Goal: Task Accomplishment & Management: Complete application form

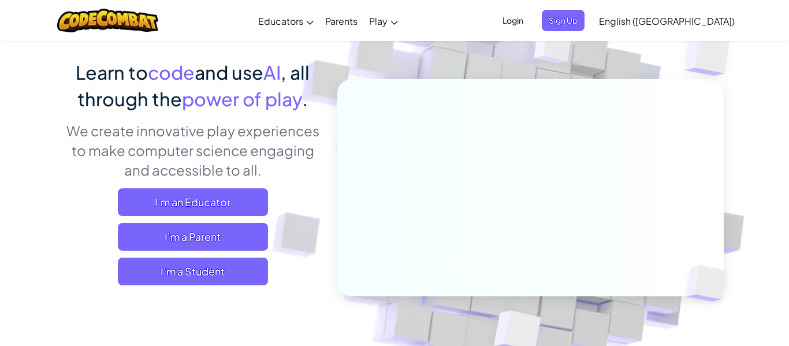
scroll to position [82, 0]
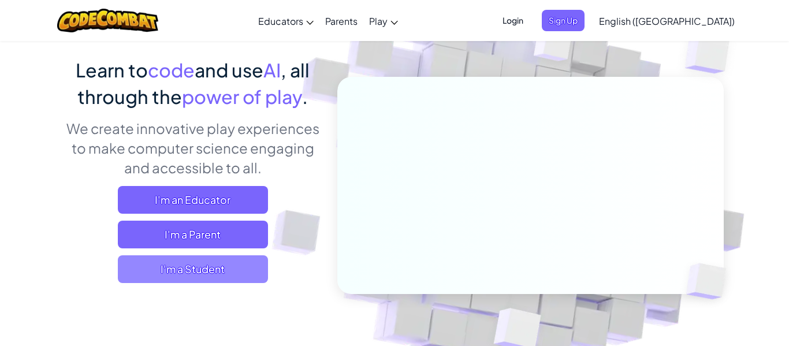
click at [221, 258] on span "I'm a Student" at bounding box center [193, 269] width 150 height 28
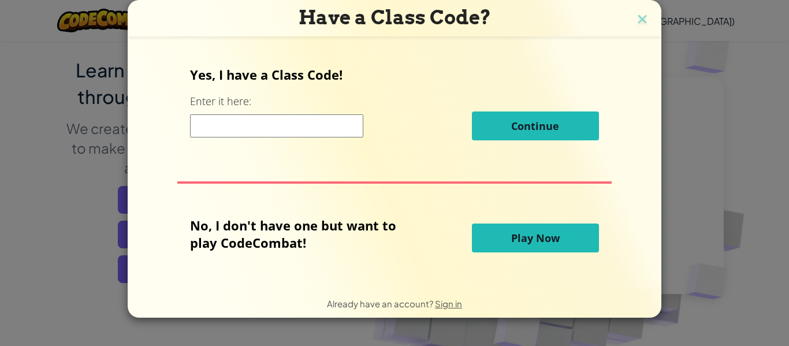
click at [284, 128] on input at bounding box center [276, 125] width 173 height 23
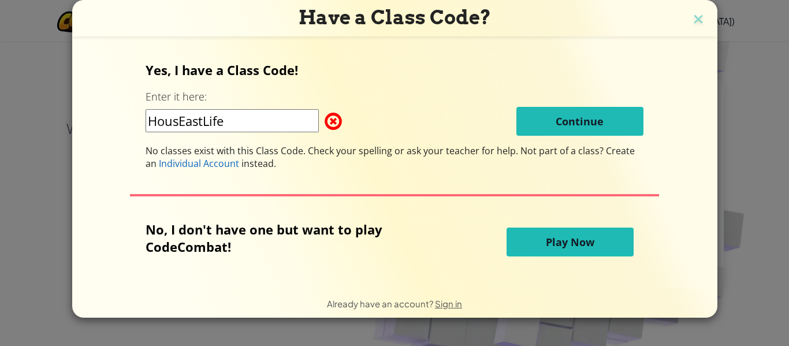
click at [176, 126] on input "HousEastLife" at bounding box center [232, 120] width 173 height 23
click at [188, 128] on input "HousEastLife" at bounding box center [232, 120] width 173 height 23
click at [175, 128] on input "HousEastLife" at bounding box center [232, 120] width 173 height 23
click at [91, 151] on div "Yes, I have a Class Code! Enter it here: HousEastLife Continue No classes exist…" at bounding box center [395, 162] width 622 height 226
click at [178, 126] on input "HousEastLife" at bounding box center [232, 120] width 173 height 23
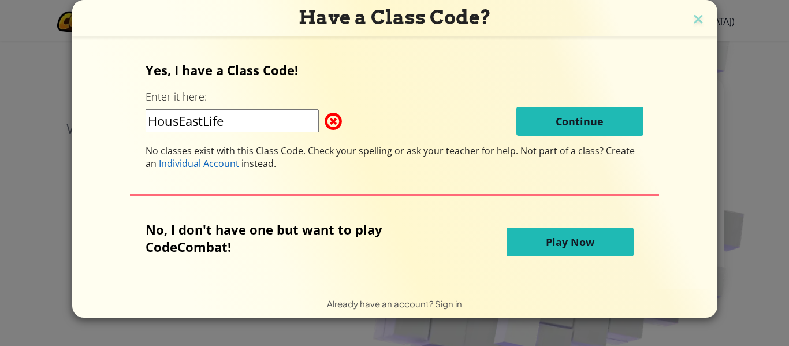
click at [181, 126] on input "HousEastLife" at bounding box center [232, 120] width 173 height 23
type input "HouseEastLife"
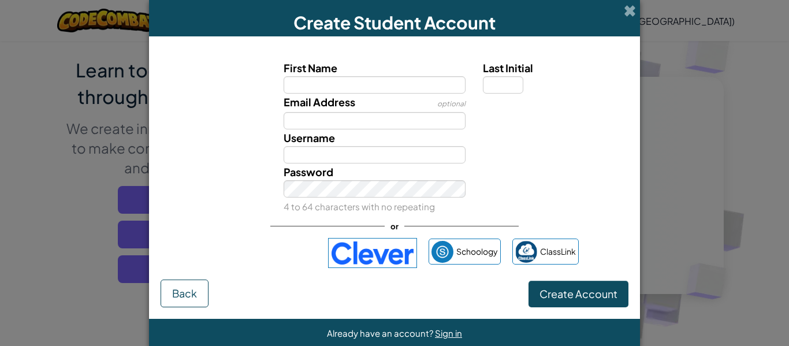
click at [321, 94] on label "Email Address" at bounding box center [320, 102] width 72 height 17
click at [321, 112] on input "Email Address" at bounding box center [375, 120] width 182 height 17
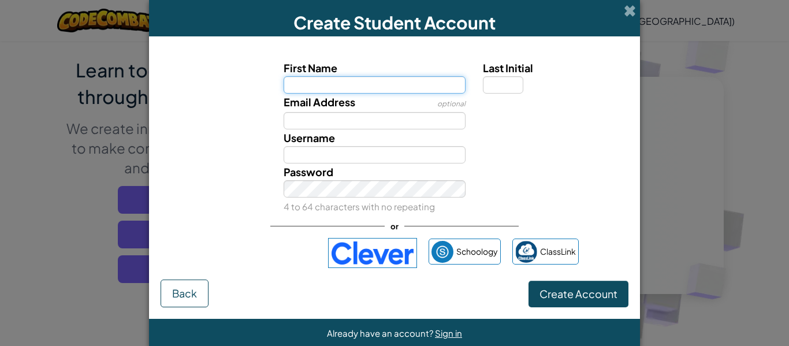
click at [409, 87] on input "First Name" at bounding box center [375, 84] width 182 height 17
type input "Isabella"
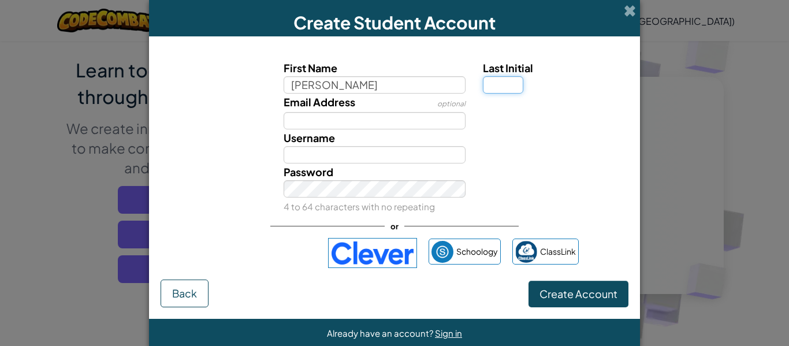
click at [495, 88] on input "Last Initial" at bounding box center [503, 84] width 40 height 17
type input "Isabella"
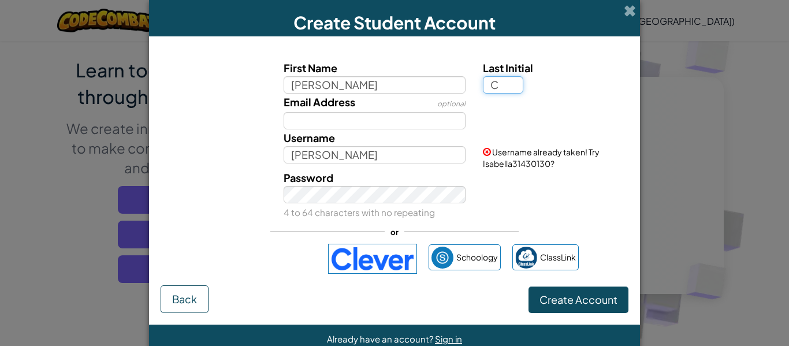
type input "C"
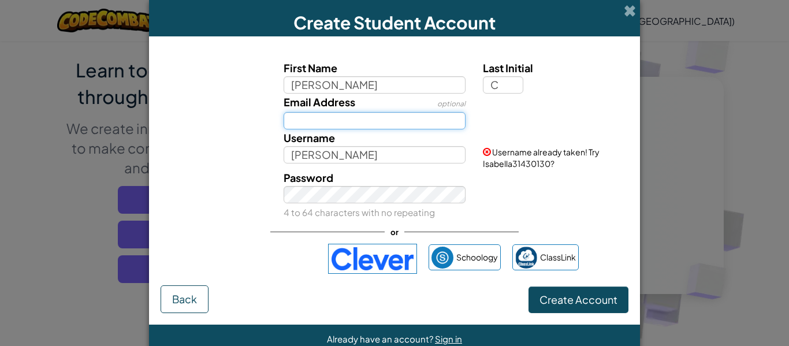
click at [368, 125] on input "Email Address" at bounding box center [375, 120] width 182 height 17
type input "IsabellaC"
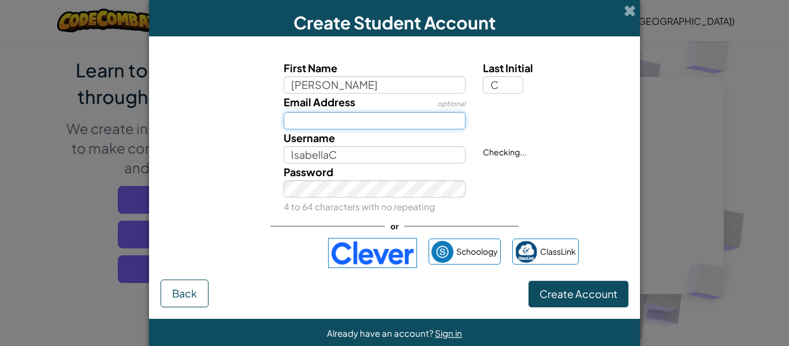
type input "2029creedoni@saintephremschool.com"
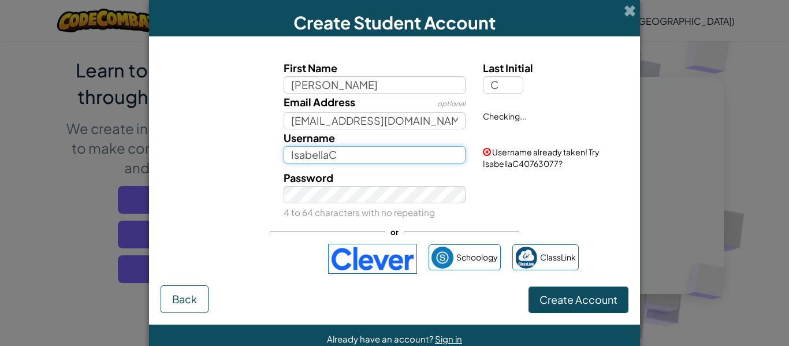
click at [428, 152] on input "IsabellaC" at bounding box center [375, 154] width 182 height 17
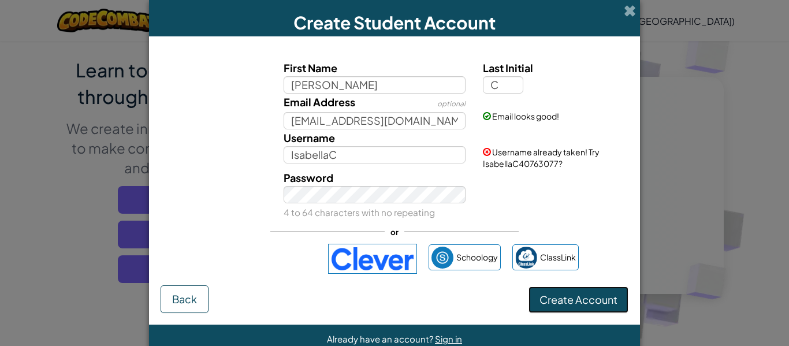
click at [593, 310] on button "Create Account" at bounding box center [578, 299] width 100 height 27
click at [602, 301] on button "Create Account" at bounding box center [578, 299] width 100 height 27
click at [605, 295] on button "Create Account" at bounding box center [578, 299] width 100 height 27
click at [607, 307] on button "Create Account" at bounding box center [578, 299] width 100 height 27
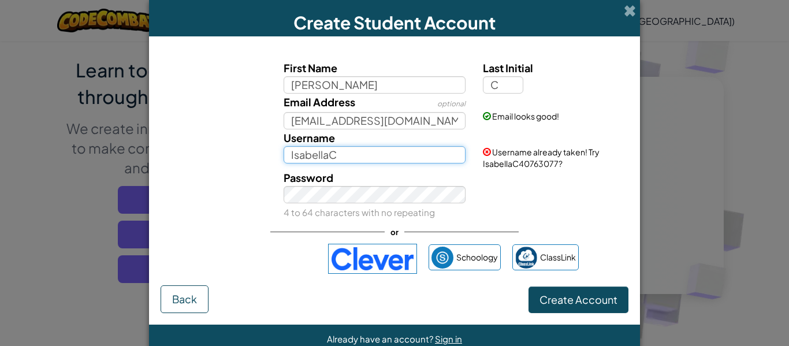
drag, startPoint x: 335, startPoint y: 155, endPoint x: 256, endPoint y: 160, distance: 79.3
click at [256, 160] on div "Username IsabellaC Username already taken! Try IsabellaC40763077?" at bounding box center [394, 149] width 479 height 40
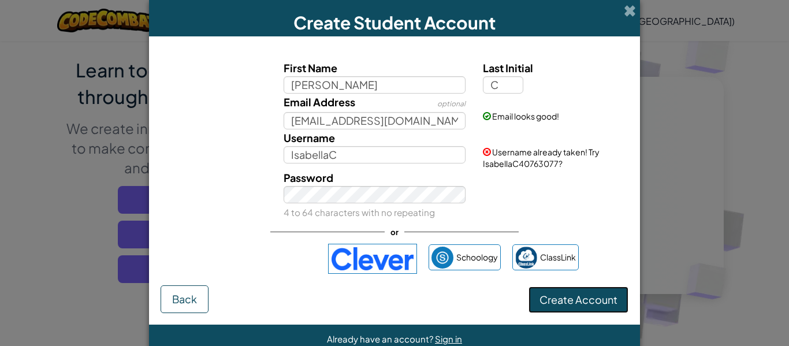
click at [536, 309] on button "Create Account" at bounding box center [578, 299] width 100 height 27
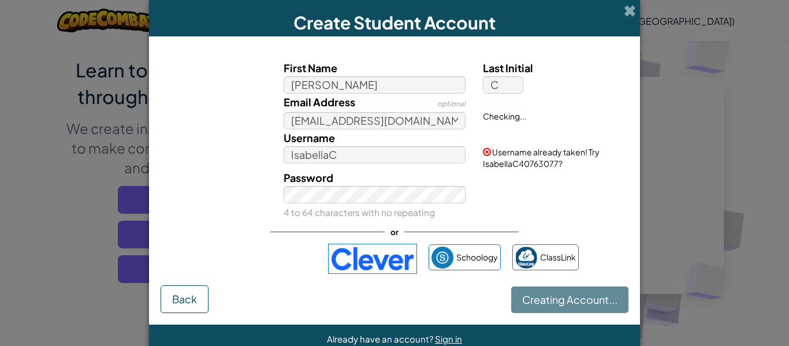
click at [551, 306] on div "Creating Account... Back" at bounding box center [395, 299] width 468 height 28
click at [607, 304] on div "Creating Account... Back" at bounding box center [395, 299] width 468 height 28
click at [611, 310] on button "Creating Account..." at bounding box center [569, 299] width 117 height 27
click at [615, 309] on button "Creating Account..." at bounding box center [569, 299] width 117 height 27
click at [615, 305] on button "Creating Account..." at bounding box center [569, 299] width 117 height 27
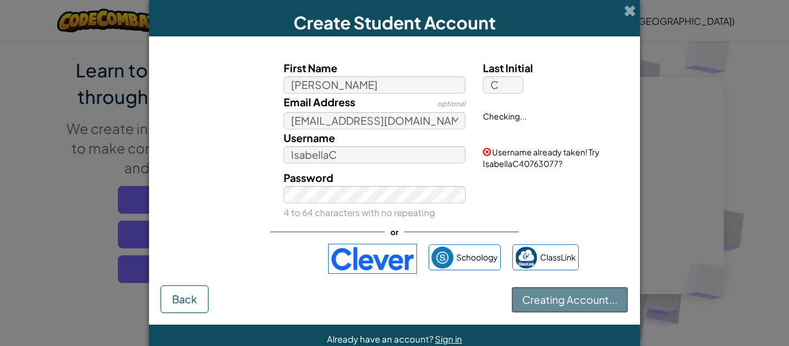
click at [603, 308] on button "Creating Account..." at bounding box center [569, 299] width 117 height 27
click at [603, 289] on div "Creating Account... Back" at bounding box center [395, 299] width 468 height 28
click at [572, 300] on div "Creating Account... Back" at bounding box center [395, 299] width 468 height 28
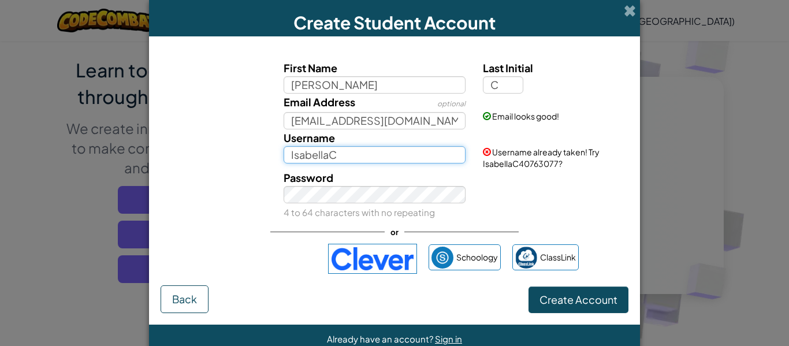
click at [346, 148] on input "IsabellaC" at bounding box center [375, 154] width 182 height 17
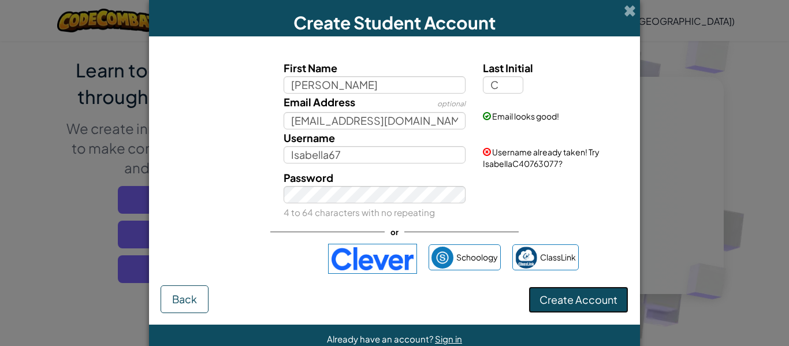
click at [588, 302] on button "Create Account" at bounding box center [578, 299] width 100 height 27
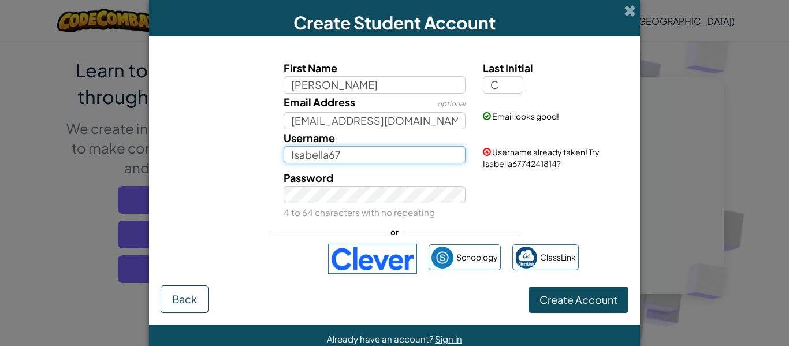
click at [411, 159] on input "Isabella67" at bounding box center [375, 154] width 182 height 17
click at [586, 323] on div "Create Student Account First Name Isabella Last Initial C Email Address optiona…" at bounding box center [394, 176] width 491 height 353
click at [418, 148] on input "Isabella69" at bounding box center [375, 154] width 182 height 17
type input "Isabella1234321"
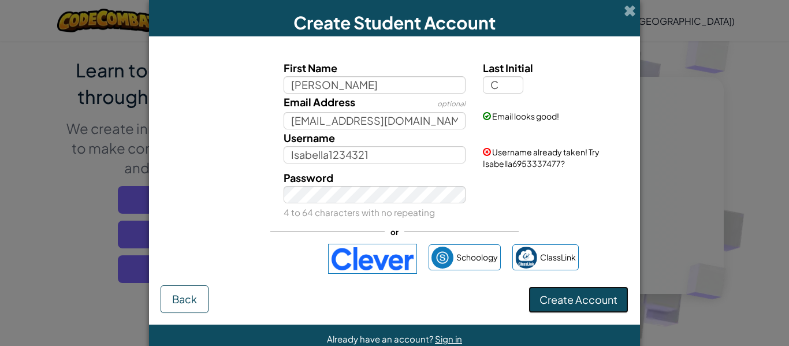
click at [576, 300] on button "Create Account" at bounding box center [578, 299] width 100 height 27
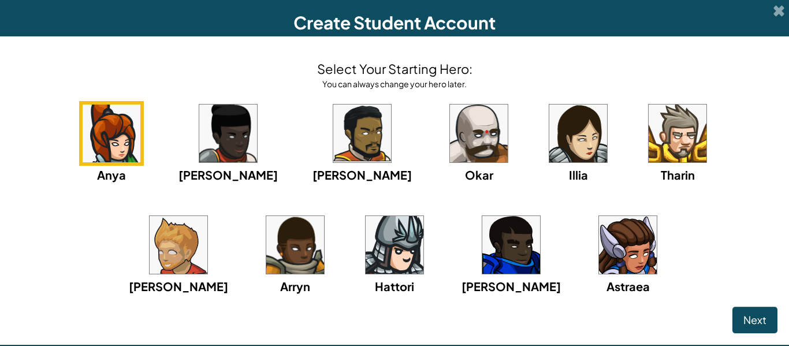
click at [599, 259] on img at bounding box center [628, 245] width 58 height 58
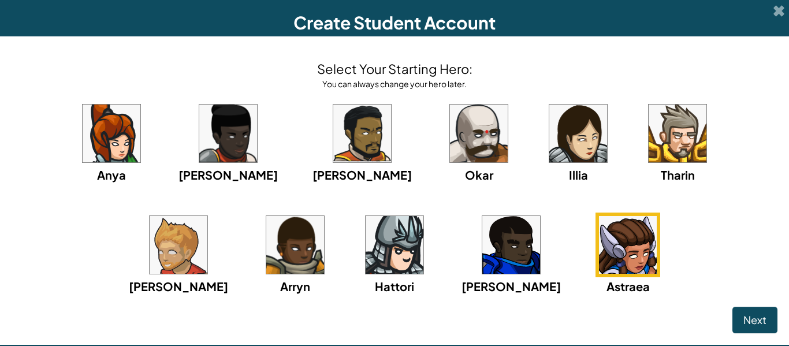
click at [94, 109] on img at bounding box center [112, 134] width 58 height 58
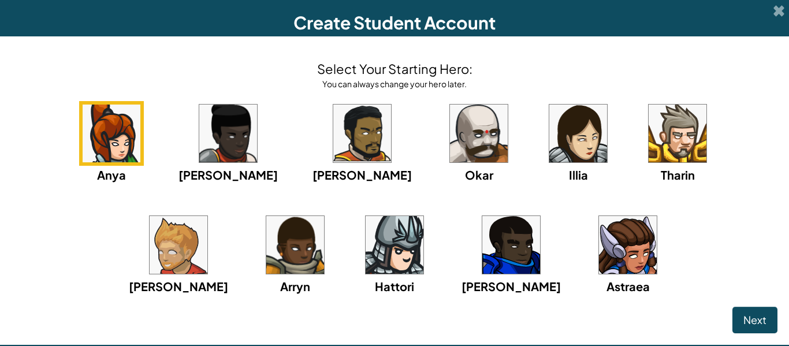
click at [599, 267] on img at bounding box center [628, 245] width 58 height 58
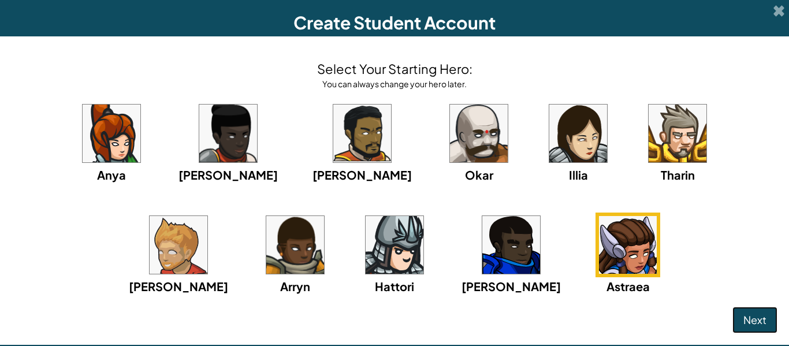
click at [743, 314] on span "Next" at bounding box center [754, 319] width 23 height 13
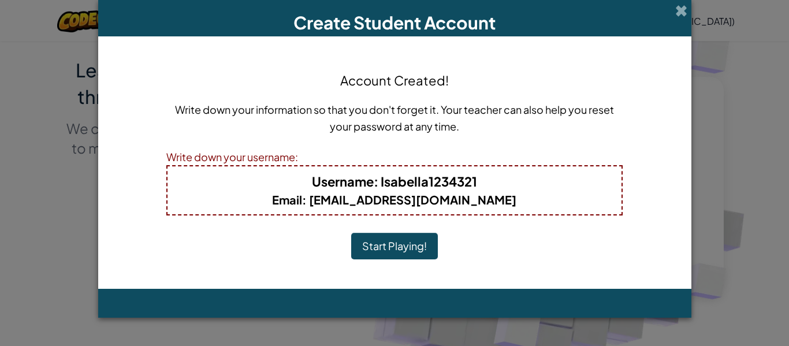
click at [418, 243] on button "Start Playing!" at bounding box center [394, 246] width 87 height 27
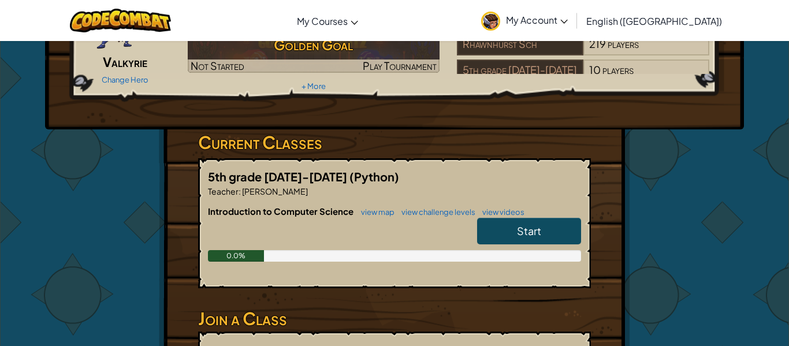
scroll to position [148, 0]
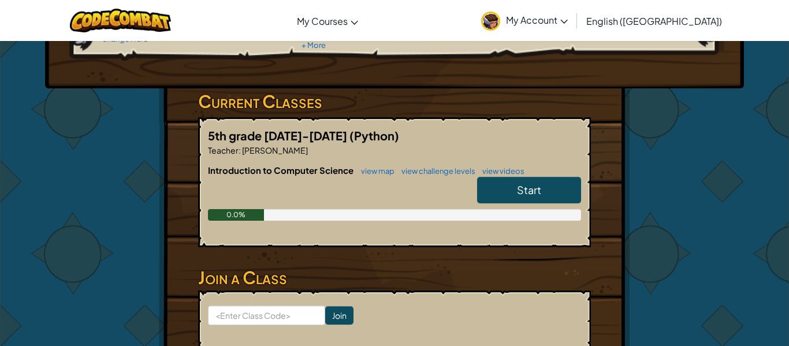
click at [509, 189] on link "Start" at bounding box center [529, 190] width 104 height 27
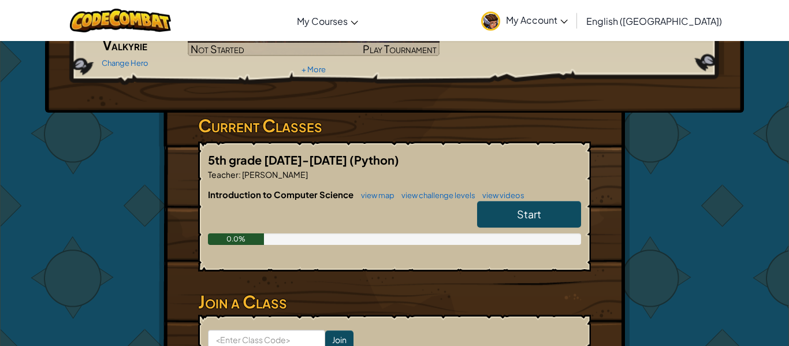
scroll to position [184, 0]
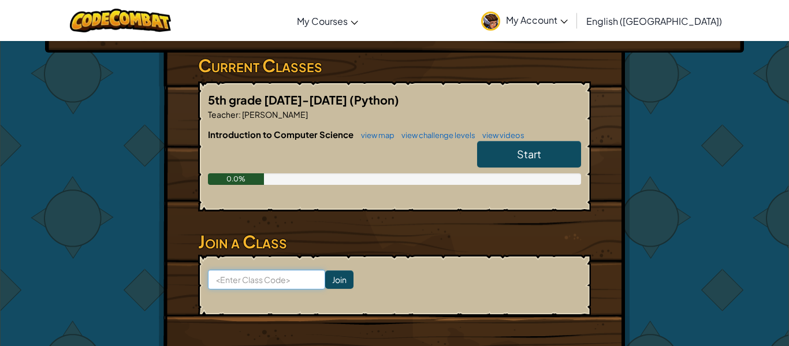
click at [269, 282] on input at bounding box center [266, 280] width 117 height 20
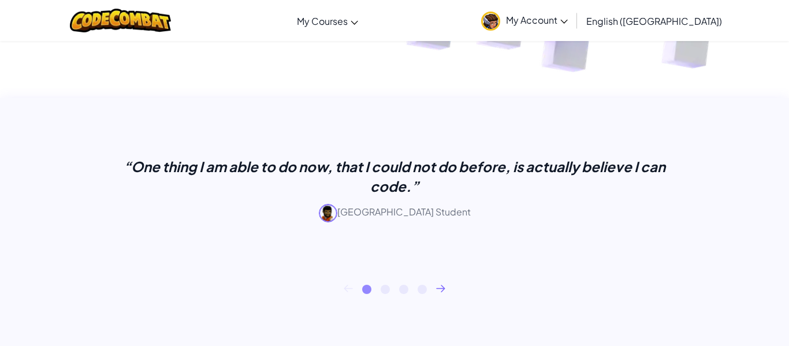
scroll to position [409, 0]
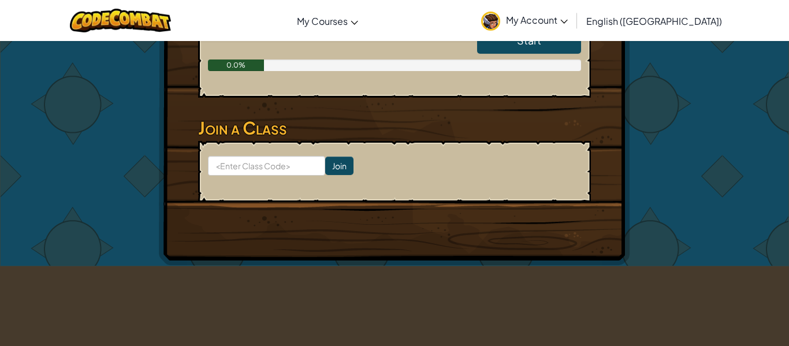
scroll to position [301, 0]
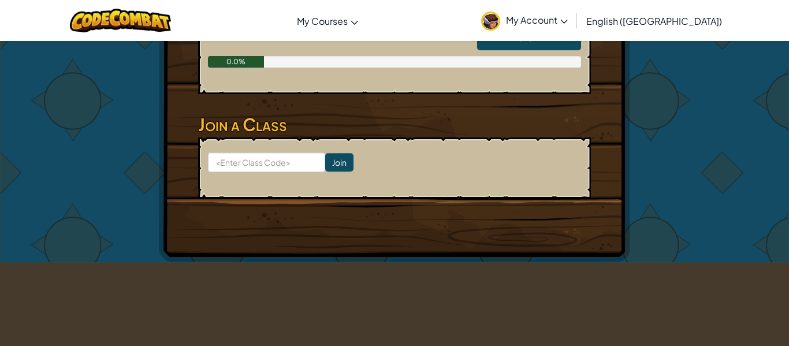
click at [568, 18] on span "My Account" at bounding box center [537, 20] width 62 height 12
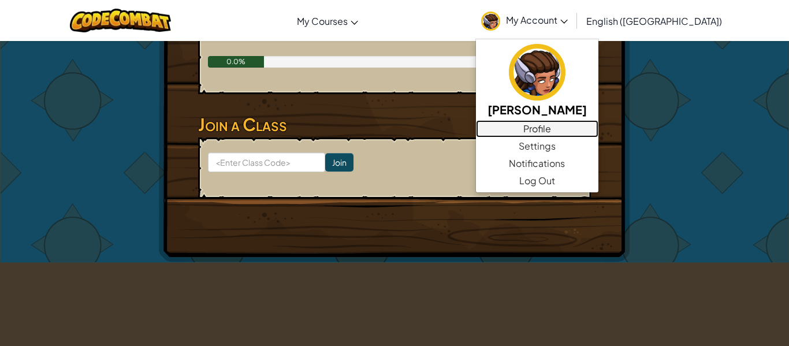
click at [598, 129] on link "Profile" at bounding box center [537, 128] width 122 height 17
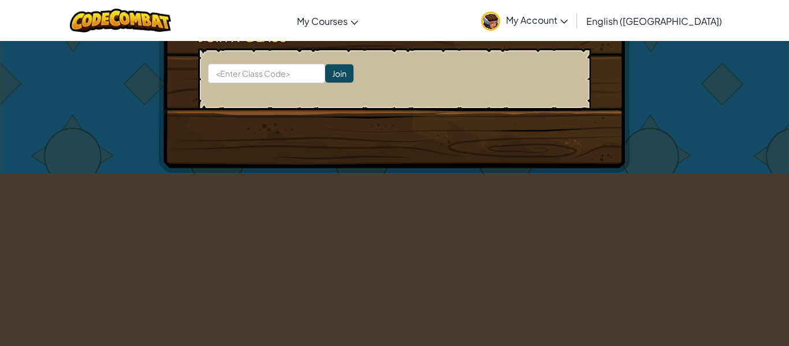
scroll to position [391, 0]
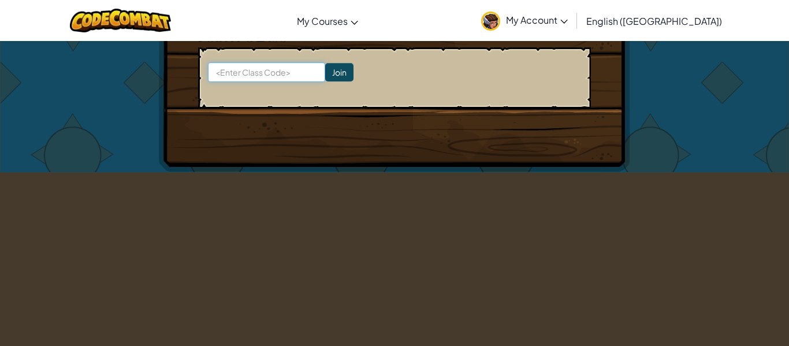
click at [238, 77] on input at bounding box center [266, 72] width 117 height 20
type input "HouseEastLife"
click at [343, 79] on input "Join" at bounding box center [339, 72] width 28 height 18
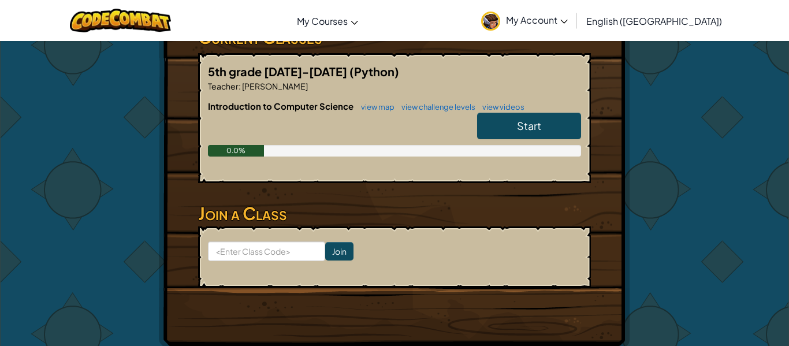
scroll to position [211, 0]
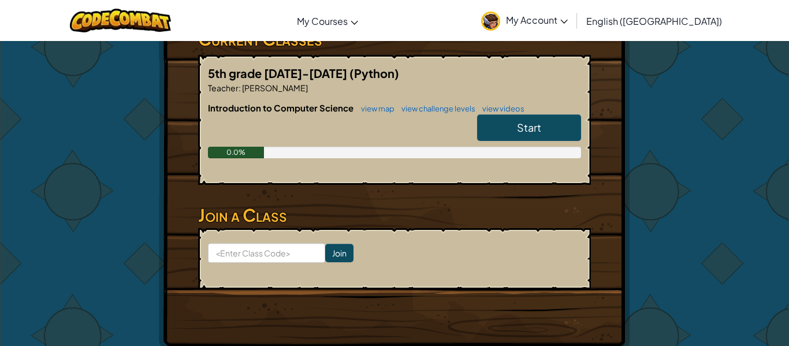
click at [549, 129] on link "Start" at bounding box center [529, 127] width 104 height 27
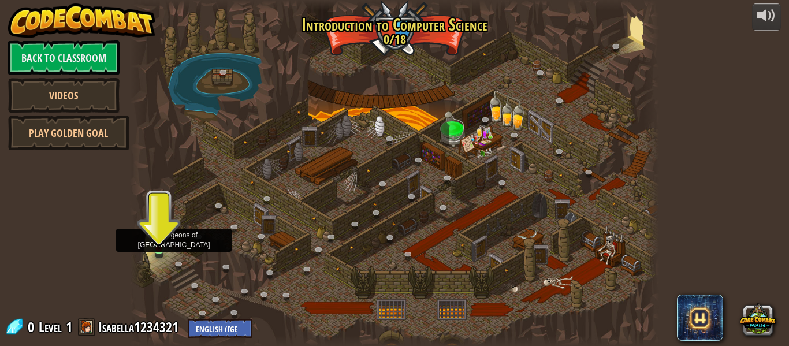
click at [161, 236] on img at bounding box center [159, 236] width 12 height 28
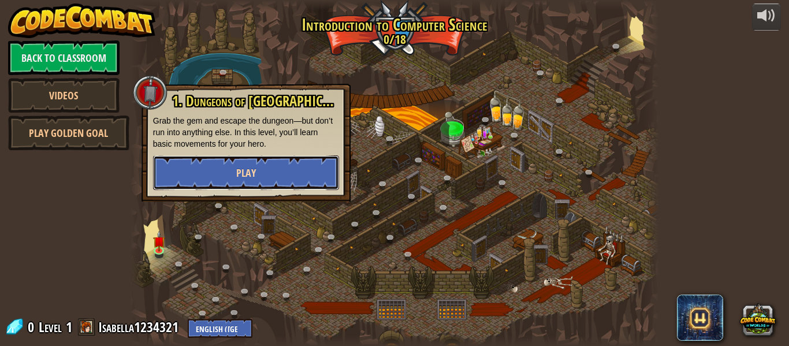
click at [234, 166] on button "Play" at bounding box center [246, 172] width 186 height 35
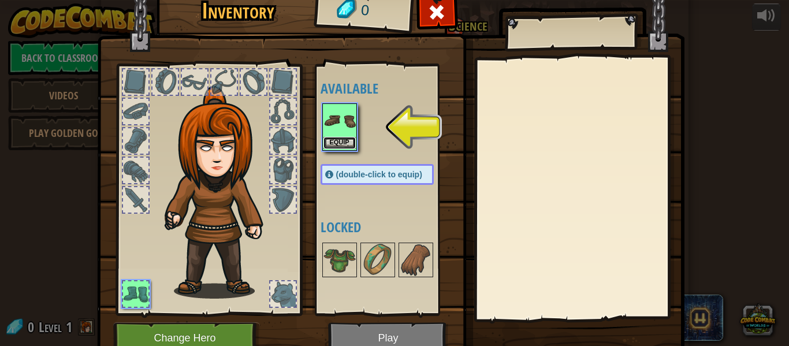
click at [332, 137] on button "Equip" at bounding box center [339, 143] width 32 height 12
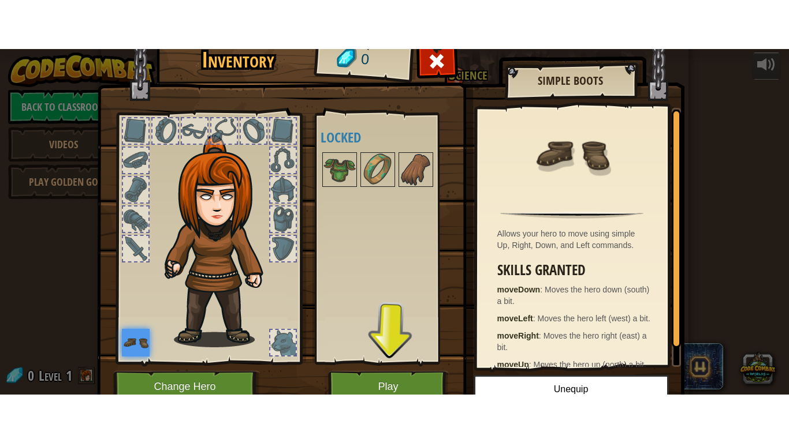
scroll to position [53, 0]
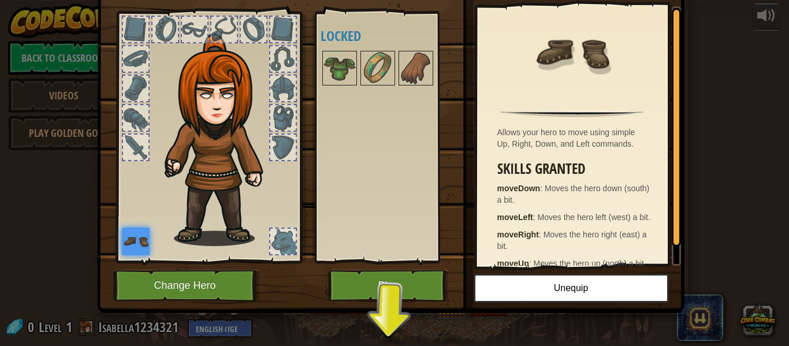
click at [384, 316] on div "Inventory 0 Available Equip (double-click to equip) Locked Simple Boots Allows …" at bounding box center [394, 155] width 587 height 381
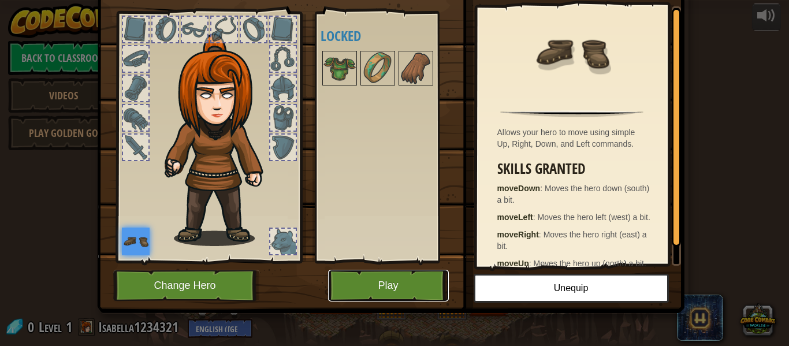
click at [389, 290] on button "Play" at bounding box center [388, 286] width 121 height 32
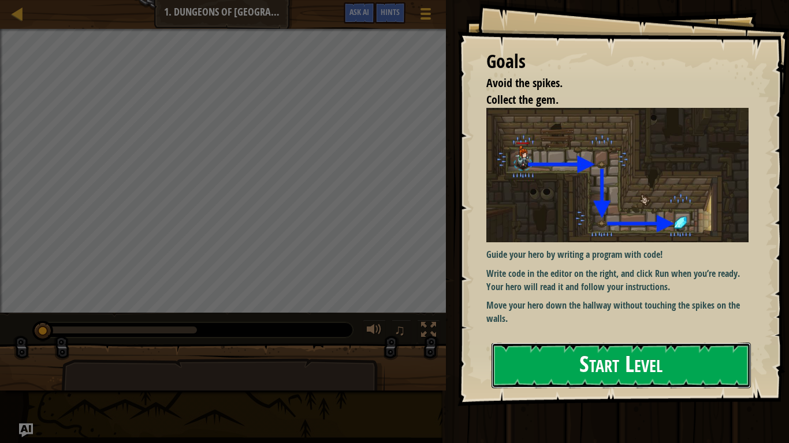
click at [604, 345] on button "Start Level" at bounding box center [620, 366] width 259 height 46
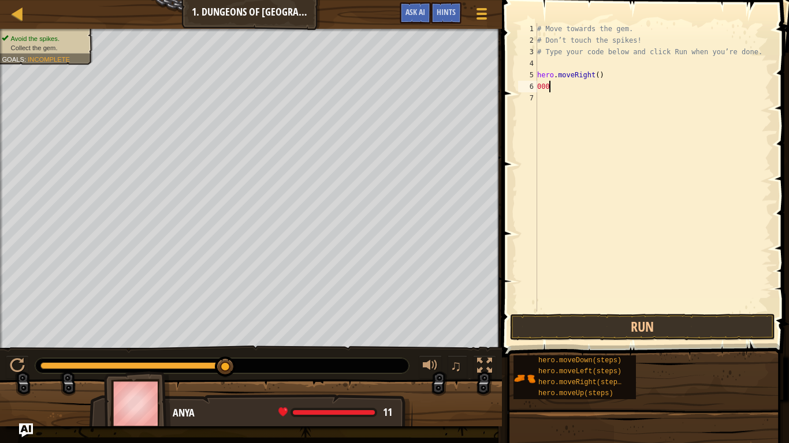
scroll to position [5, 0]
type textarea "0"
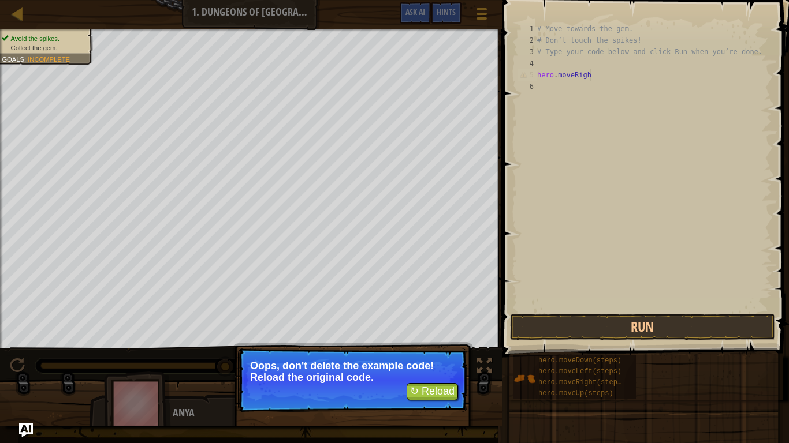
type textarea "hero.moveRigh"
click at [445, 345] on button "↻ Reload" at bounding box center [432, 391] width 51 height 17
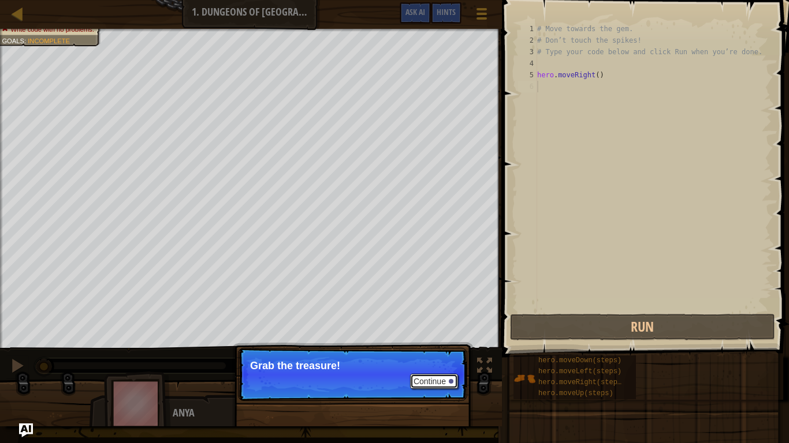
click at [443, 345] on button "Continue" at bounding box center [434, 381] width 48 height 15
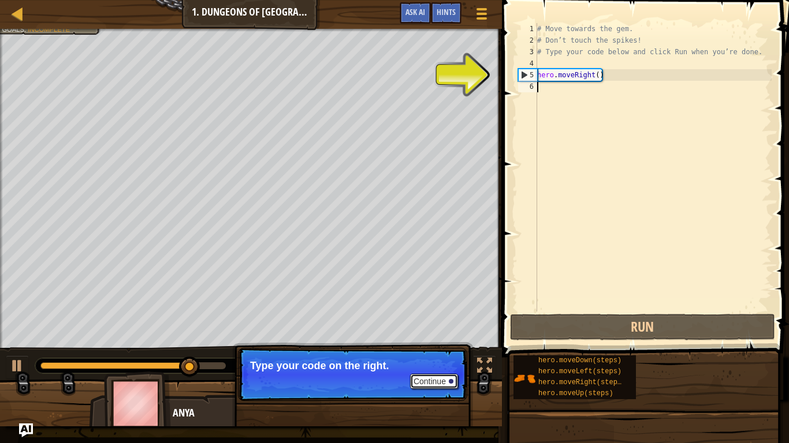
click at [434, 345] on button "Continue" at bounding box center [434, 381] width 48 height 15
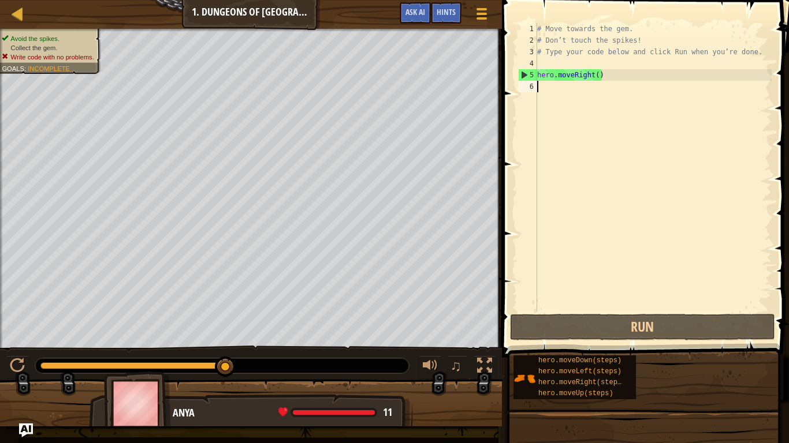
type textarea "hero.moveRight()"
type textarea "m"
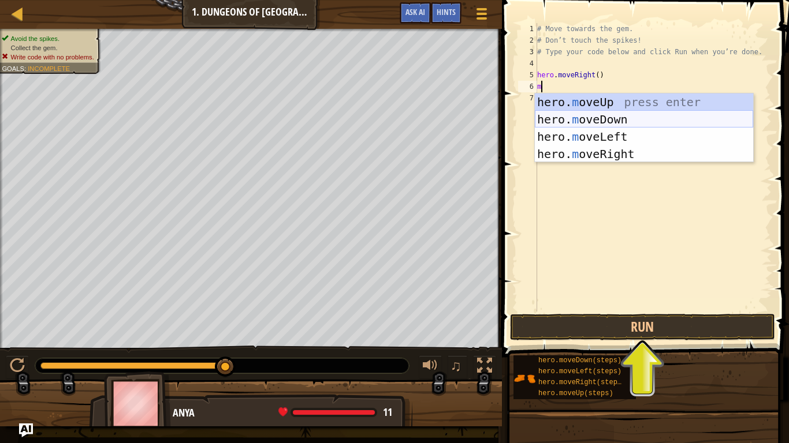
click at [622, 122] on div "hero. m oveUp press enter hero. m oveDown press enter hero. m oveLeft press ent…" at bounding box center [644, 146] width 218 height 104
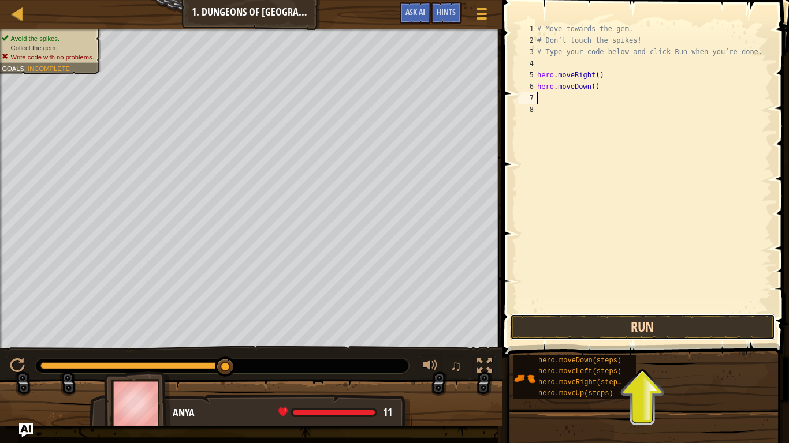
click at [636, 331] on button "Run" at bounding box center [642, 327] width 265 height 27
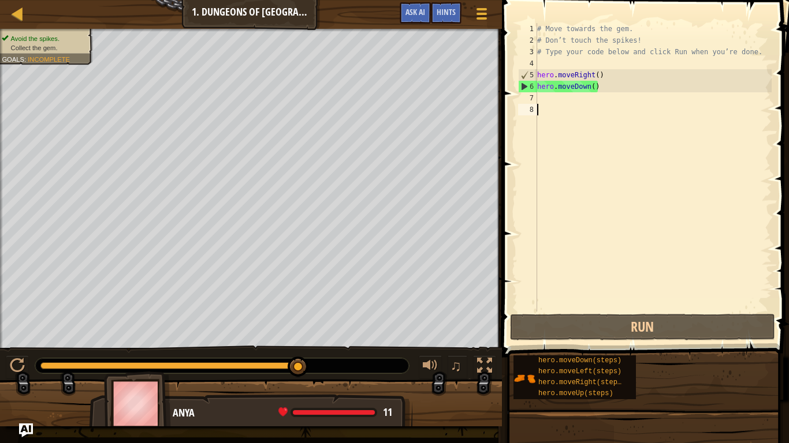
click at [582, 99] on div "# Move towards the gem. # Don’t touch the spikes! # Type your code below and cl…" at bounding box center [653, 179] width 237 height 312
type textarea "n"
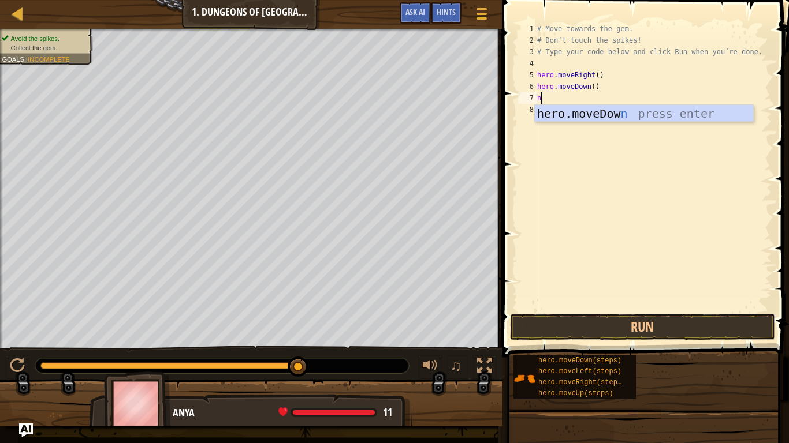
click at [676, 107] on div "hero.moveDow n press enter" at bounding box center [644, 131] width 218 height 52
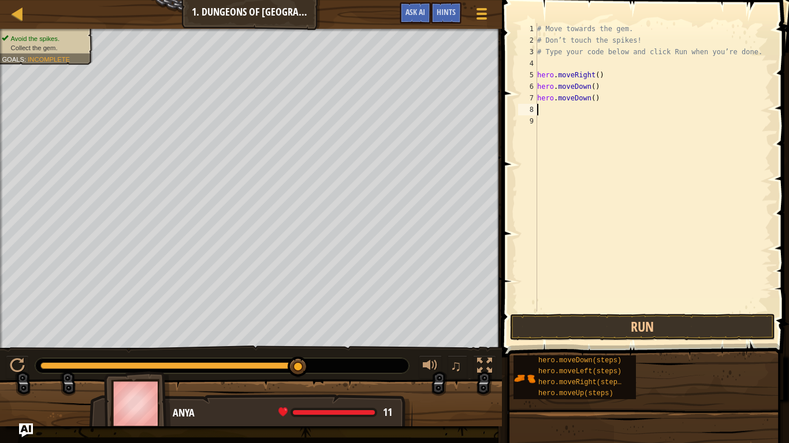
click at [531, 109] on div "8" at bounding box center [527, 110] width 19 height 12
type textarea "n"
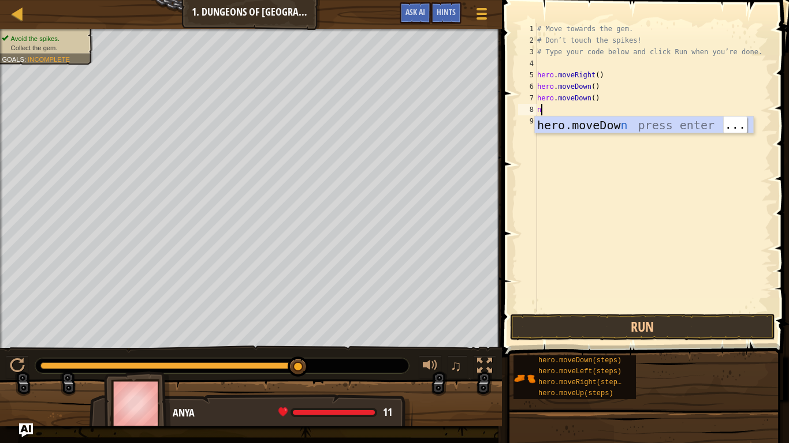
click at [699, 123] on div "hero.moveDow n press enter" at bounding box center [644, 143] width 218 height 52
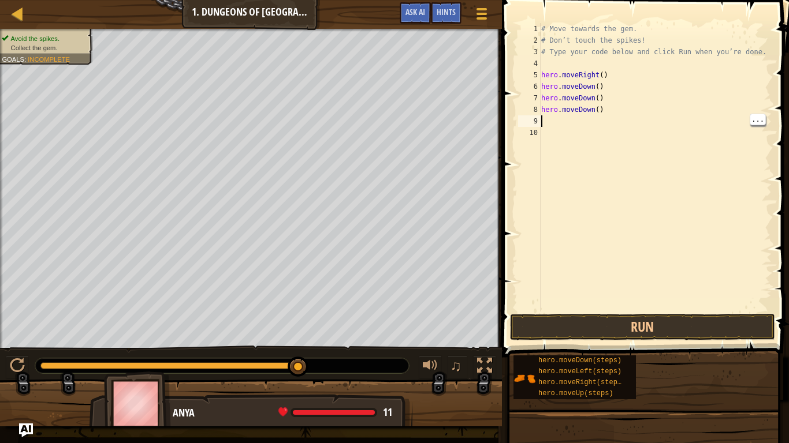
click at [543, 122] on div "# Move towards the gem. # Don’t touch the spikes! # Type your code below and cl…" at bounding box center [655, 179] width 233 height 312
click at [534, 132] on div "10" at bounding box center [529, 133] width 23 height 12
click at [557, 124] on div "# Move towards the gem. # Don’t touch the spikes! # Type your code below and cl…" at bounding box center [655, 179] width 233 height 312
click at [569, 116] on div "# Move towards the gem. # Don’t touch the spikes! # Type your code below and cl…" at bounding box center [655, 179] width 233 height 312
click at [574, 134] on div "# Move towards the gem. # Don’t touch the spikes! # Type your code below and cl…" at bounding box center [655, 179] width 233 height 312
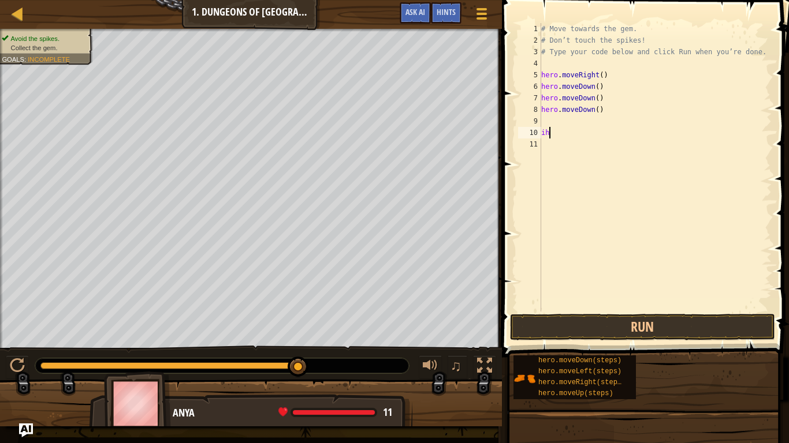
scroll to position [5, 1]
type textarea "i"
click at [586, 113] on div "# Move towards the gem. # Don’t touch the spikes! # Type your code below and cl…" at bounding box center [655, 179] width 233 height 312
click at [600, 107] on div "# Move towards the gem. # Don’t touch the spikes! # Type your code below and cl…" at bounding box center [655, 179] width 233 height 312
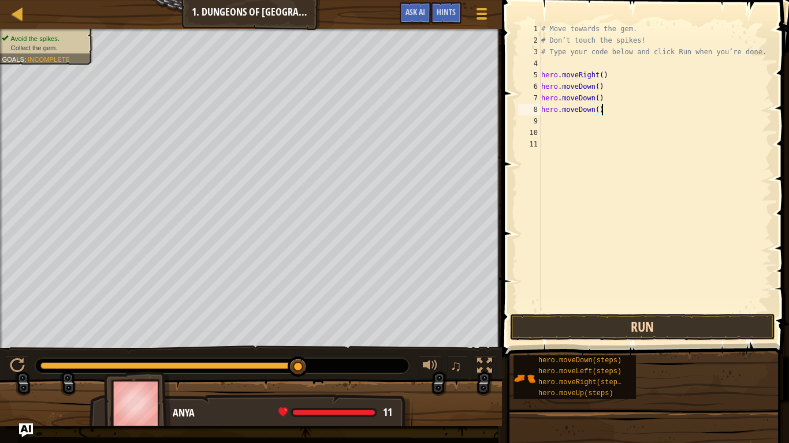
type textarea "hero.moveDown()"
click at [663, 324] on button "Run" at bounding box center [642, 327] width 265 height 27
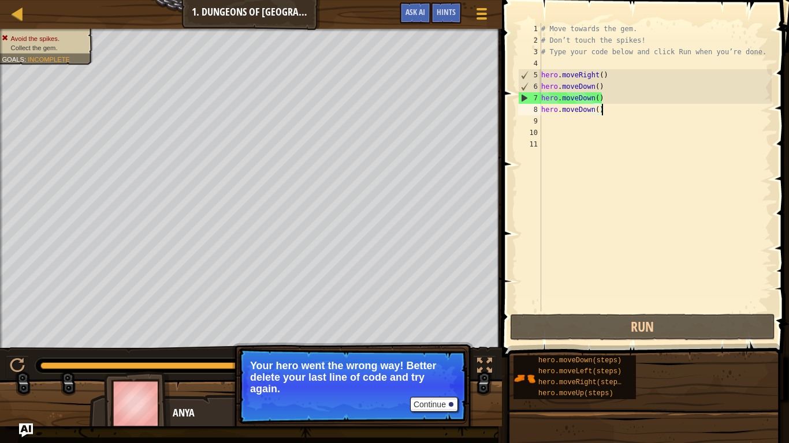
click at [547, 98] on div "# Move towards the gem. # Don’t touch the spikes! # Type your code below and cl…" at bounding box center [655, 179] width 233 height 312
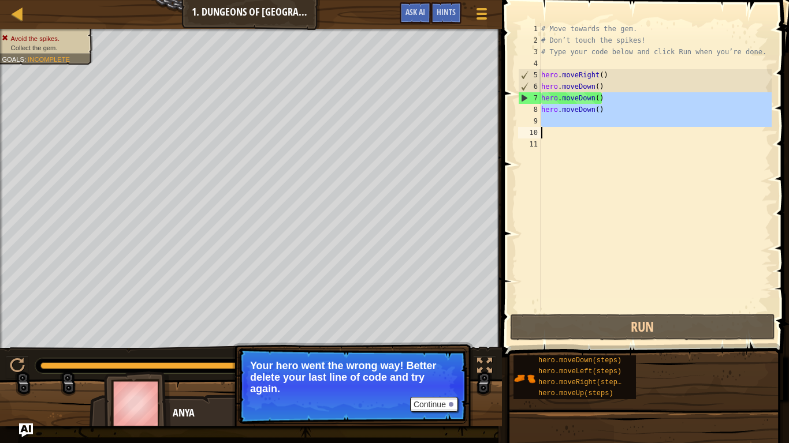
click at [219, 131] on div "Map Introduction to Computer Science 1. Dungeons of Kithgard Game Menu Done Hin…" at bounding box center [394, 221] width 789 height 443
click at [625, 107] on div "# Move towards the gem. # Don’t touch the spikes! # Type your code below and cl…" at bounding box center [655, 167] width 233 height 289
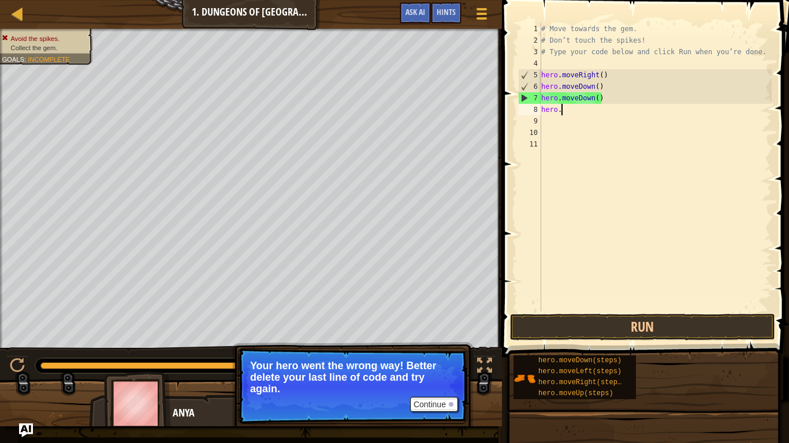
type textarea "h"
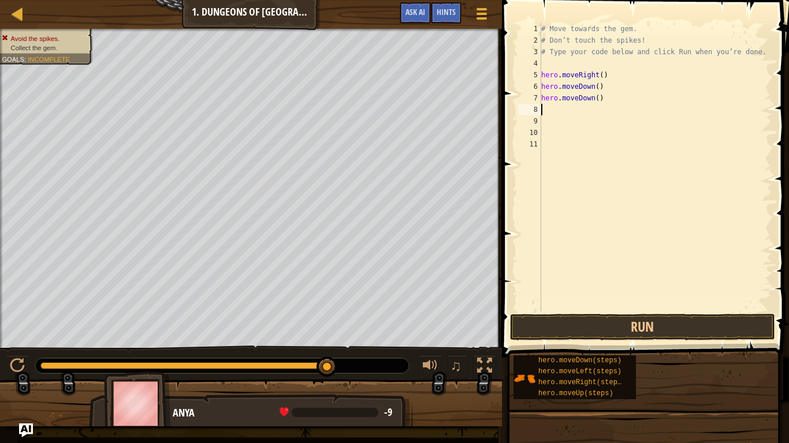
type textarea "h"
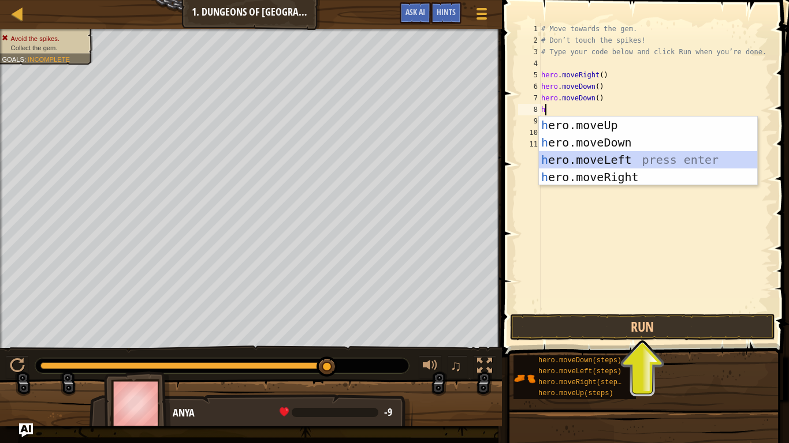
click at [636, 158] on div "h ero.moveUp press enter h ero.moveDown press enter h ero.moveLeft press enter …" at bounding box center [648, 169] width 218 height 104
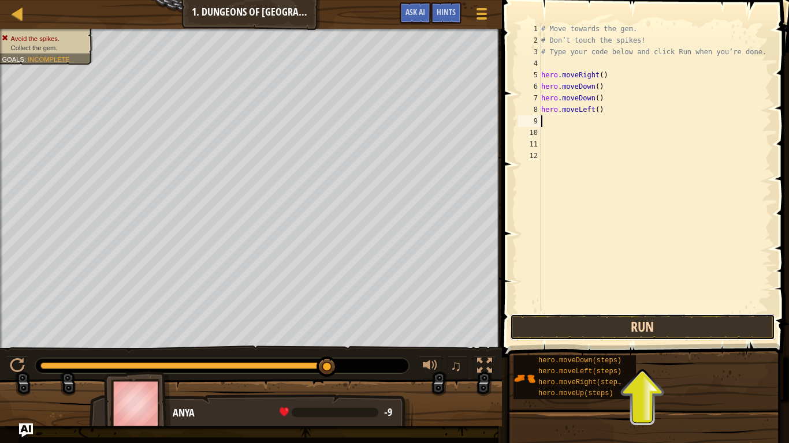
click at [616, 327] on button "Run" at bounding box center [642, 327] width 265 height 27
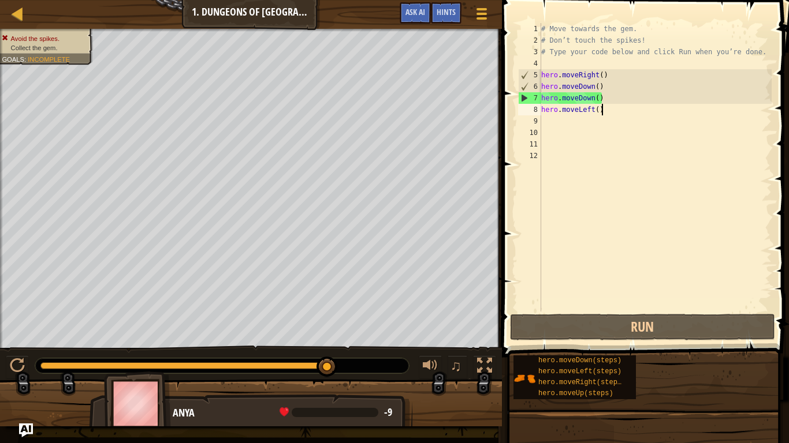
click at [610, 113] on div "# Move towards the gem. # Don’t touch the spikes! # Type your code below and cl…" at bounding box center [655, 179] width 233 height 312
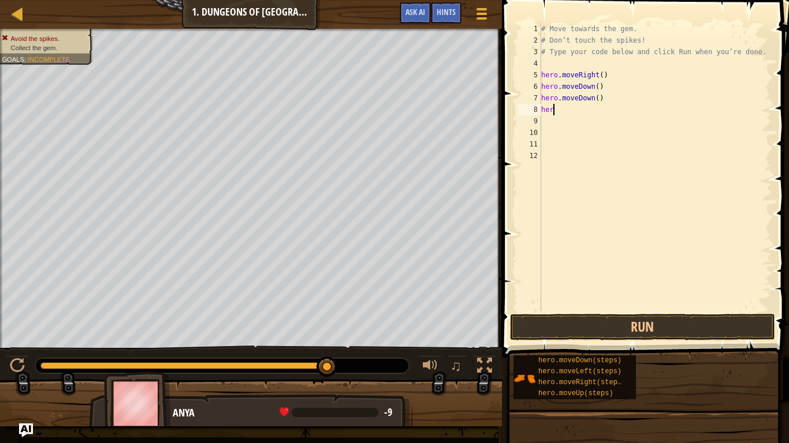
type textarea "h"
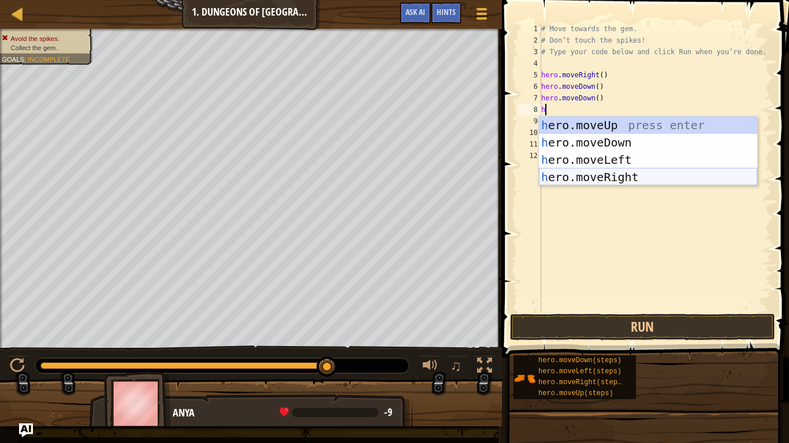
click at [618, 177] on div "h ero.moveUp press enter h ero.moveDown press enter h ero.moveLeft press enter …" at bounding box center [648, 169] width 218 height 104
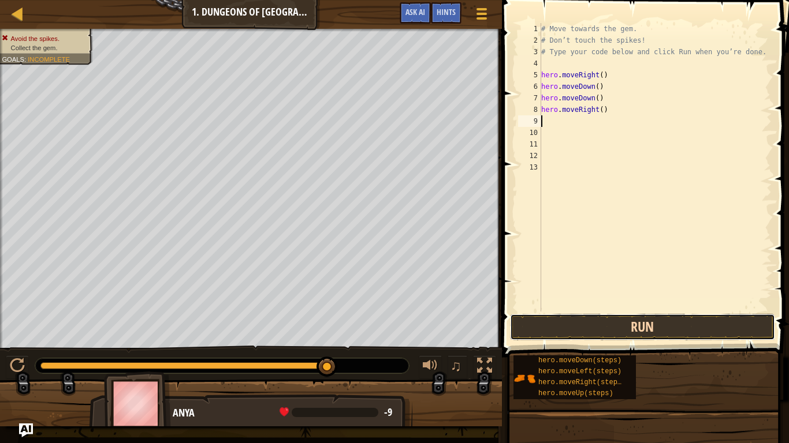
click at [611, 321] on button "Run" at bounding box center [642, 327] width 265 height 27
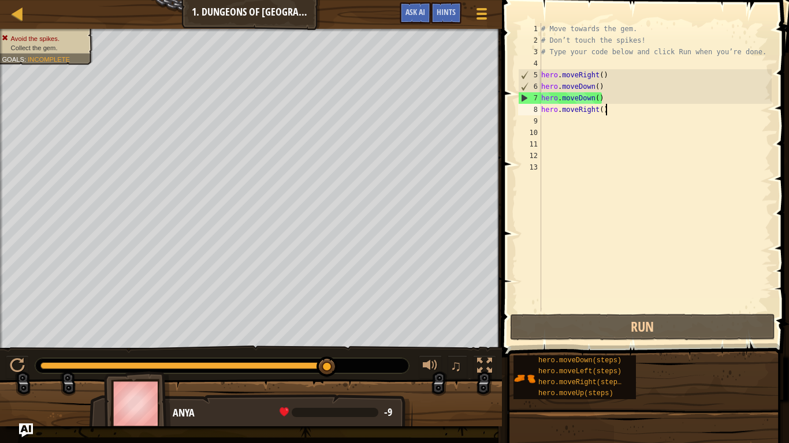
click at [610, 113] on div "# Move towards the gem. # Don’t touch the spikes! # Type your code below and cl…" at bounding box center [655, 179] width 233 height 312
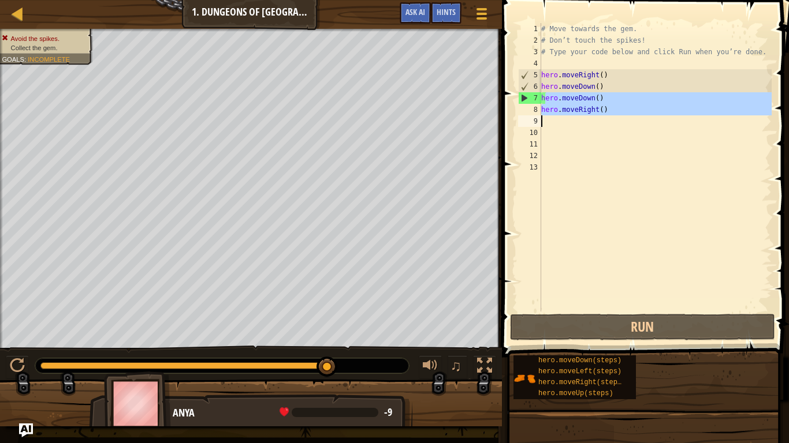
drag, startPoint x: 543, startPoint y: 98, endPoint x: 601, endPoint y: 115, distance: 60.5
click at [601, 115] on div "# Move towards the gem. # Don’t touch the spikes! # Type your code below and cl…" at bounding box center [655, 179] width 233 height 312
type textarea "hero.moveRight()"
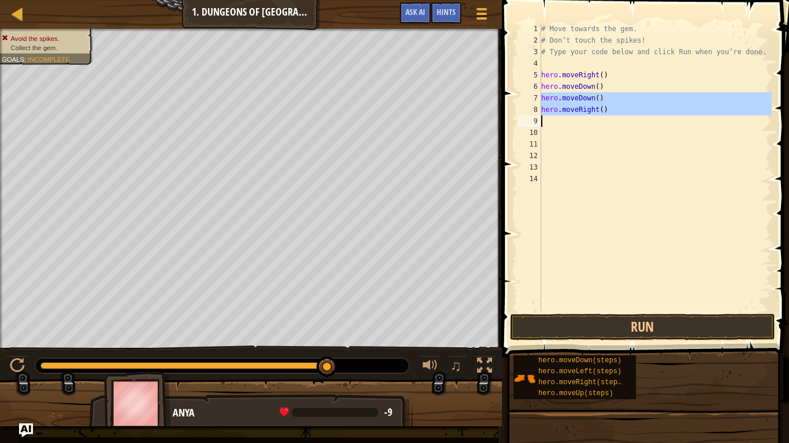
drag, startPoint x: 540, startPoint y: 96, endPoint x: 583, endPoint y: 105, distance: 43.6
click at [583, 105] on div "1 2 3 4 5 6 7 8 9 10 11 12 13 14 # Move towards the gem. # Don’t touch the spik…" at bounding box center [644, 167] width 256 height 289
type textarea "hero.moveRight()"
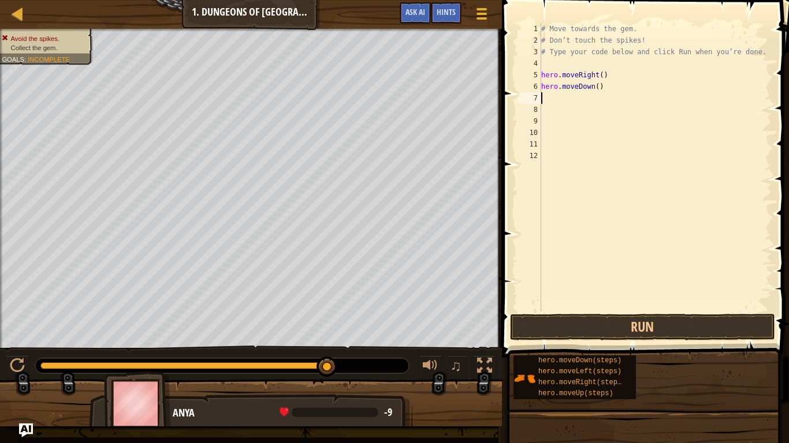
type textarea "h"
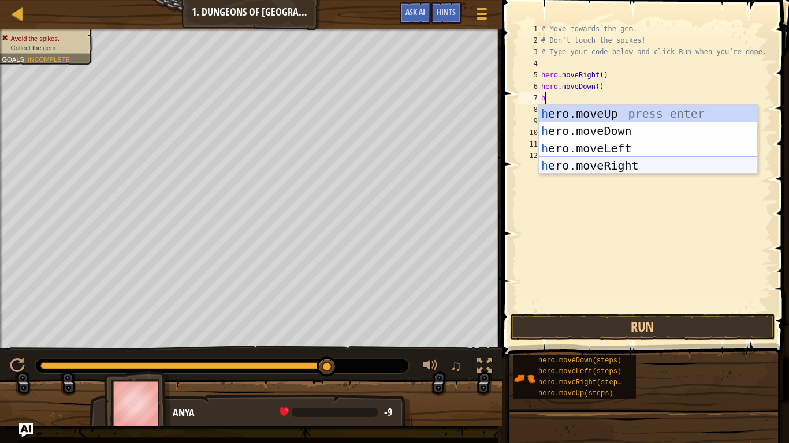
click at [596, 163] on div "h ero.moveUp press enter h ero.moveDown press enter h ero.moveLeft press enter …" at bounding box center [648, 157] width 218 height 104
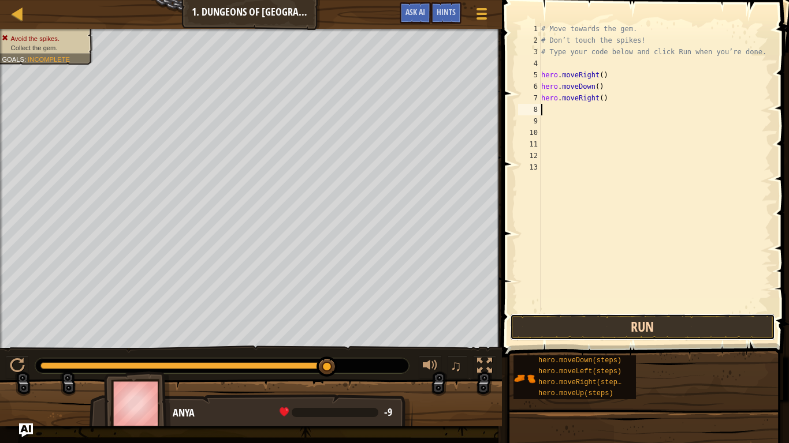
click at [591, 323] on button "Run" at bounding box center [642, 327] width 265 height 27
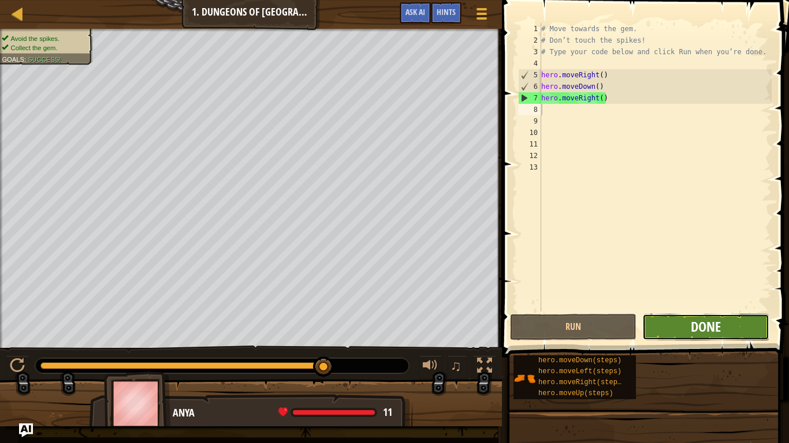
click at [697, 331] on span "Done" at bounding box center [706, 327] width 30 height 18
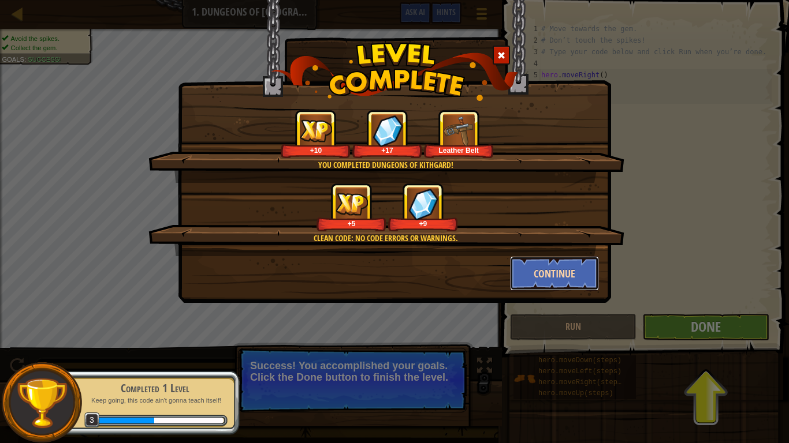
click at [563, 278] on button "Continue" at bounding box center [555, 273] width 90 height 35
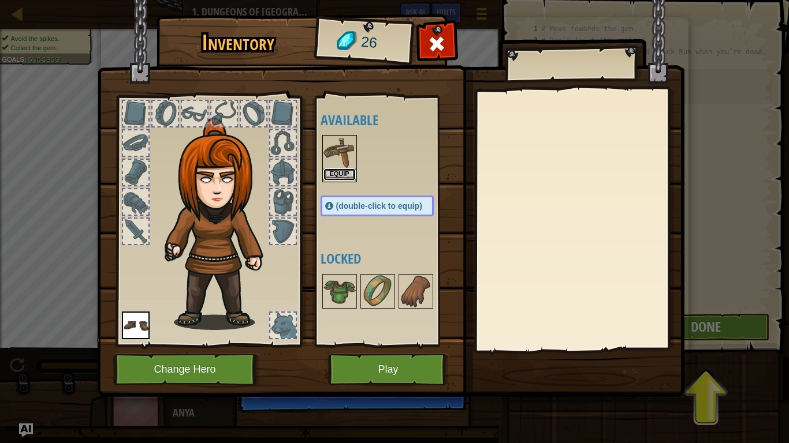
click at [335, 174] on button "Equip" at bounding box center [339, 175] width 32 height 12
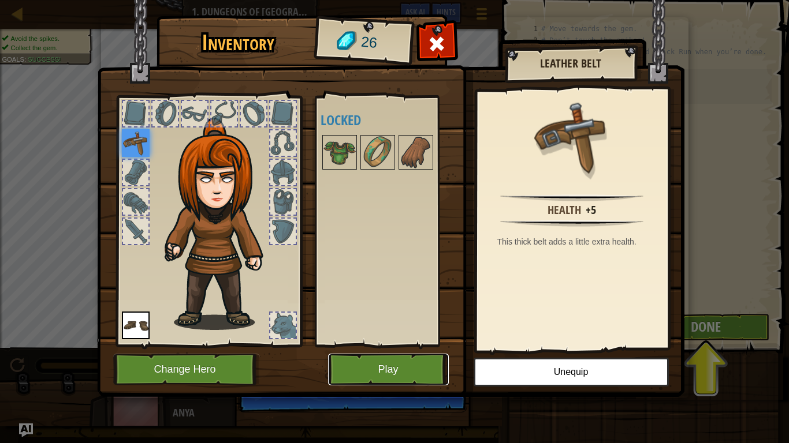
click at [409, 345] on button "Play" at bounding box center [388, 370] width 121 height 32
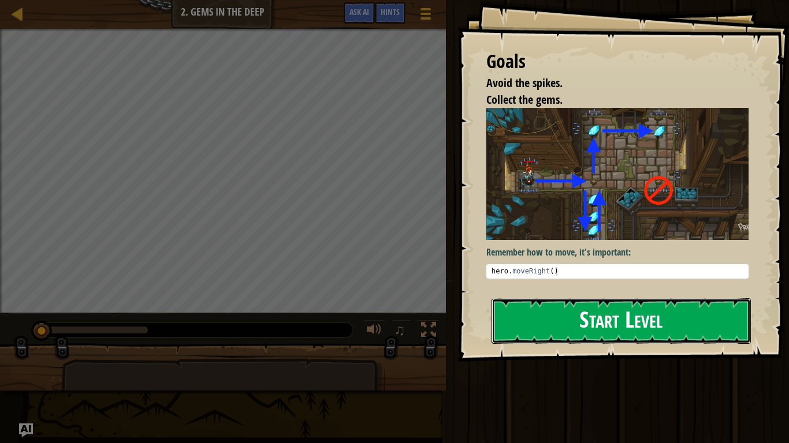
click at [581, 309] on button "Start Level" at bounding box center [620, 322] width 259 height 46
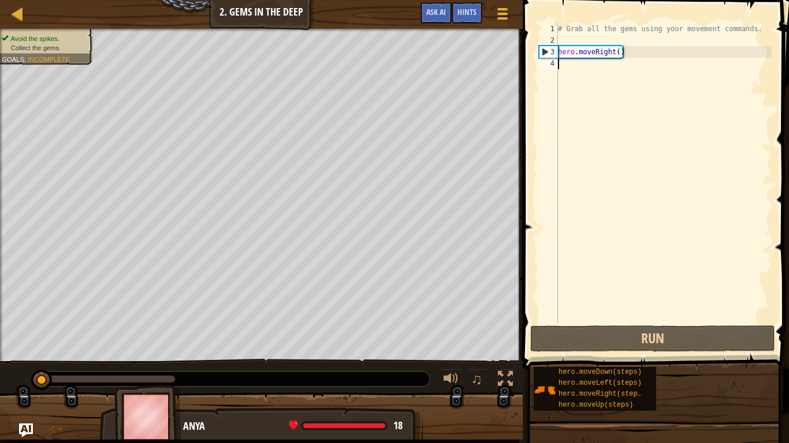
type textarea "h"
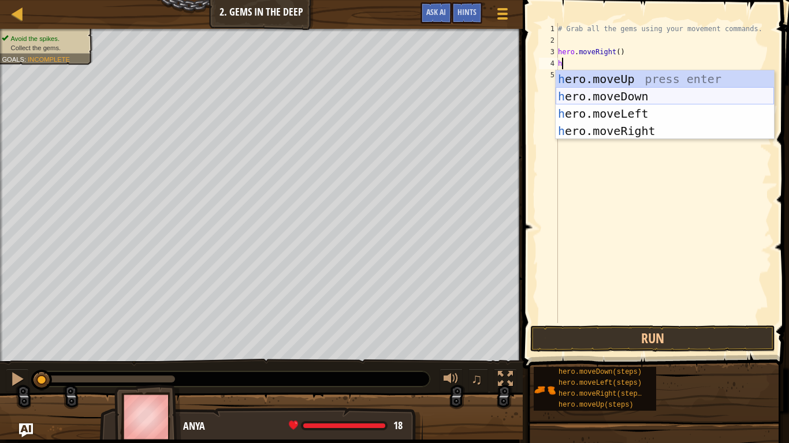
click at [594, 97] on div "h ero.moveUp press enter h ero.moveDown press enter h ero.moveLeft press enter …" at bounding box center [664, 122] width 218 height 104
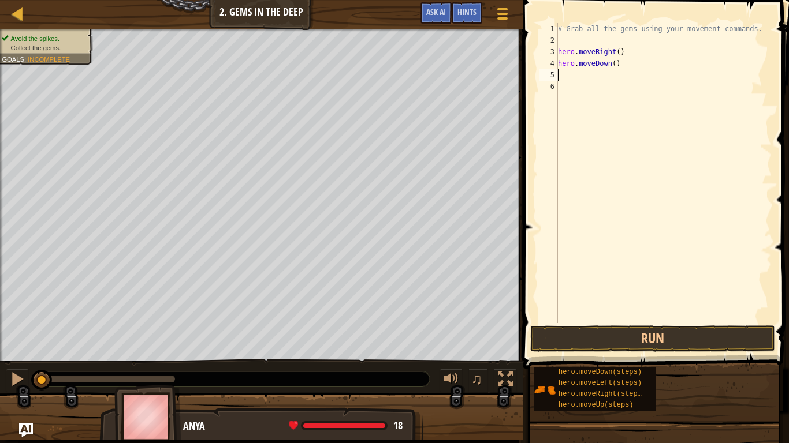
type textarea "h"
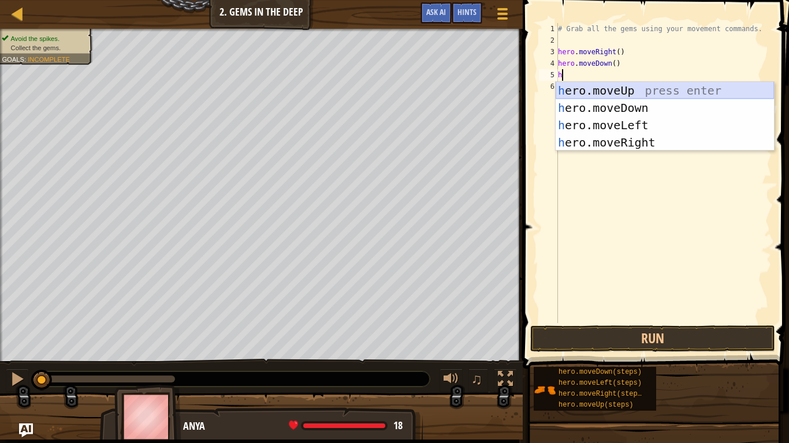
click at [613, 89] on div "h ero.moveUp press enter h ero.moveDown press enter h ero.moveLeft press enter …" at bounding box center [664, 134] width 218 height 104
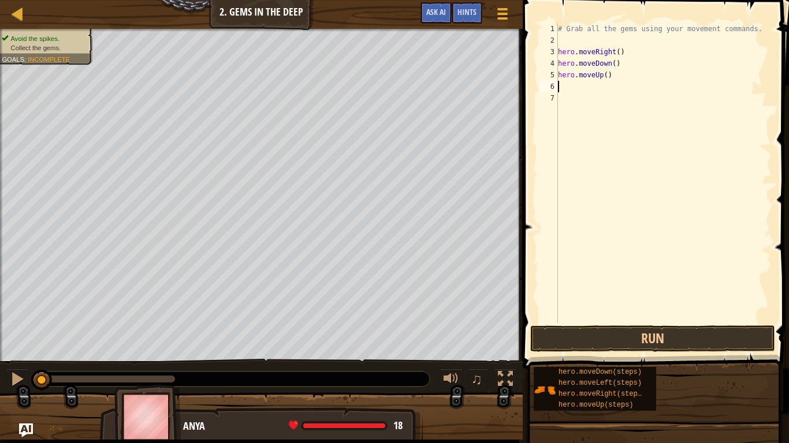
type textarea "h"
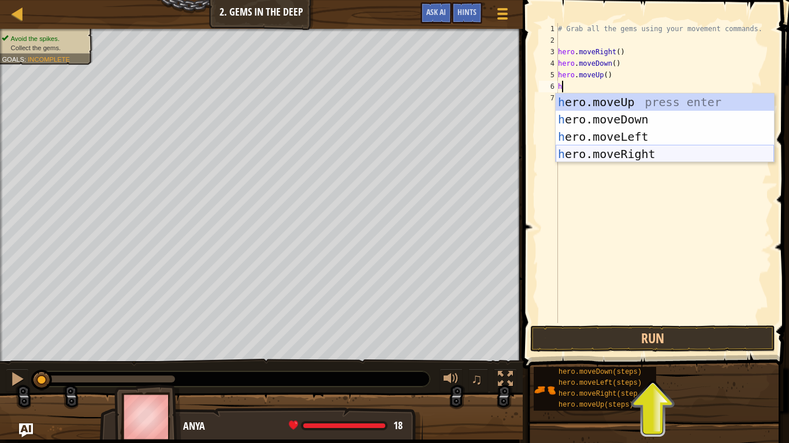
click at [605, 152] on div "h ero.moveUp press enter h ero.moveDown press enter h ero.moveLeft press enter …" at bounding box center [664, 146] width 218 height 104
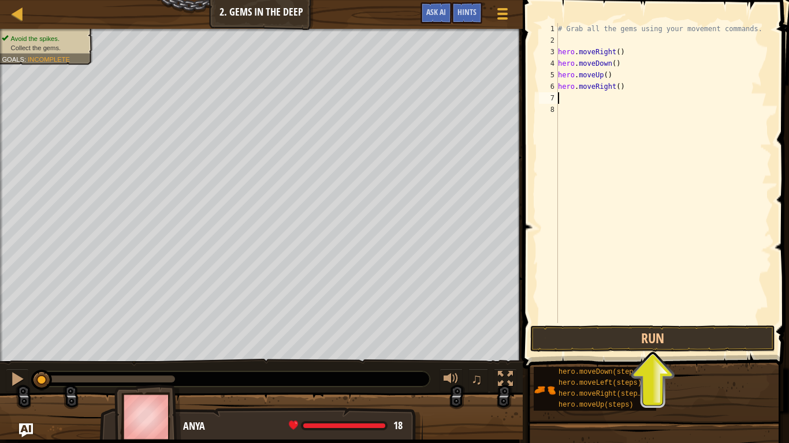
type textarea "h"
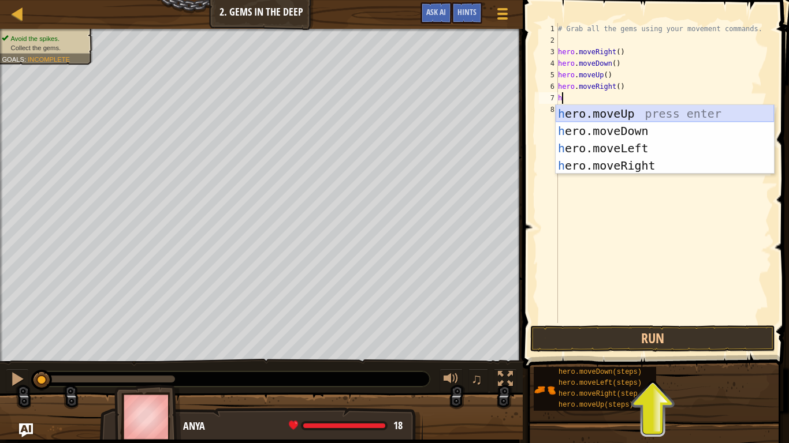
click at [599, 111] on div "h ero.moveUp press enter h ero.moveDown press enter h ero.moveLeft press enter …" at bounding box center [664, 157] width 218 height 104
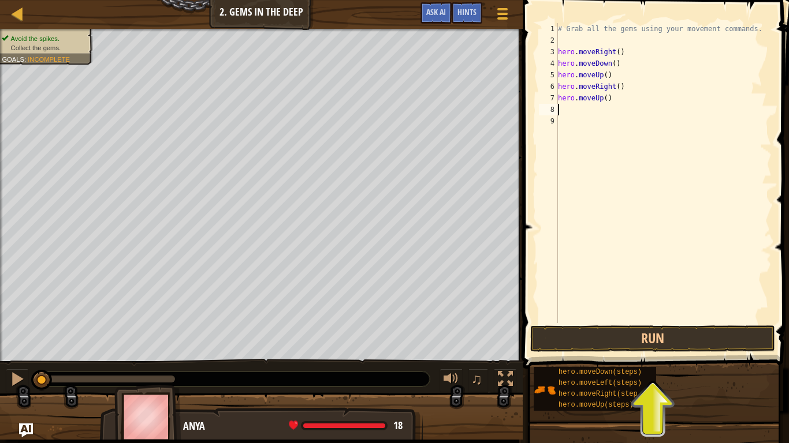
type textarea "h"
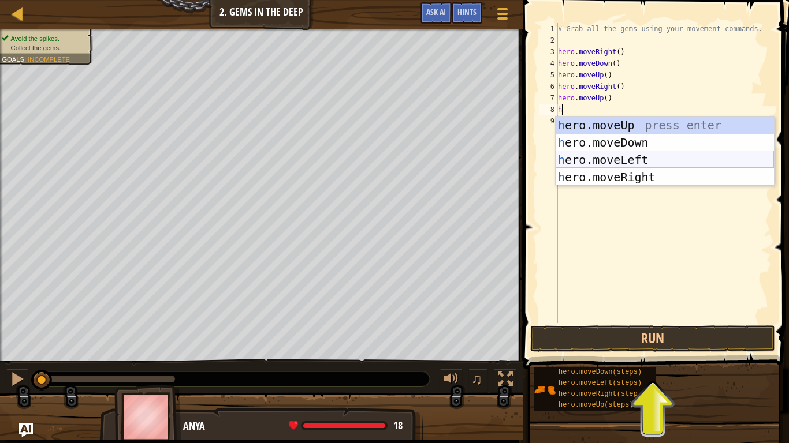
click at [629, 159] on div "h ero.moveUp press enter h ero.moveDown press enter h ero.moveLeft press enter …" at bounding box center [664, 169] width 218 height 104
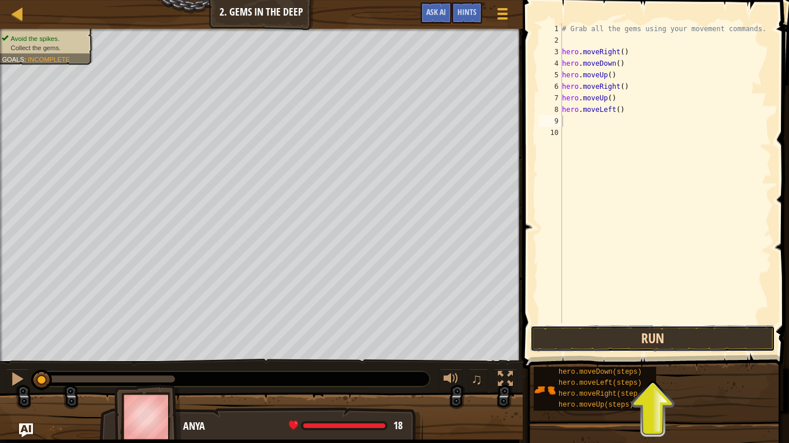
click at [580, 335] on button "Run" at bounding box center [652, 339] width 245 height 27
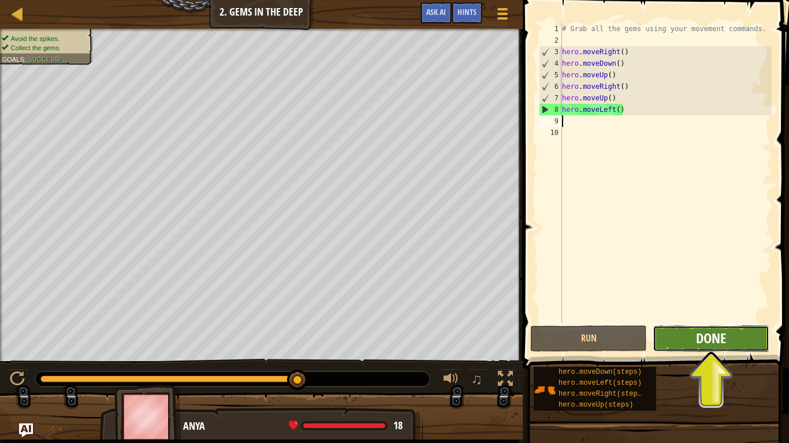
click at [700, 341] on span "Done" at bounding box center [711, 338] width 30 height 18
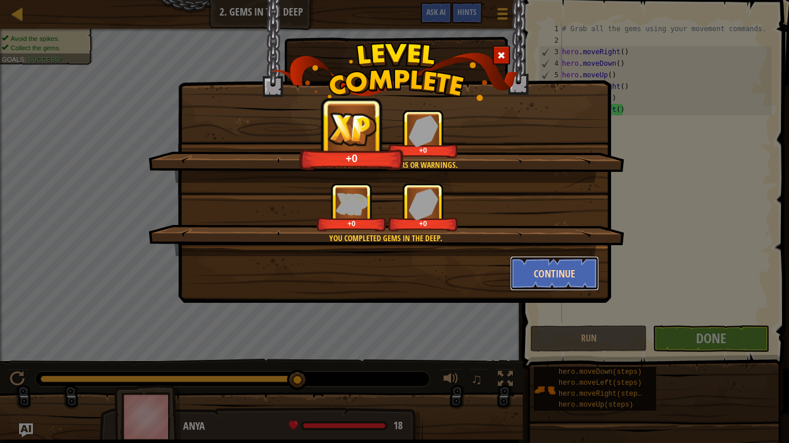
click at [545, 269] on button "Continue" at bounding box center [555, 273] width 90 height 35
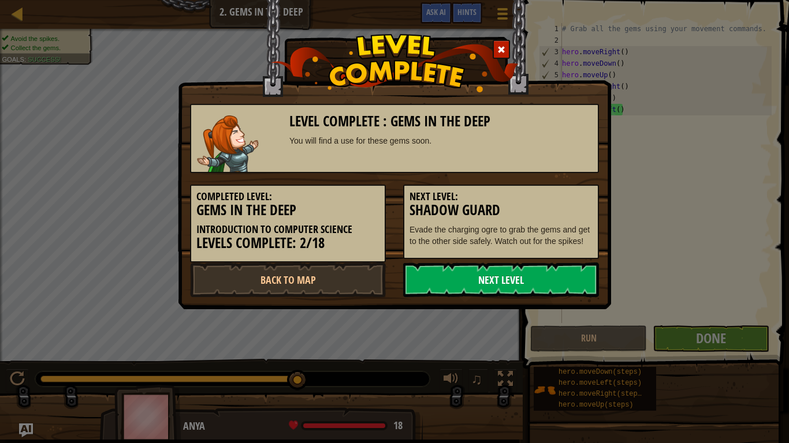
click at [517, 292] on link "Next Level" at bounding box center [501, 280] width 196 height 35
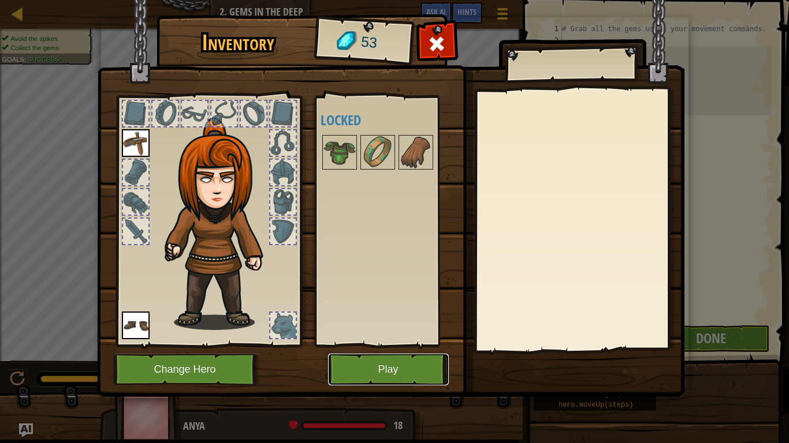
click at [387, 345] on button "Play" at bounding box center [388, 370] width 121 height 32
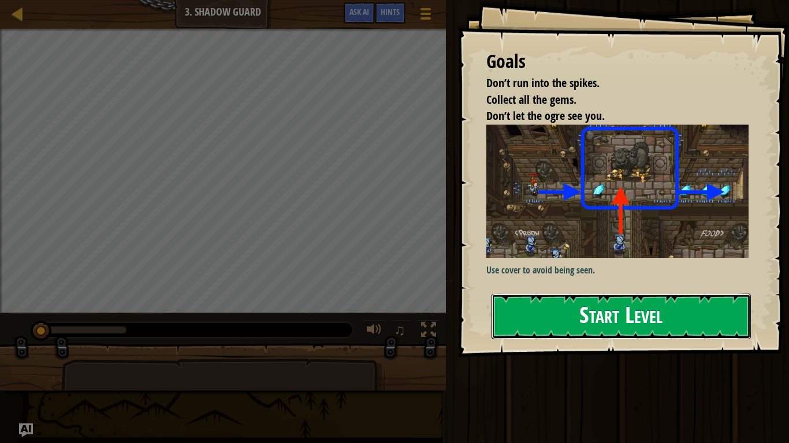
click at [627, 329] on button "Start Level" at bounding box center [620, 317] width 259 height 46
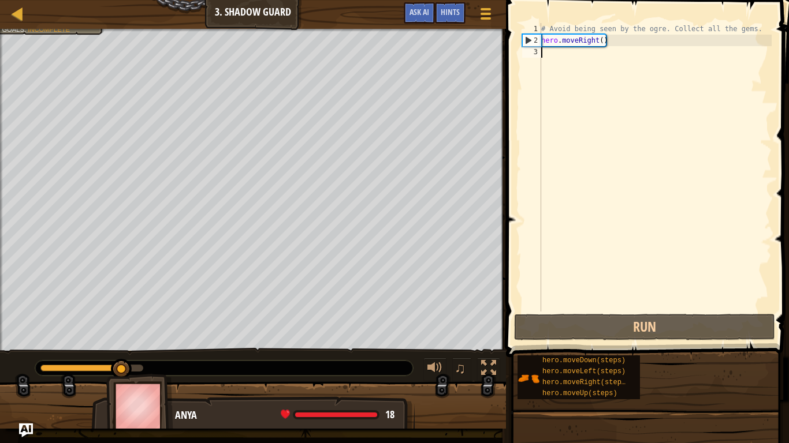
click at [528, 39] on div "2" at bounding box center [532, 41] width 18 height 12
type textarea "hero.moveRight()"
click at [528, 39] on div "2" at bounding box center [532, 41] width 18 height 12
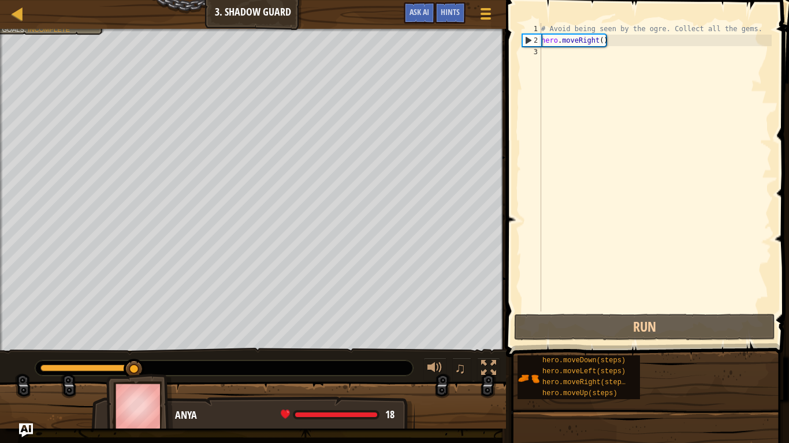
type textarea "hero.moveRight()"
click at [528, 39] on div "2" at bounding box center [532, 41] width 18 height 12
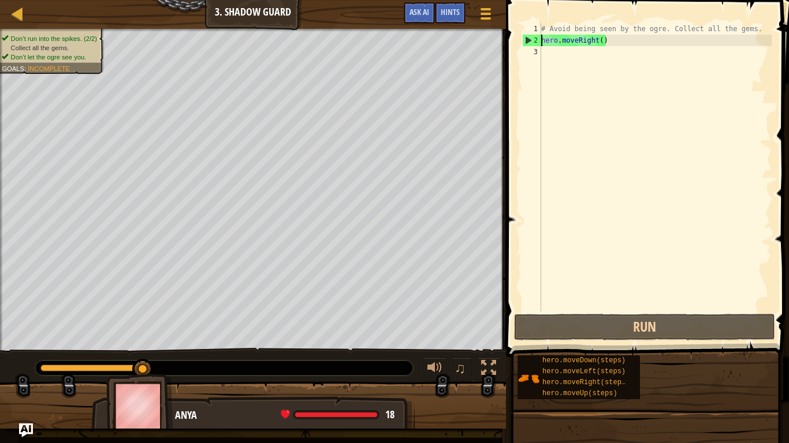
click at [528, 39] on div "2" at bounding box center [532, 41] width 18 height 12
type textarea "hero.moveRight()"
click at [528, 39] on div "2" at bounding box center [532, 41] width 18 height 12
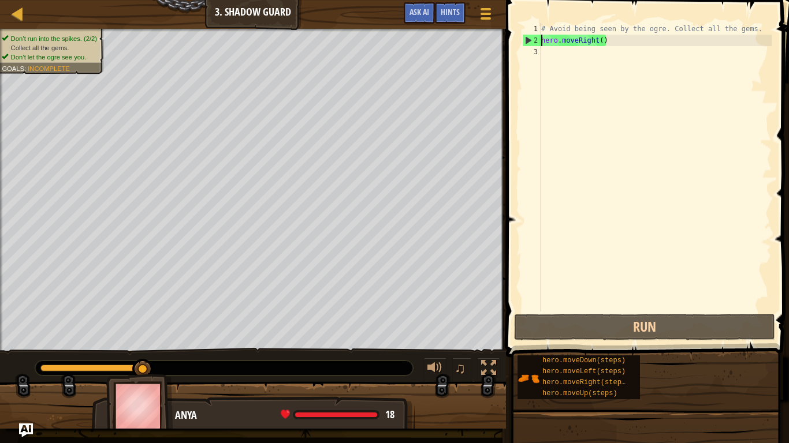
type textarea "hero.moveRight()"
click at [539, 52] on div "3" at bounding box center [531, 52] width 19 height 12
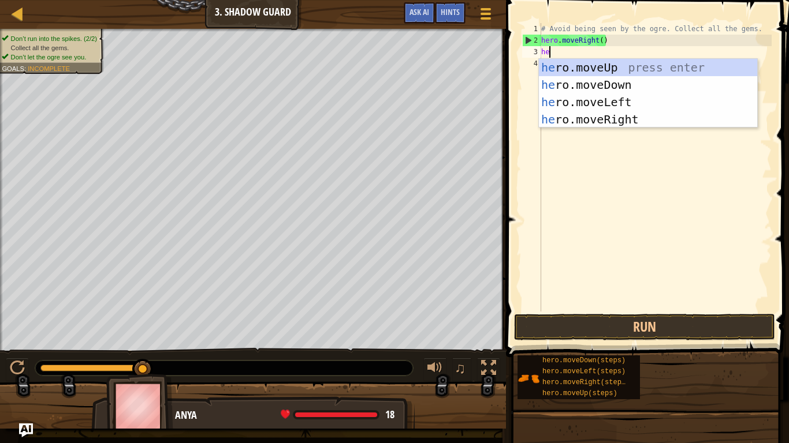
type textarea "her"
click at [655, 122] on div "her o.moveUp press enter her o.moveDown press enter her o.moveLeft press enter …" at bounding box center [648, 111] width 218 height 104
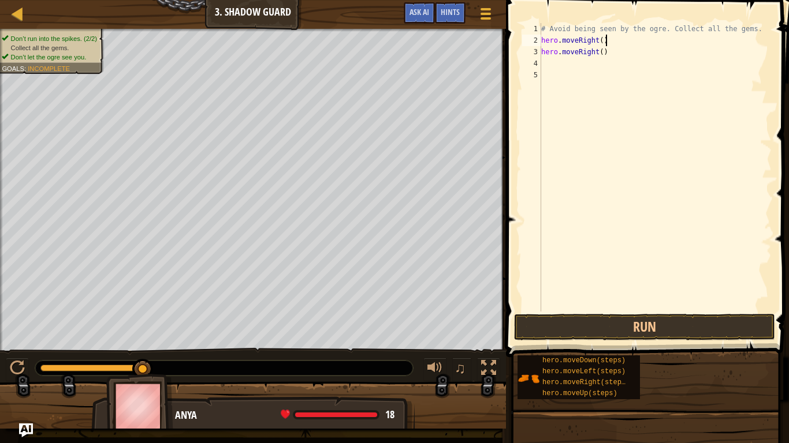
click at [605, 45] on div "# Avoid being seen by the ogre. Collect all the gems. hero . moveRight ( ) hero…" at bounding box center [655, 179] width 233 height 312
drag, startPoint x: 606, startPoint y: 55, endPoint x: 736, endPoint y: 68, distance: 130.0
click at [736, 68] on div "# Avoid being seen by the ogre. Collect all the gems. hero . moveRight ( ) hero…" at bounding box center [655, 179] width 233 height 312
type textarea "hero.moveRight()"
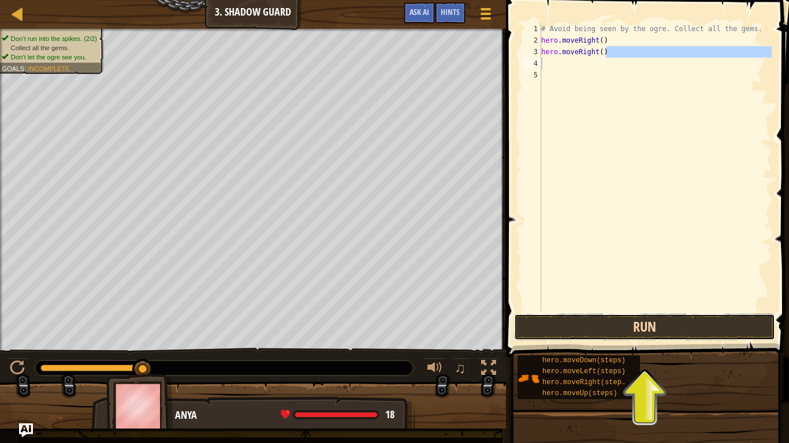
click at [652, 333] on button "Run" at bounding box center [644, 327] width 261 height 27
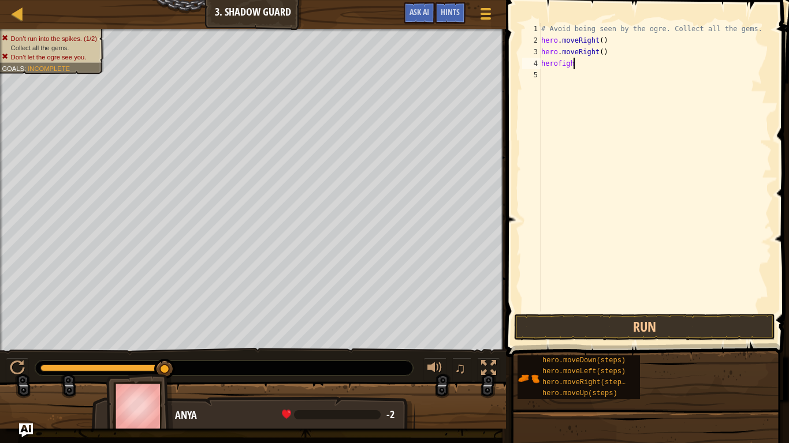
scroll to position [5, 5]
click at [688, 334] on button "Run" at bounding box center [644, 327] width 261 height 27
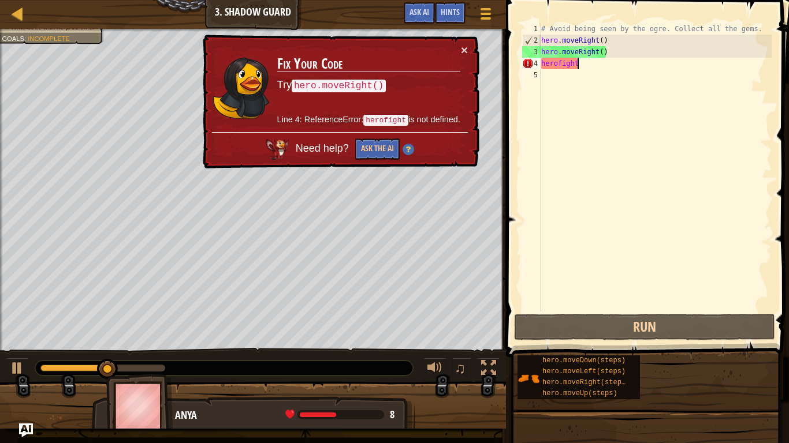
click at [373, 95] on td "Fix Your Code Try hero.moveRight() Line 4: ReferenceError: herofight is not def…" at bounding box center [369, 88] width 184 height 88
click at [376, 152] on button "Ask the AI" at bounding box center [377, 149] width 44 height 21
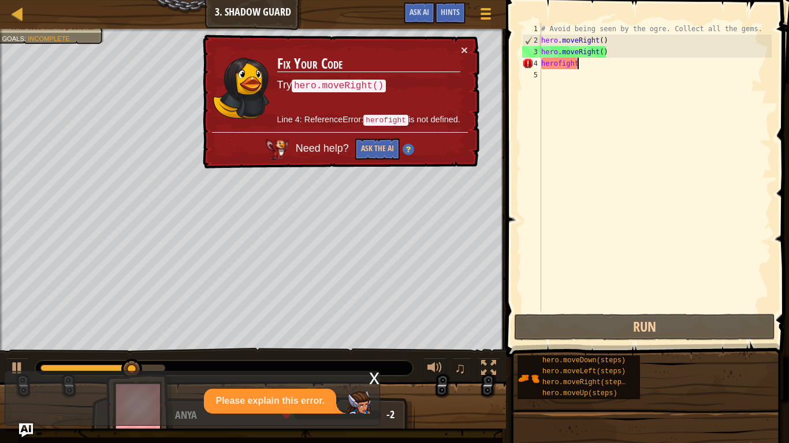
click at [594, 63] on div "# Avoid being seen by the ogre. Collect all the gems. hero . moveRight ( ) hero…" at bounding box center [655, 179] width 233 height 312
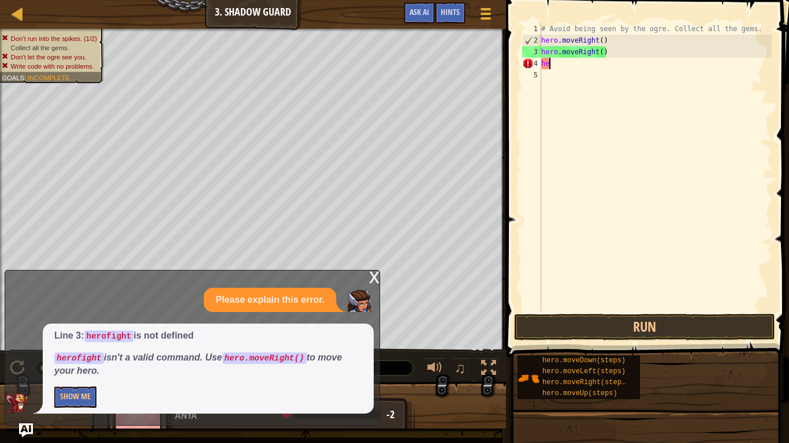
scroll to position [5, 1]
type textarea "h"
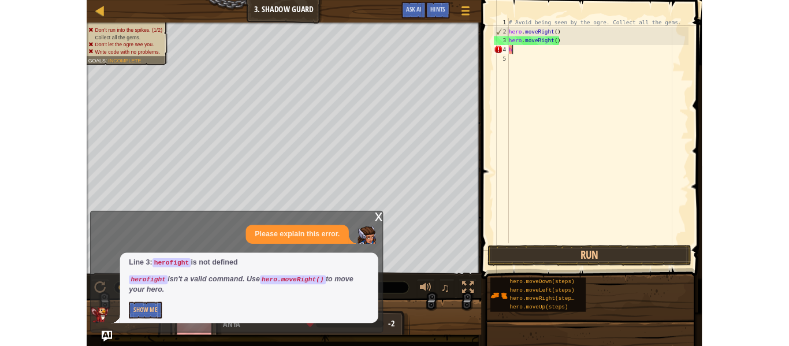
scroll to position [5, 0]
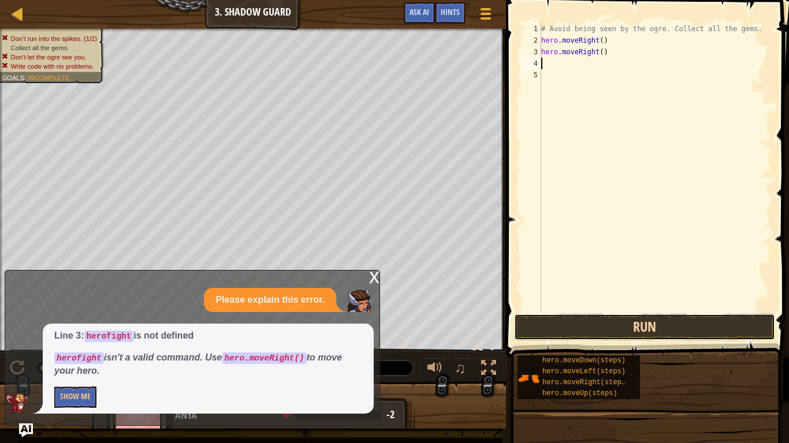
click at [739, 332] on button "Run" at bounding box center [644, 327] width 261 height 27
click at [726, 327] on button "Run" at bounding box center [644, 327] width 261 height 27
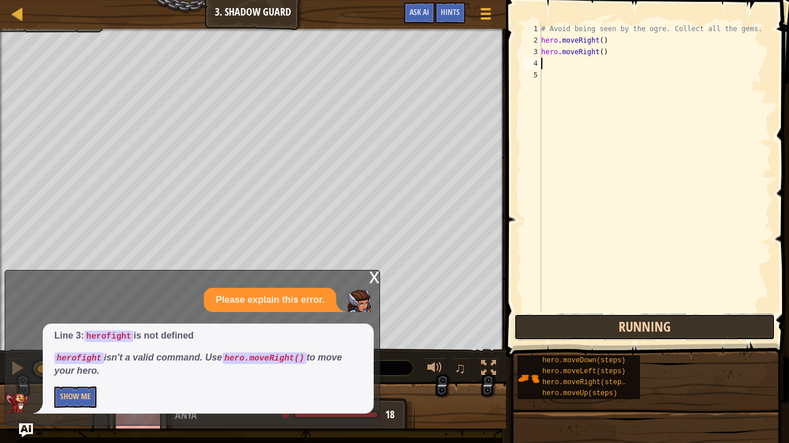
click at [725, 334] on button "Running" at bounding box center [644, 327] width 261 height 27
click at [728, 334] on button "Running" at bounding box center [644, 327] width 261 height 27
click at [732, 336] on button "Running" at bounding box center [644, 327] width 261 height 27
click at [725, 338] on button "Running" at bounding box center [644, 327] width 261 height 27
click at [728, 326] on button "Running" at bounding box center [644, 327] width 261 height 27
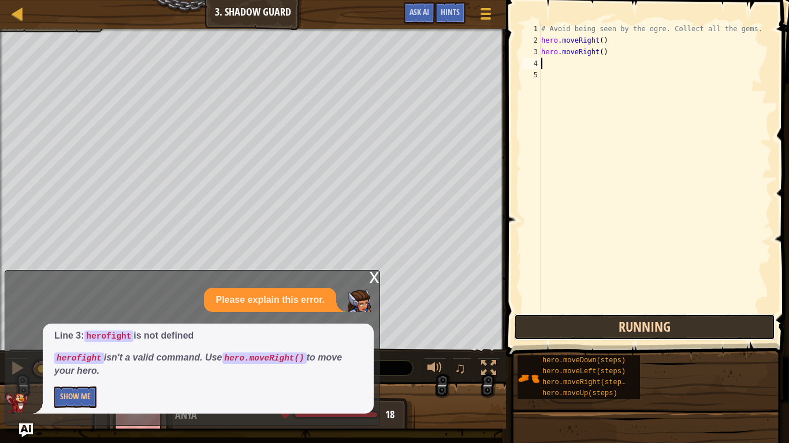
click at [725, 326] on button "Running" at bounding box center [644, 327] width 261 height 27
click at [728, 323] on button "Running" at bounding box center [644, 327] width 261 height 27
click at [737, 322] on button "Running" at bounding box center [644, 327] width 261 height 27
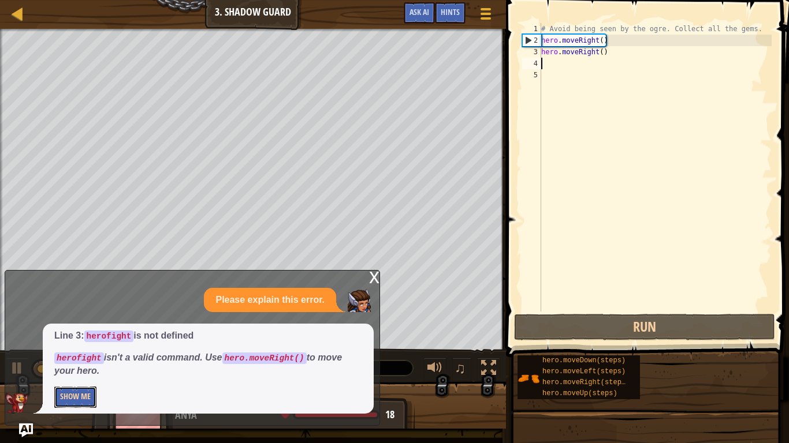
click at [61, 345] on button "Show Me" at bounding box center [75, 397] width 42 height 21
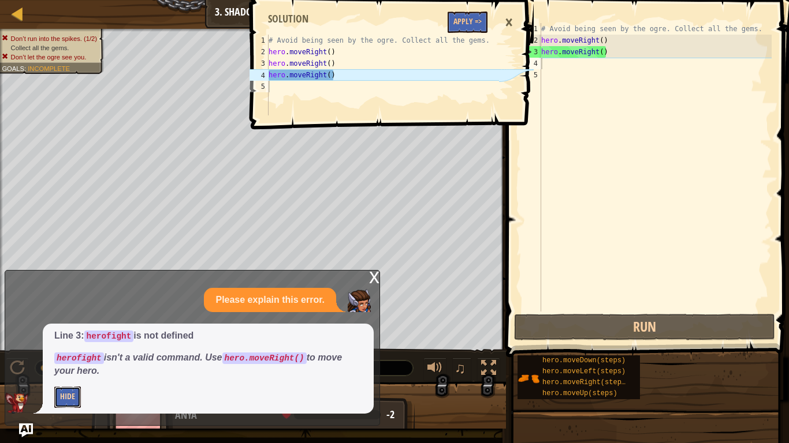
click at [62, 345] on button "Hide" at bounding box center [67, 397] width 27 height 21
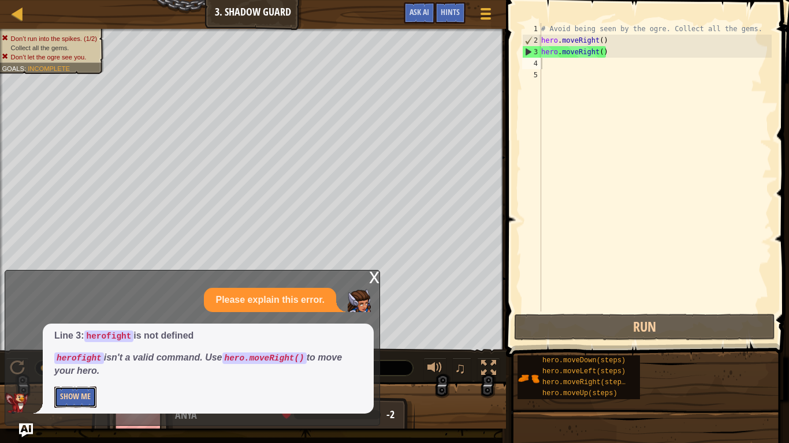
click at [62, 345] on button "Show Me" at bounding box center [75, 397] width 42 height 21
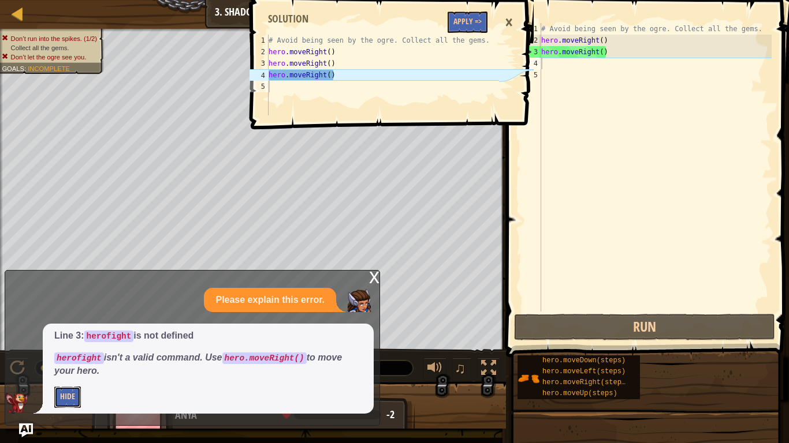
click at [63, 345] on button "Hide" at bounding box center [67, 397] width 27 height 21
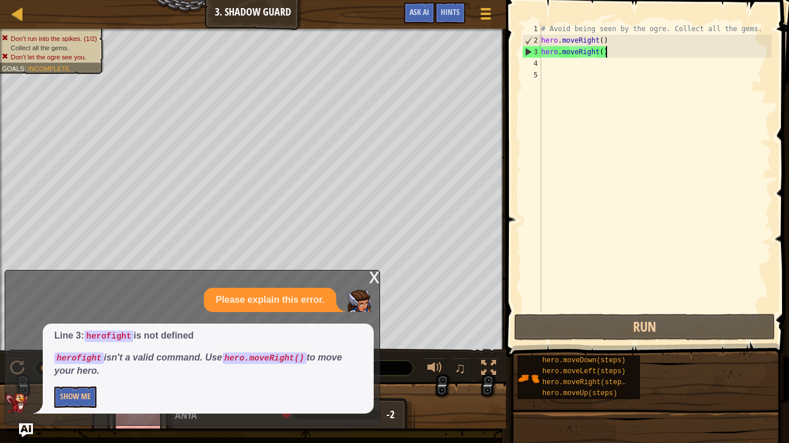
click at [613, 53] on div "# Avoid being seen by the ogre. Collect all the gems. hero . moveRight ( ) hero…" at bounding box center [655, 179] width 233 height 312
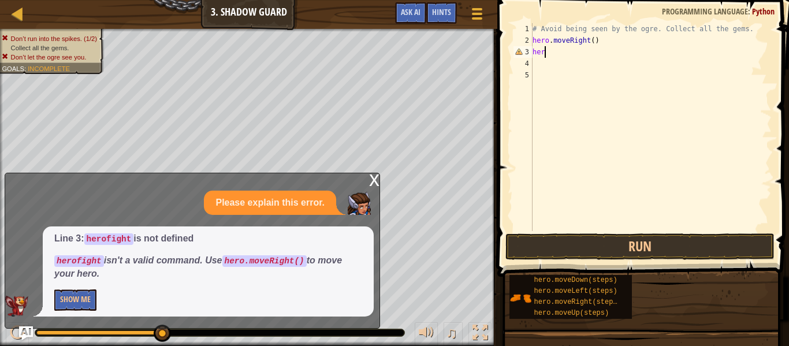
type textarea "h"
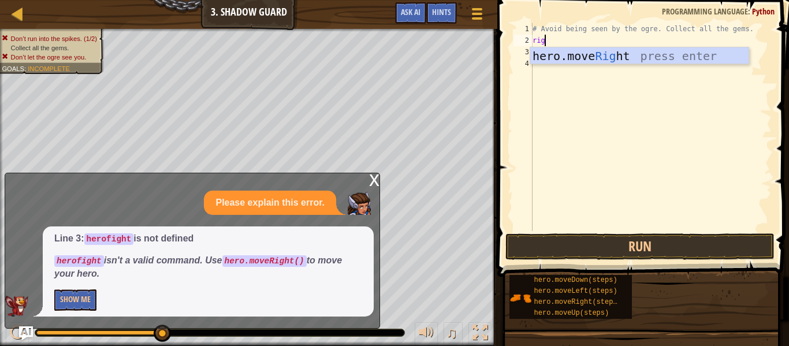
type textarea "right"
click at [628, 53] on div "hero.move Right press enter" at bounding box center [639, 73] width 218 height 52
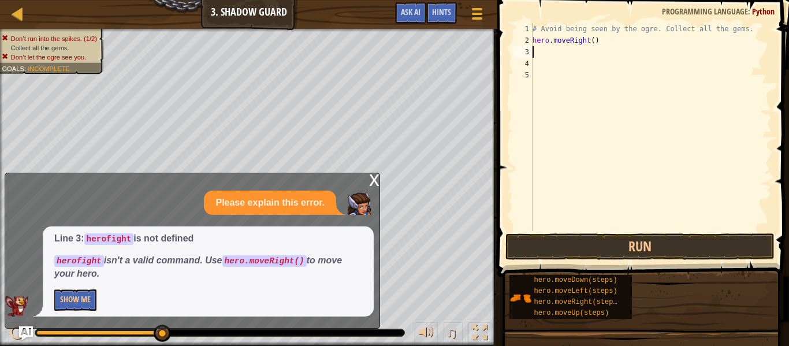
scroll to position [5, 0]
click at [649, 240] on button "Run" at bounding box center [639, 246] width 269 height 27
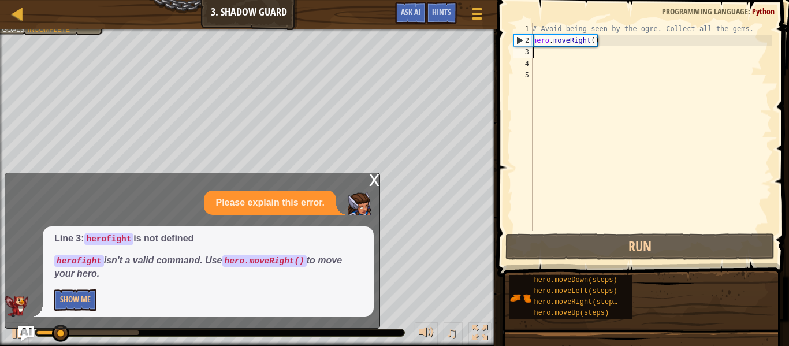
click at [27, 328] on img "Ask AI" at bounding box center [25, 333] width 15 height 15
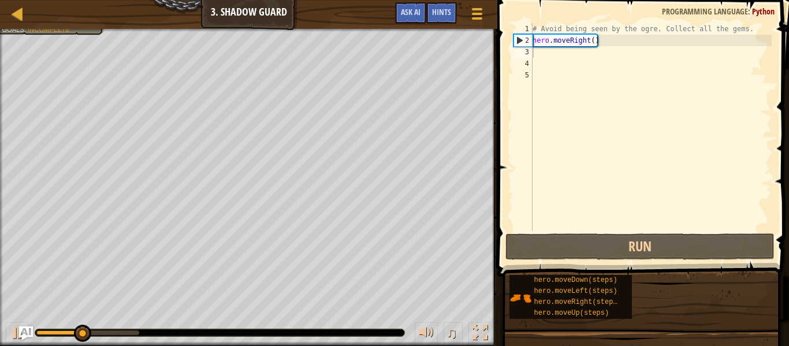
click at [552, 54] on div "# Avoid being seen by the ogre. Collect all the gems. hero . moveRight ( )" at bounding box center [650, 138] width 241 height 231
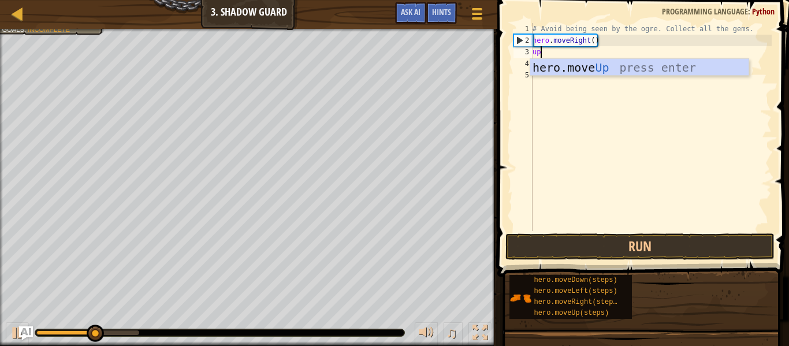
scroll to position [5, 1]
click at [600, 55] on div "# Avoid being seen by the ogre. Collect all the gems. hero . moveRight ( ) up" at bounding box center [650, 138] width 241 height 231
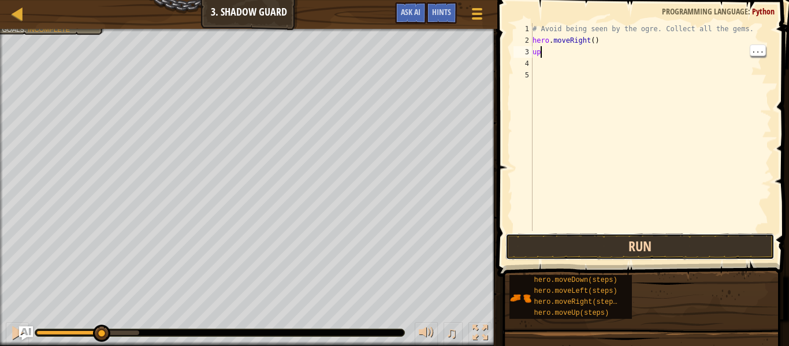
click at [642, 247] on button "Run" at bounding box center [639, 246] width 269 height 27
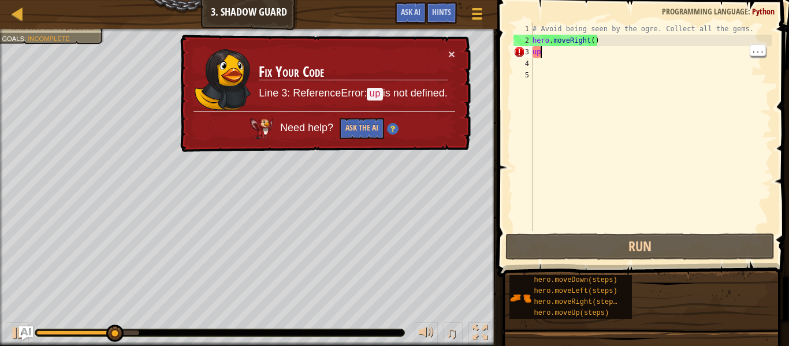
click at [554, 49] on div "# Avoid being seen by the ogre. Collect all the gems. hero . moveRight ( ) up" at bounding box center [650, 138] width 241 height 231
type textarea "u"
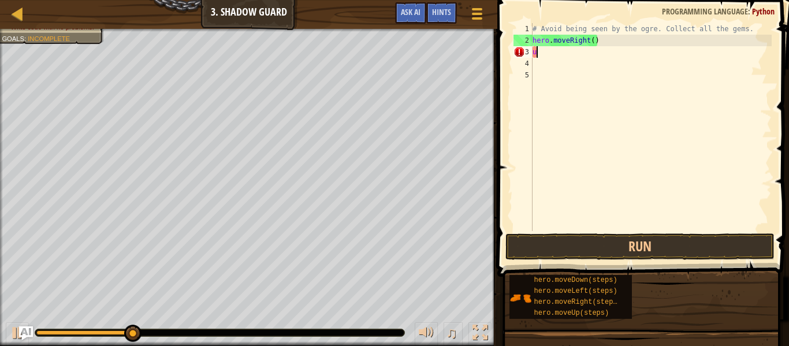
scroll to position [5, 0]
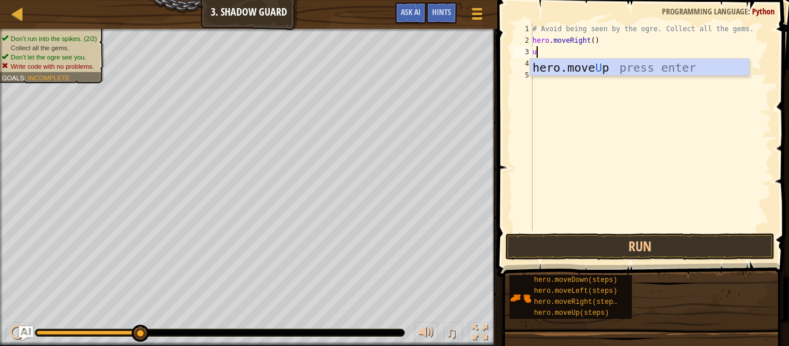
type textarea "up"
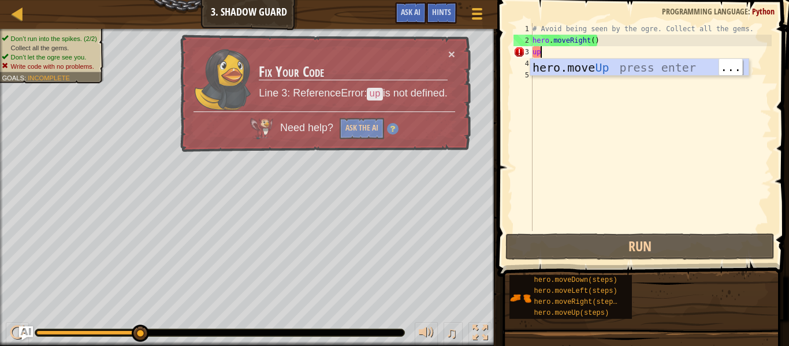
click at [599, 68] on div "hero.move Up press enter" at bounding box center [639, 85] width 218 height 52
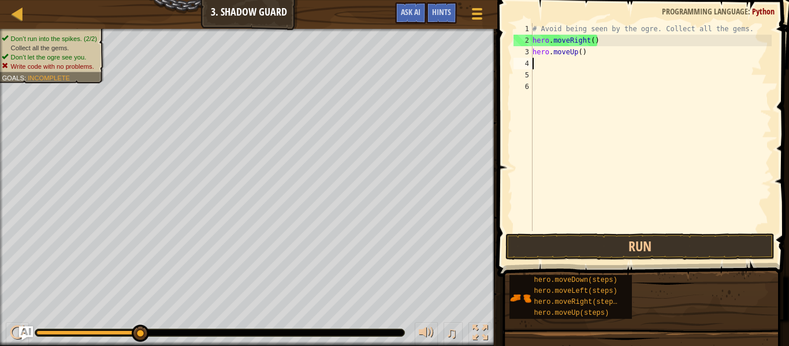
scroll to position [5, 0]
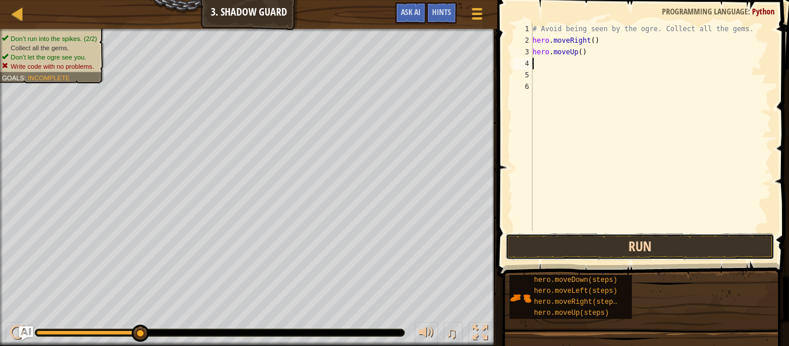
click at [647, 248] on button "Run" at bounding box center [639, 246] width 269 height 27
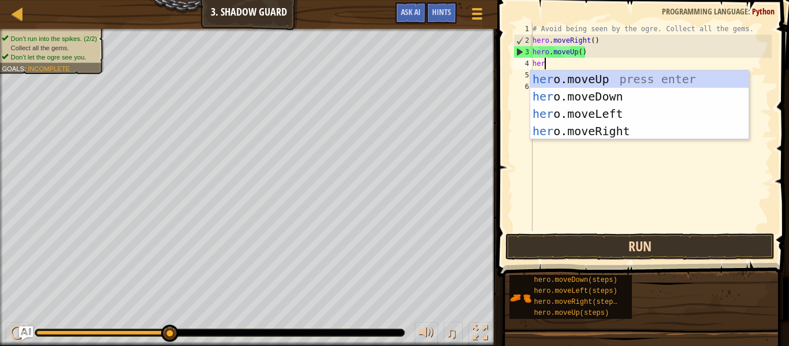
type textarea "hero"
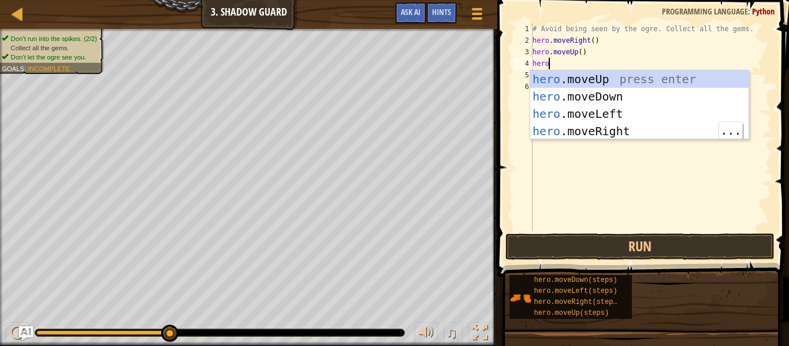
click at [643, 133] on div "hero .moveUp press enter hero .moveDown press enter hero .moveLeft press enter …" at bounding box center [639, 122] width 218 height 104
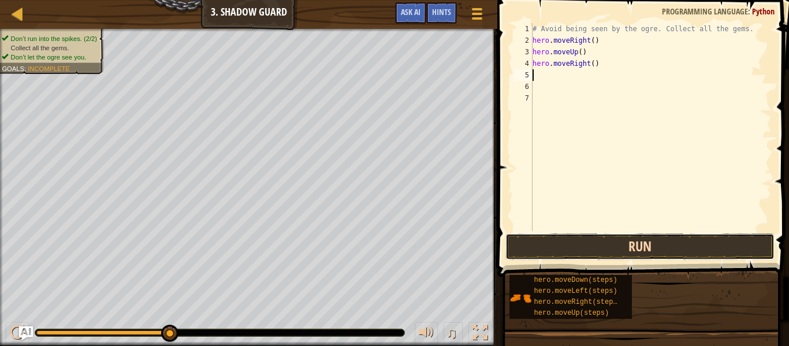
click at [664, 251] on button "Run" at bounding box center [639, 246] width 269 height 27
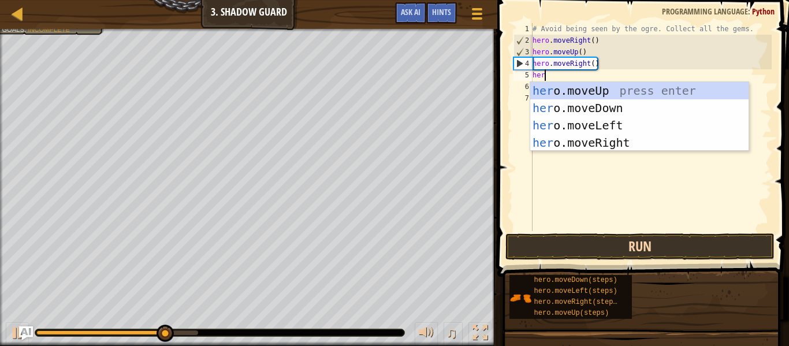
type textarea "hero"
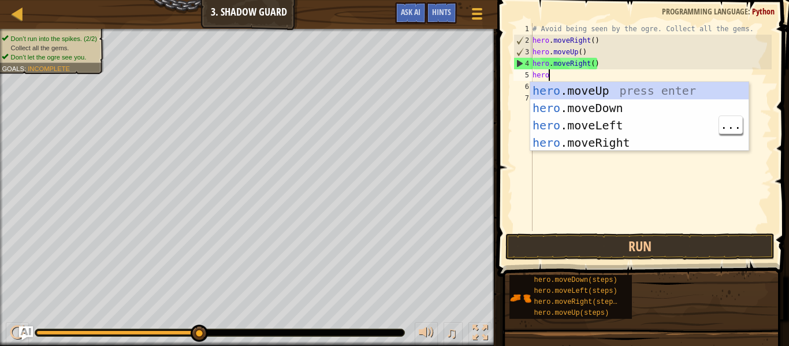
click at [658, 120] on div "hero .moveUp press enter hero .moveDown press enter hero .moveLeft press enter …" at bounding box center [639, 134] width 218 height 104
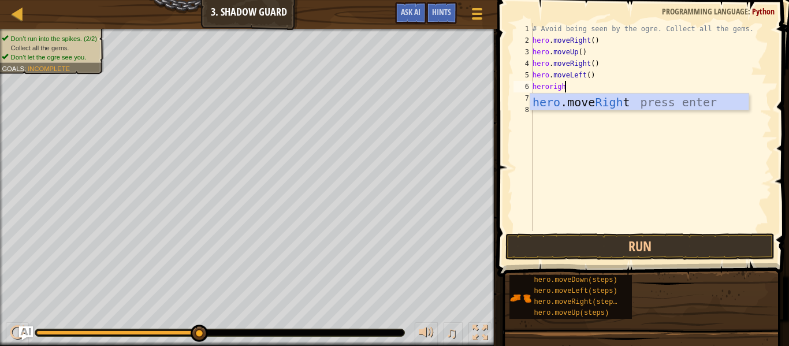
type textarea "heroright"
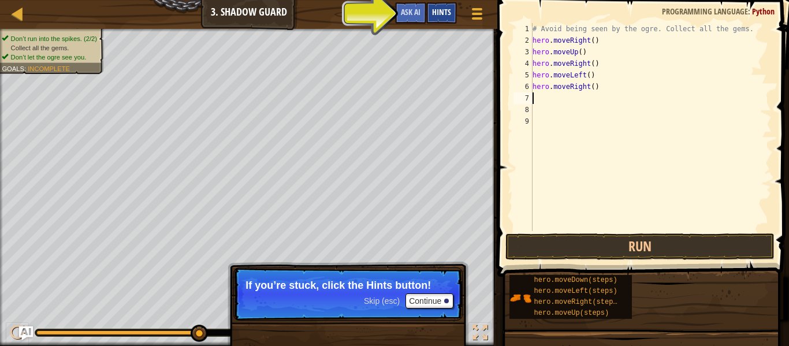
click at [437, 13] on span "Hints" at bounding box center [441, 11] width 19 height 11
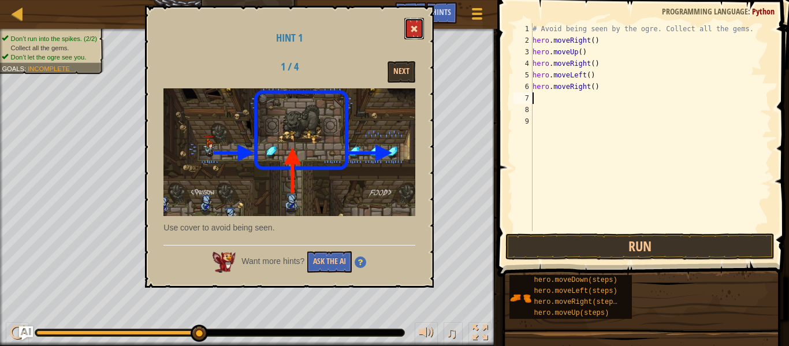
click at [415, 29] on span at bounding box center [414, 29] width 8 height 8
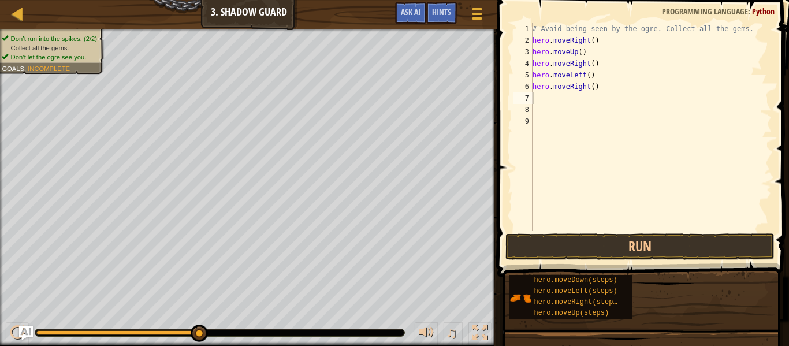
click at [564, 93] on div "# Avoid being seen by the ogre. Collect all the gems. hero . moveRight ( ) hero…" at bounding box center [650, 138] width 241 height 231
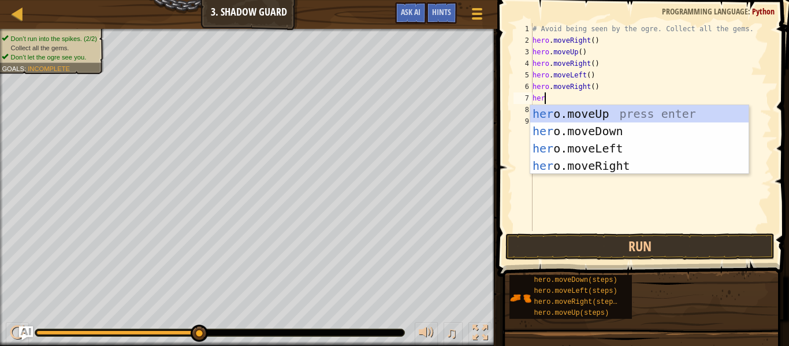
type textarea "hero"
click at [652, 137] on div "hero .moveUp press enter hero .moveDown press enter hero .moveLeft press enter …" at bounding box center [639, 157] width 218 height 104
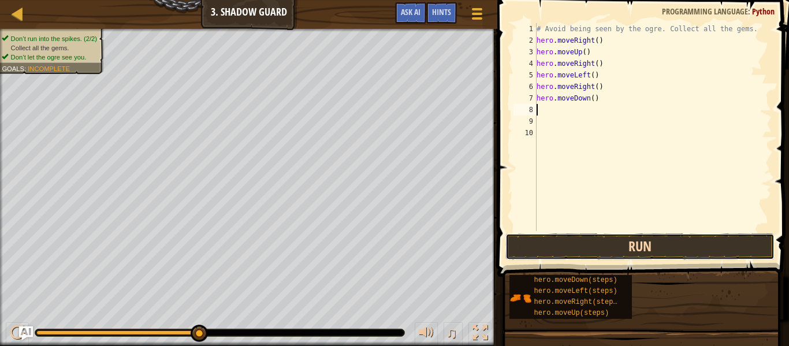
click at [654, 247] on button "Run" at bounding box center [639, 246] width 269 height 27
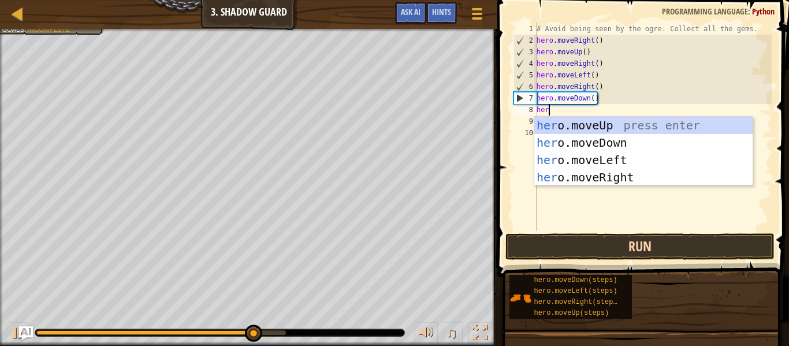
type textarea "hero"
click at [636, 175] on div "hero .moveUp press enter hero .moveDown press enter hero .moveLeft press enter …" at bounding box center [643, 169] width 218 height 104
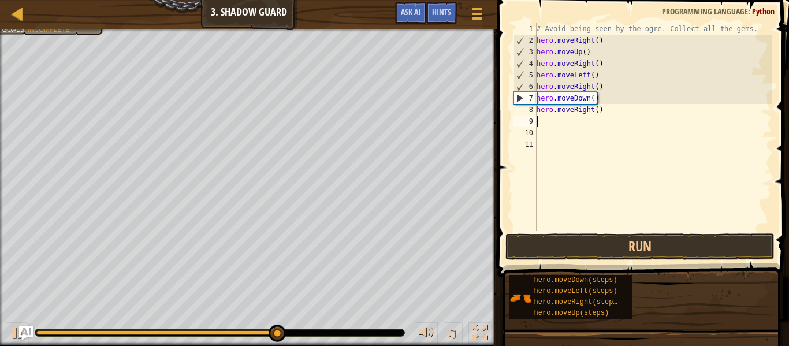
scroll to position [5, 0]
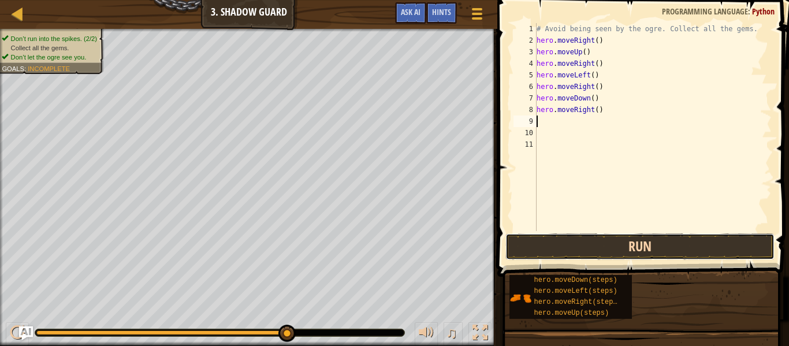
click at [663, 244] on button "Run" at bounding box center [639, 246] width 269 height 27
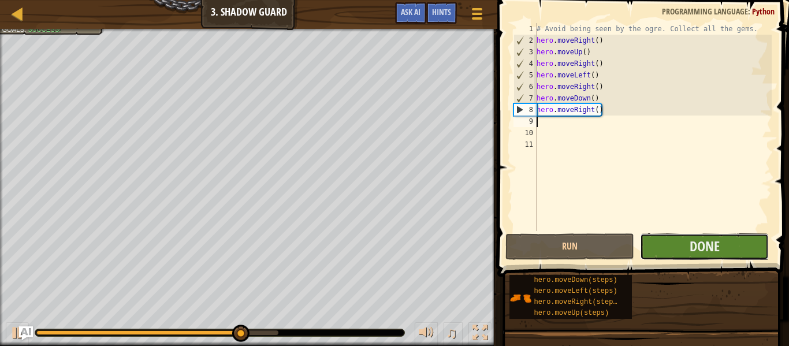
click at [732, 245] on button "Done" at bounding box center [704, 246] width 129 height 27
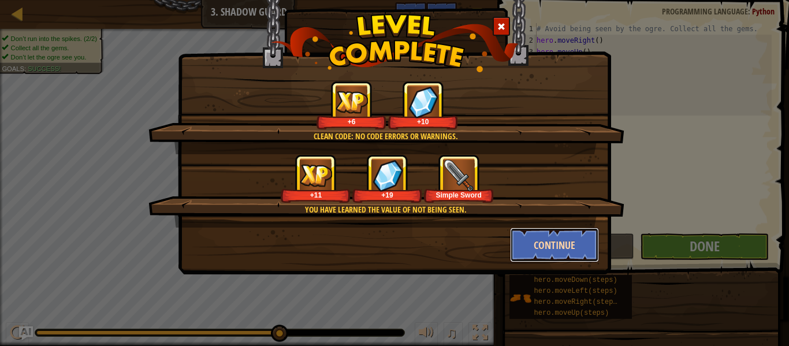
click at [575, 237] on button "Continue" at bounding box center [555, 245] width 90 height 35
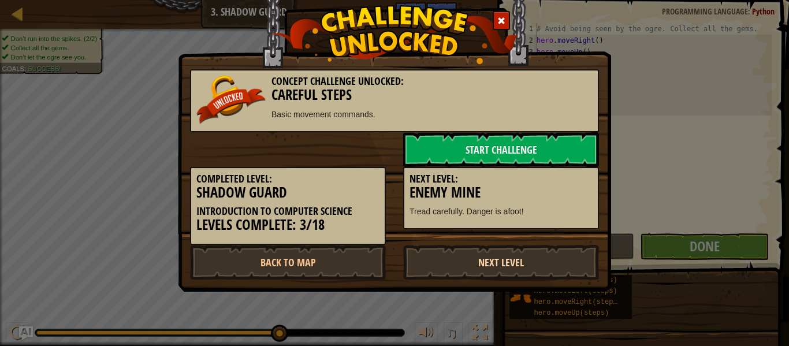
click at [579, 266] on link "Next Level" at bounding box center [501, 262] width 196 height 35
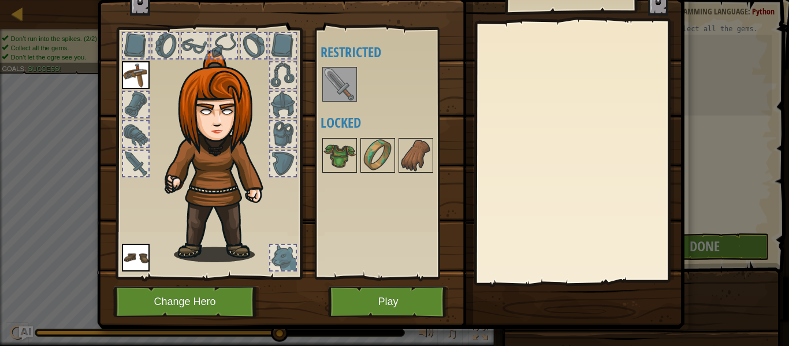
scroll to position [53, 0]
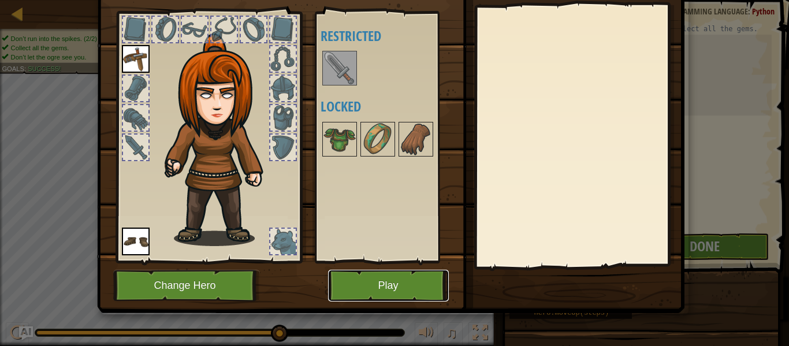
click at [419, 284] on button "Play" at bounding box center [388, 286] width 121 height 32
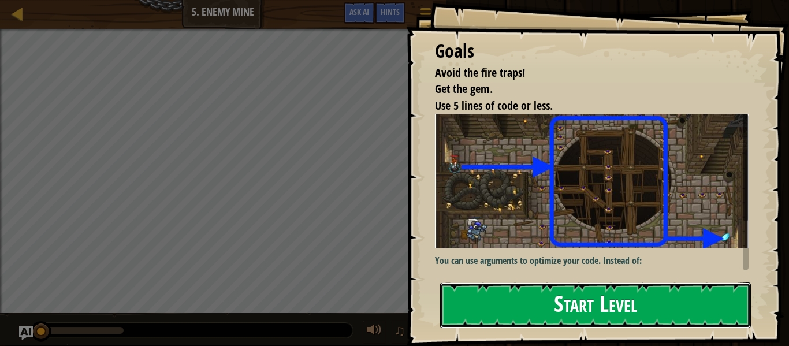
click at [623, 316] on button "Start Level" at bounding box center [595, 305] width 311 height 46
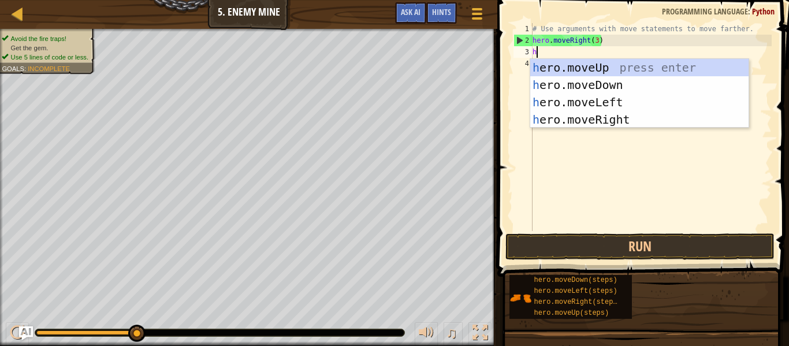
scroll to position [5, 0]
type textarea "hero"
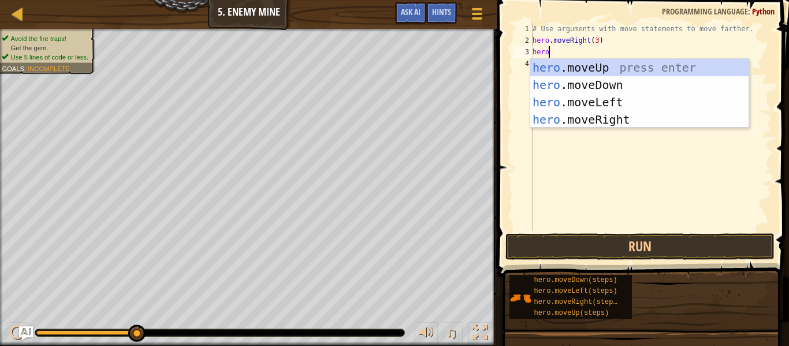
click at [655, 76] on div "hero .moveUp press enter hero .moveDown press enter hero .moveLeft press enter …" at bounding box center [639, 111] width 218 height 104
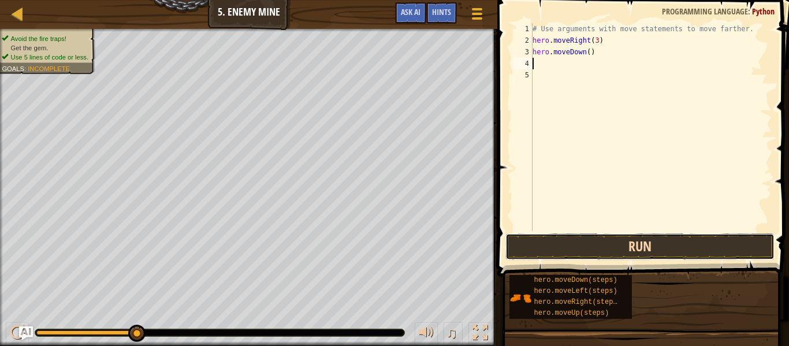
click at [643, 249] on button "Run" at bounding box center [639, 246] width 269 height 27
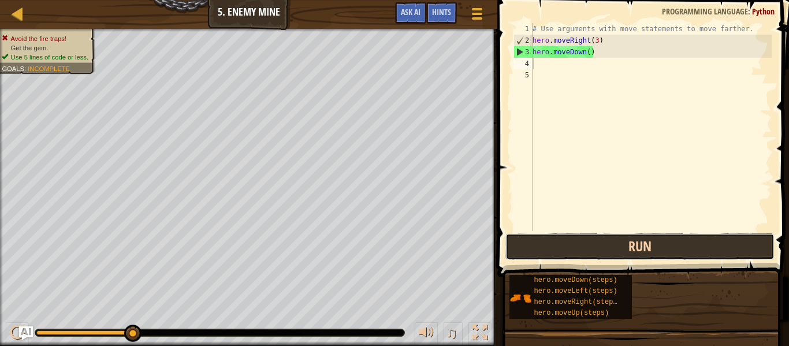
click at [667, 254] on button "Run" at bounding box center [639, 246] width 269 height 27
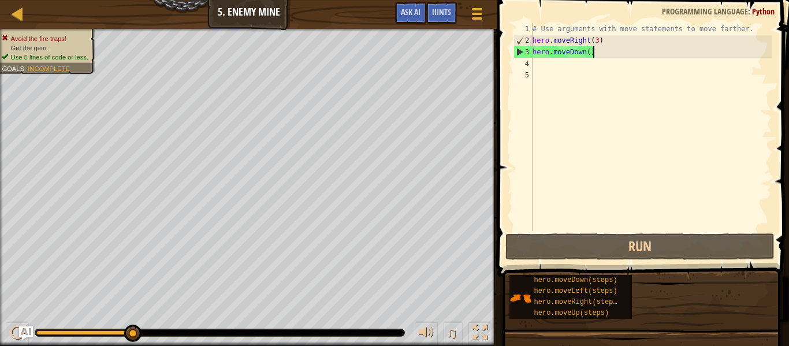
click at [597, 49] on div "# Use arguments with move statements to move farther. hero . moveRight ( 3 ) he…" at bounding box center [650, 138] width 241 height 231
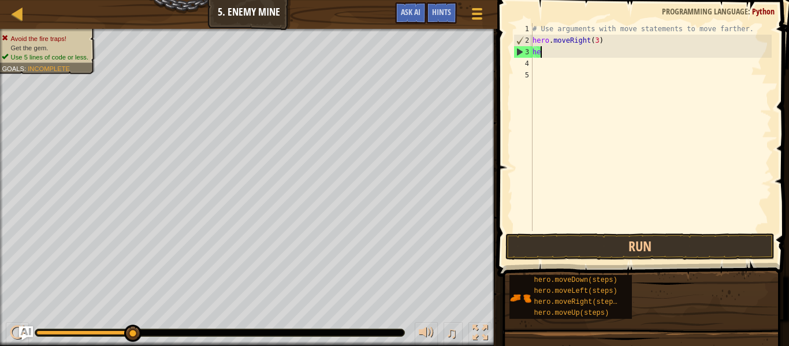
type textarea "h"
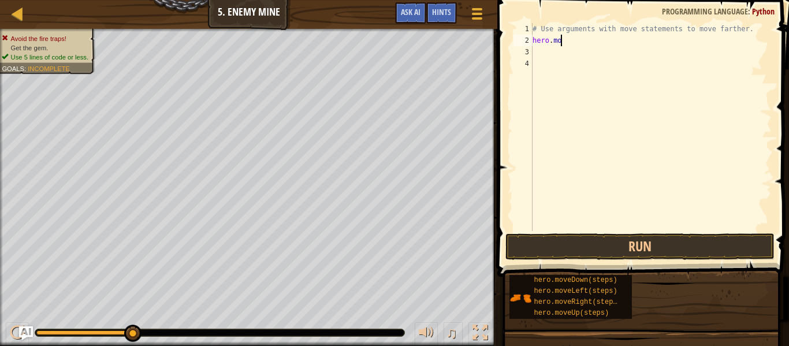
scroll to position [5, 2]
type textarea "h"
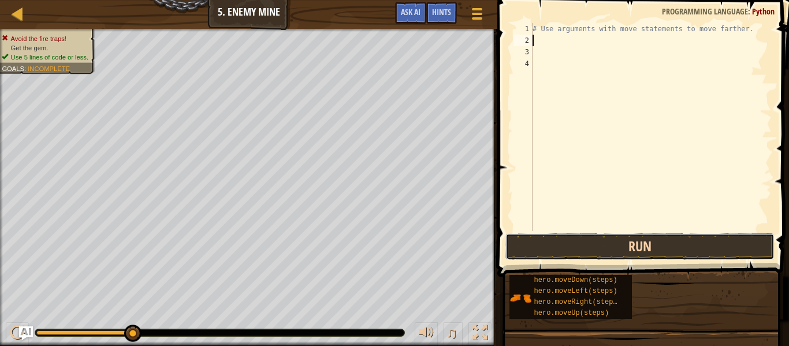
click at [709, 240] on button "Run" at bounding box center [639, 246] width 269 height 27
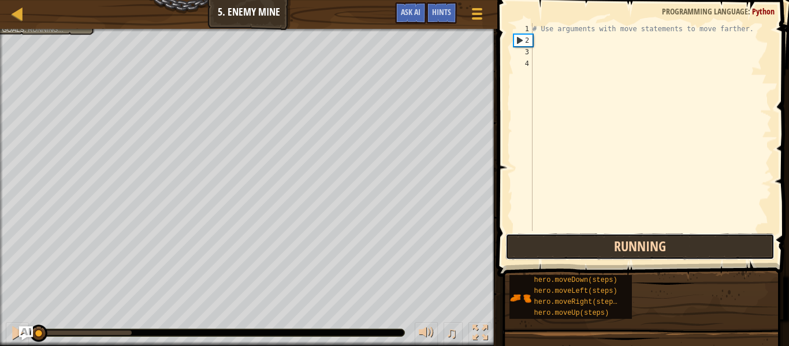
click at [724, 243] on button "Running" at bounding box center [639, 246] width 269 height 27
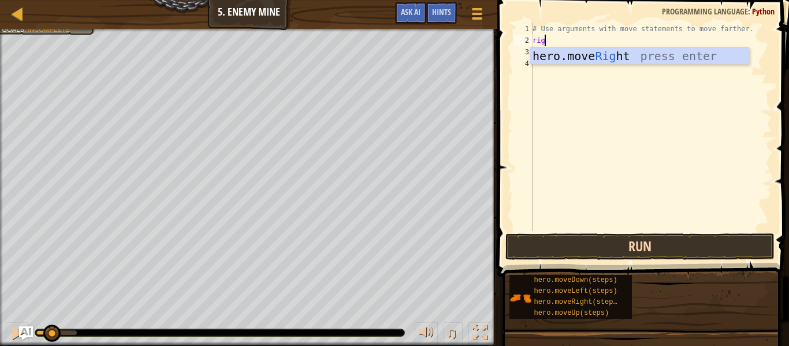
type textarea "righ"
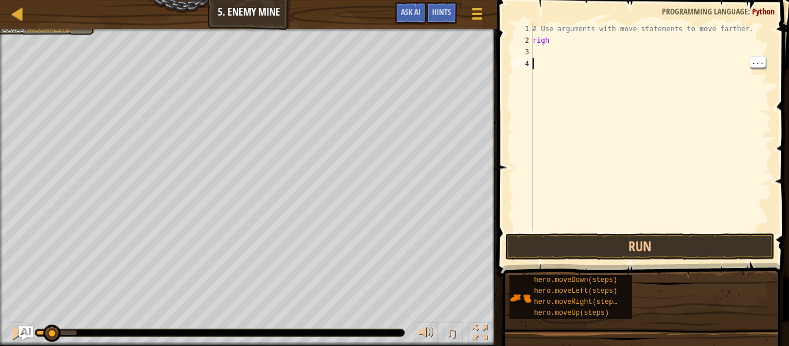
click at [696, 77] on div "# Use arguments with move statements to move farther. righ" at bounding box center [650, 138] width 241 height 231
click at [584, 57] on div "# Use arguments with move statements to move farther. righ" at bounding box center [650, 138] width 241 height 231
click at [577, 34] on div "# Use arguments with move statements to move farther. righ" at bounding box center [650, 138] width 241 height 231
type textarea "# Use arguments with move statements to move farther."
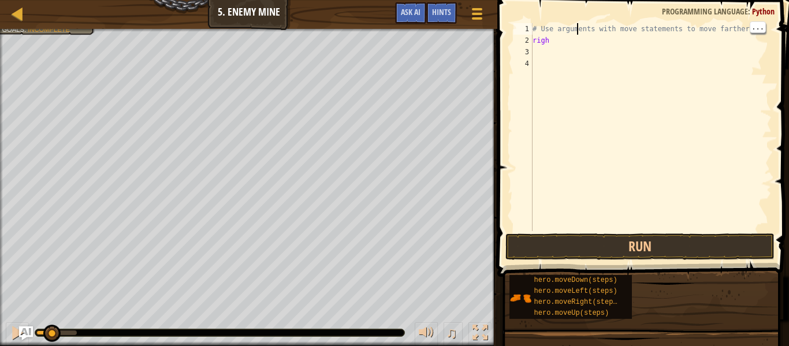
click at [553, 55] on div "# Use arguments with move statements to move farther. righ" at bounding box center [650, 138] width 241 height 231
click at [569, 49] on div "# Use arguments with move statements to move farther. righ" at bounding box center [650, 138] width 241 height 231
type textarea "r"
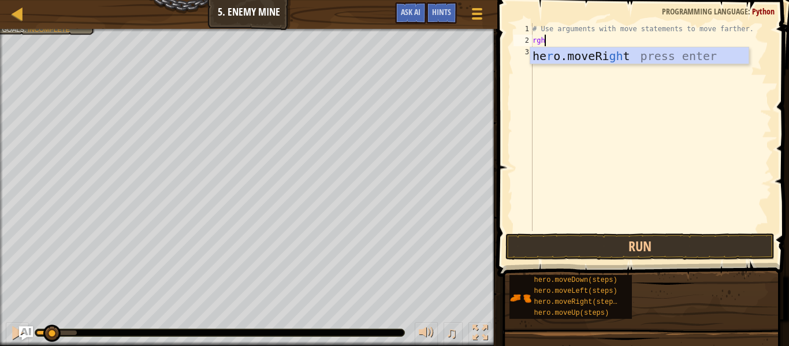
type textarea "rght"
click at [643, 62] on div "he r o.moveRi ght press enter" at bounding box center [639, 73] width 218 height 52
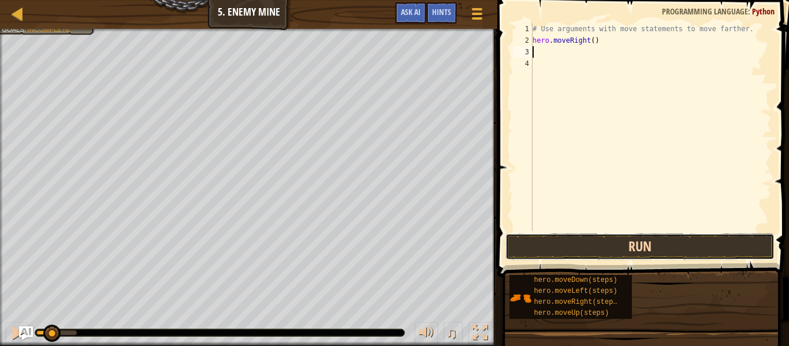
click at [655, 246] on button "Run" at bounding box center [639, 246] width 269 height 27
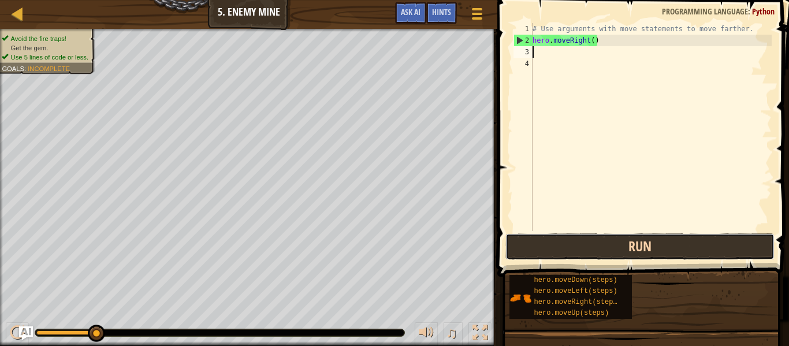
click at [637, 251] on button "Run" at bounding box center [639, 246] width 269 height 27
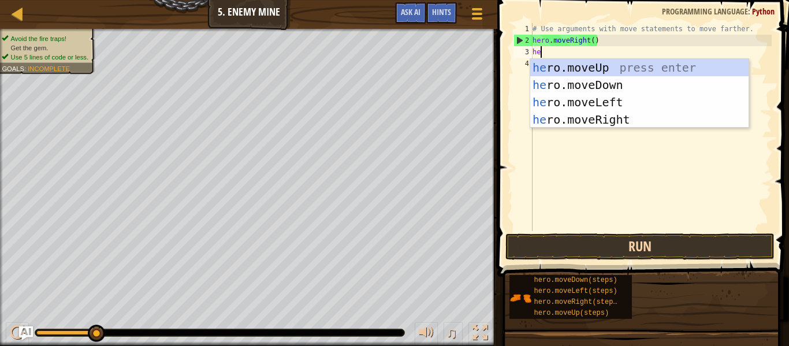
type textarea "her"
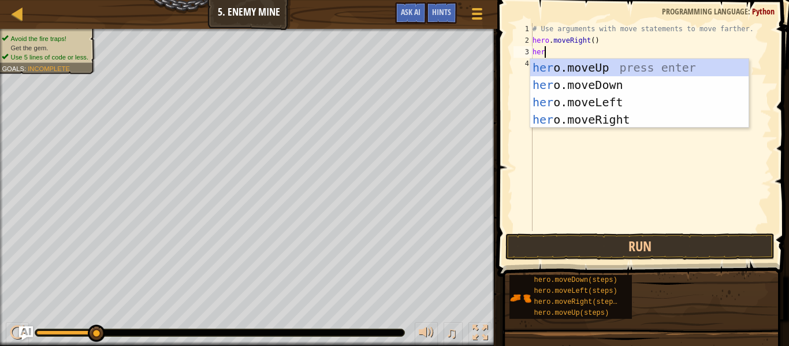
click at [659, 124] on div "her o.moveUp press enter her o.moveDown press enter her o.moveLeft press enter …" at bounding box center [639, 111] width 218 height 104
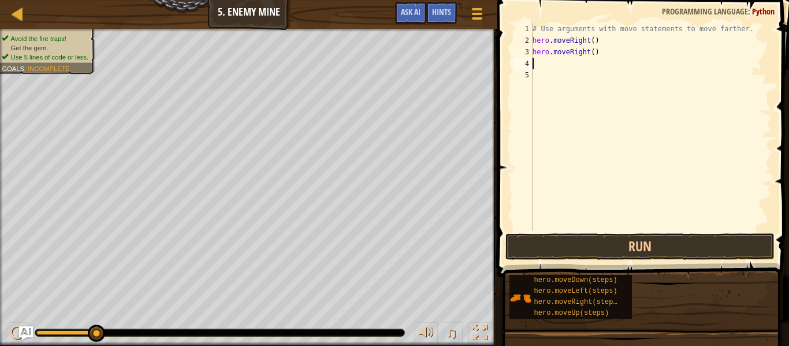
scroll to position [5, 0]
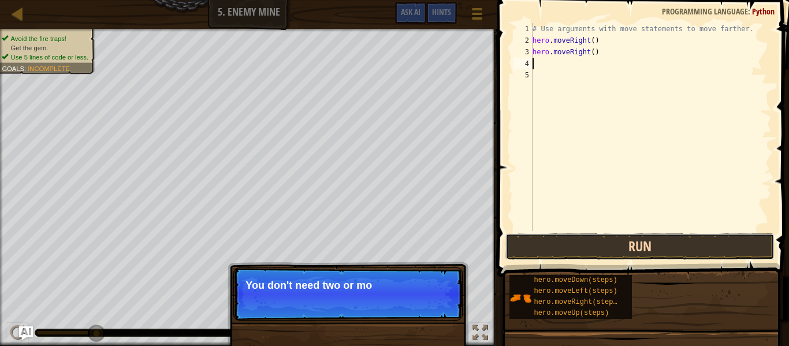
click at [657, 255] on button "Run" at bounding box center [639, 246] width 269 height 27
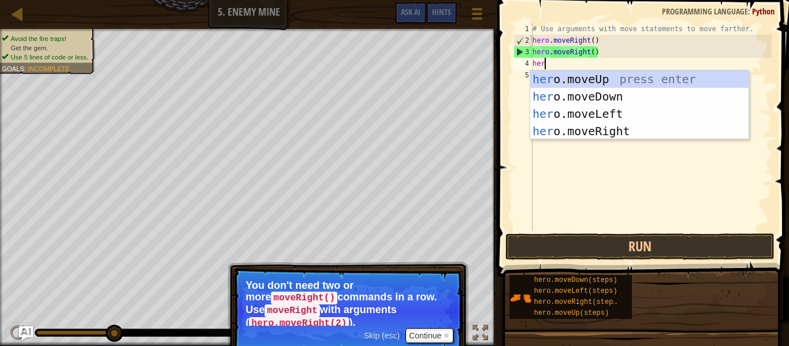
type textarea "hero"
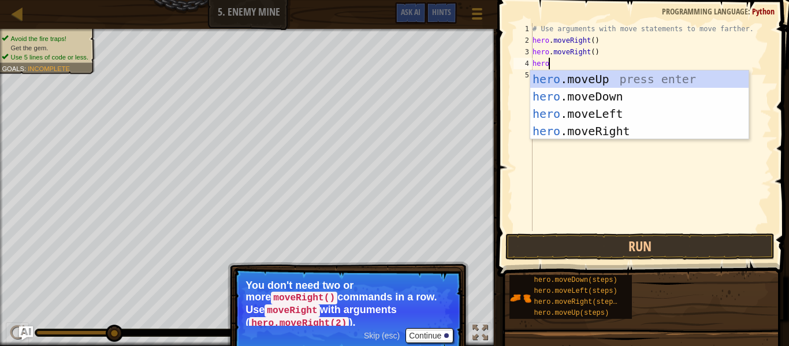
click at [664, 133] on div "hero .moveUp press enter hero .moveDown press enter hero .moveLeft press enter …" at bounding box center [639, 122] width 218 height 104
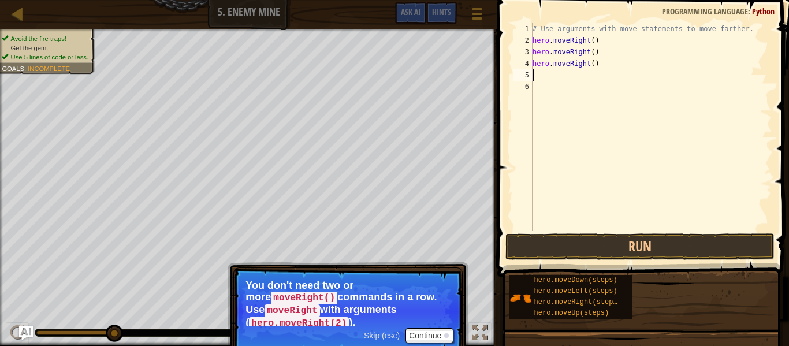
scroll to position [5, 0]
click at [674, 244] on button "Run" at bounding box center [639, 246] width 269 height 27
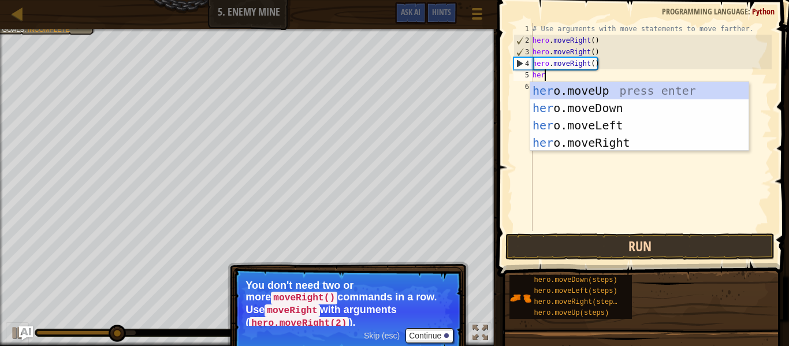
type textarea "hero"
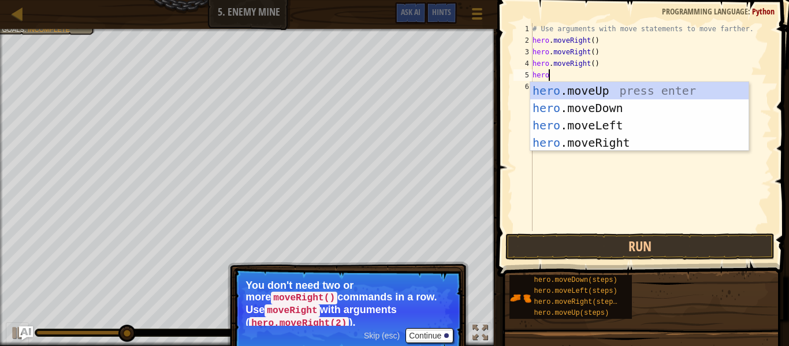
click at [655, 94] on div "hero .moveUp press enter hero .moveDown press enter hero .moveLeft press enter …" at bounding box center [639, 134] width 218 height 104
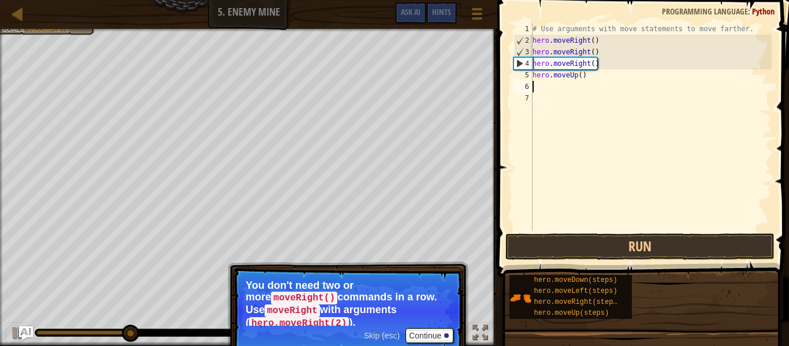
scroll to position [5, 0]
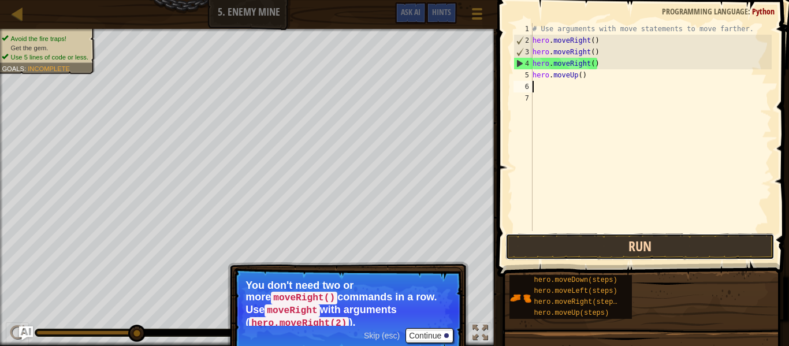
click at [672, 253] on button "Run" at bounding box center [639, 246] width 269 height 27
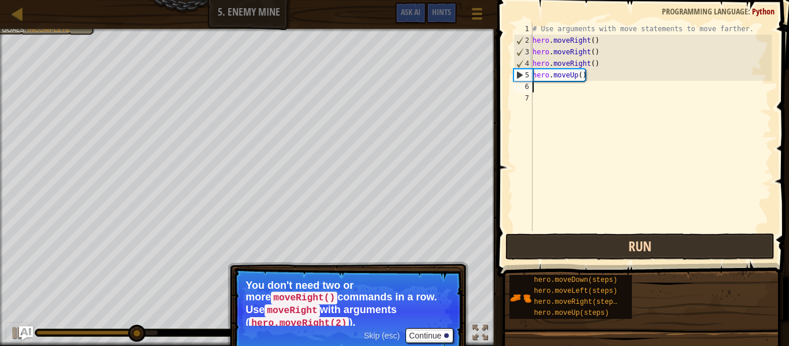
type textarea "h"
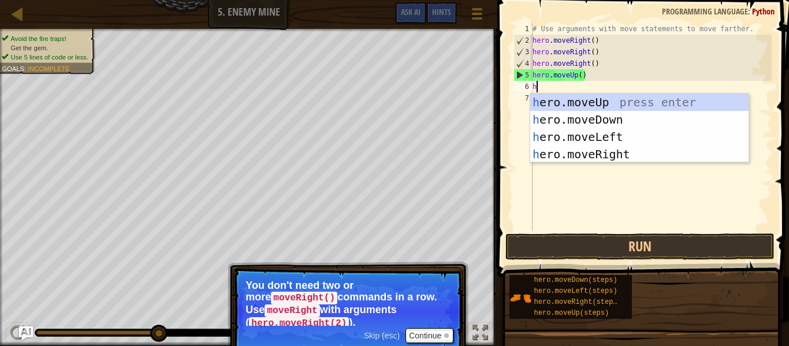
click at [658, 158] on div "h ero.moveUp press enter h ero.moveDown press enter h ero.moveLeft press enter …" at bounding box center [639, 146] width 218 height 104
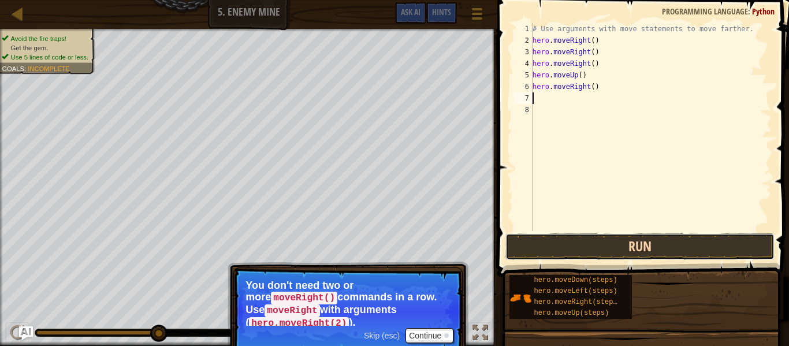
click at [695, 246] on button "Run" at bounding box center [639, 246] width 269 height 27
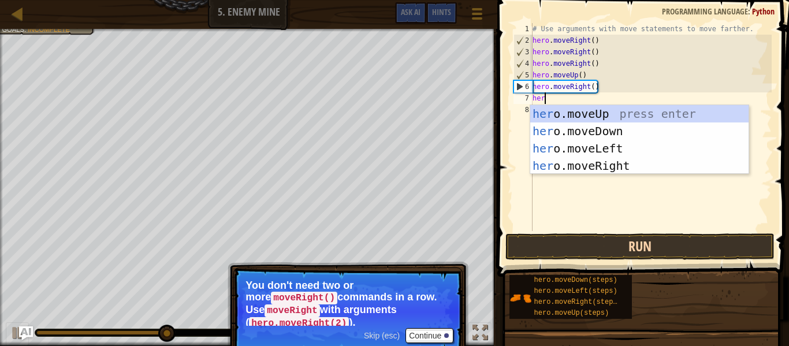
type textarea "hero"
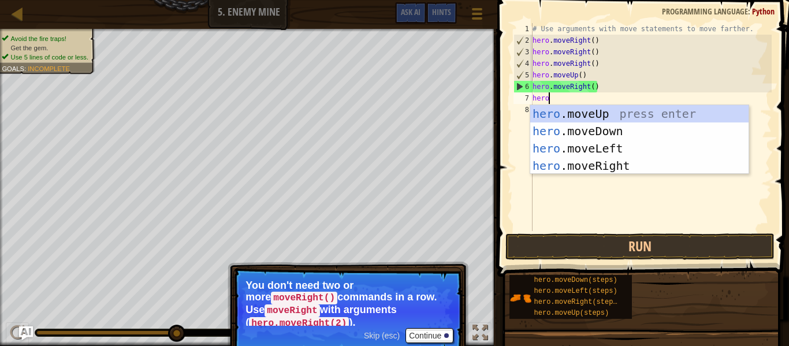
click at [661, 134] on div "hero .moveUp press enter hero .moveDown press enter hero .moveLeft press enter …" at bounding box center [639, 157] width 218 height 104
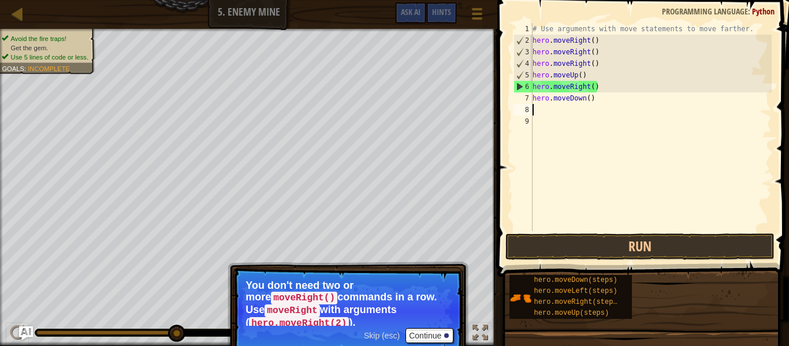
scroll to position [5, 0]
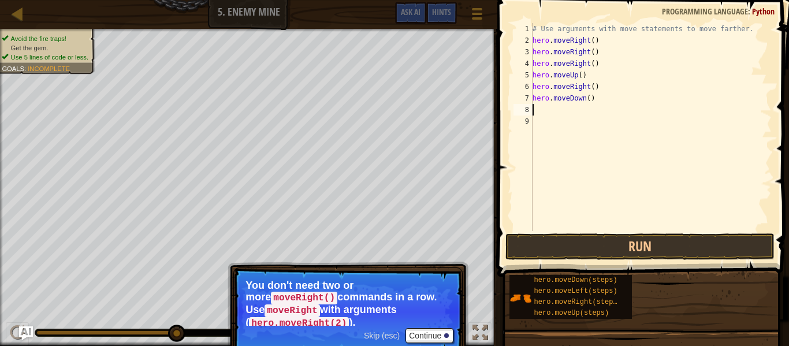
click at [688, 249] on button "Run" at bounding box center [639, 246] width 269 height 27
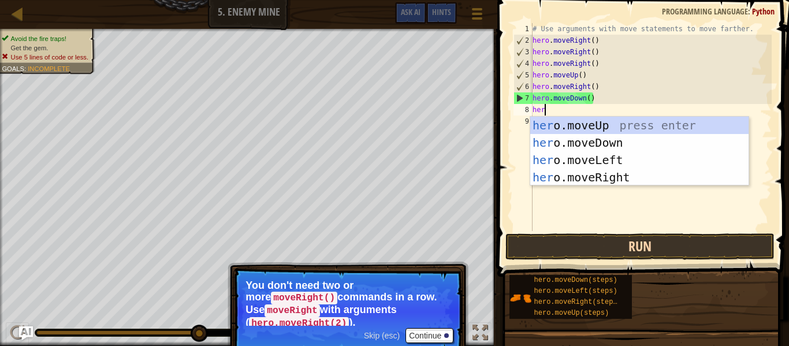
type textarea "hero"
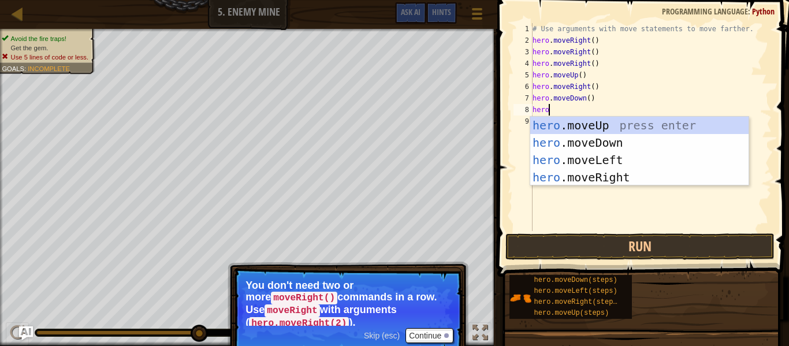
click at [683, 134] on div "hero .moveUp press enter hero .moveDown press enter hero .moveLeft press enter …" at bounding box center [639, 169] width 218 height 104
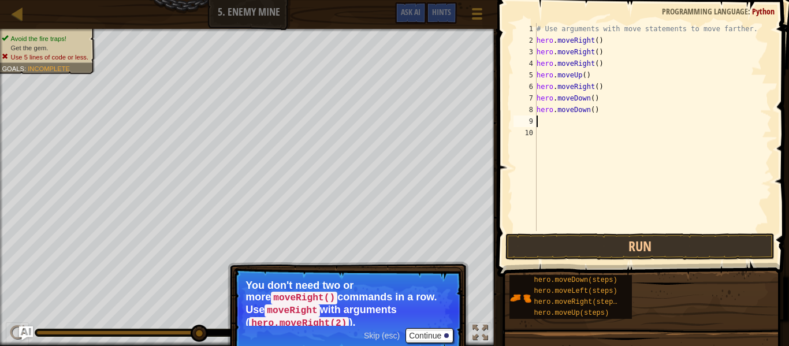
scroll to position [5, 0]
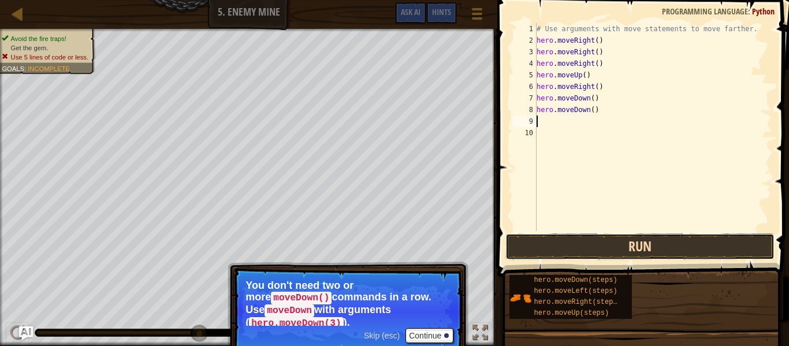
click at [662, 248] on button "Run" at bounding box center [639, 246] width 269 height 27
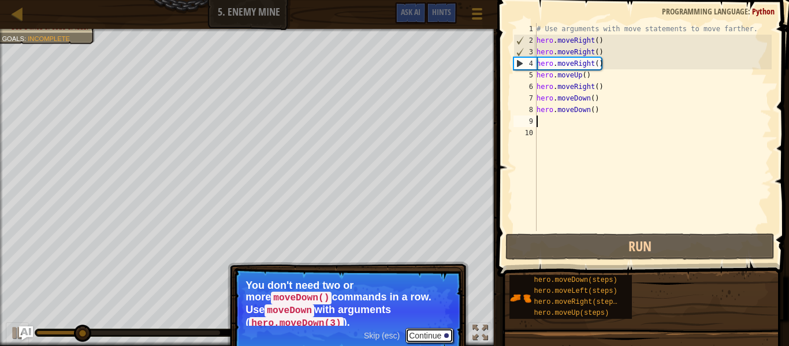
click at [446, 333] on div at bounding box center [446, 335] width 5 height 5
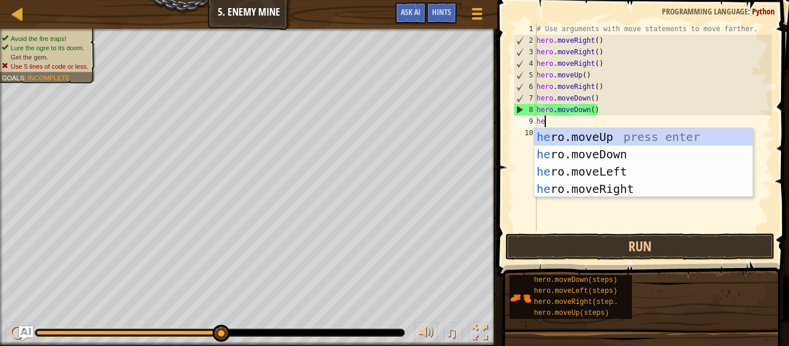
type textarea "her"
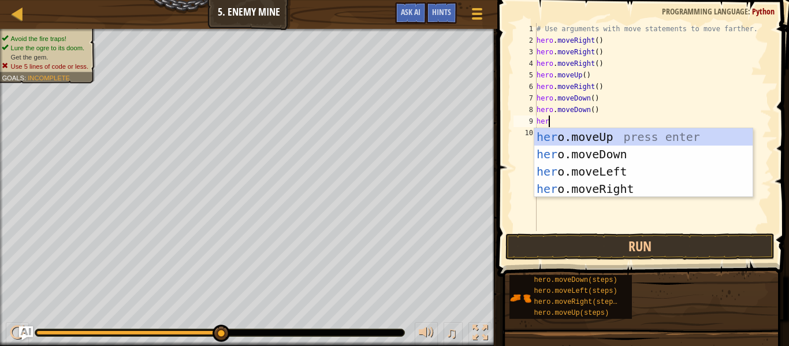
click at [644, 155] on div "her o.moveUp press enter her o.moveDown press enter her o.moveLeft press enter …" at bounding box center [643, 180] width 218 height 104
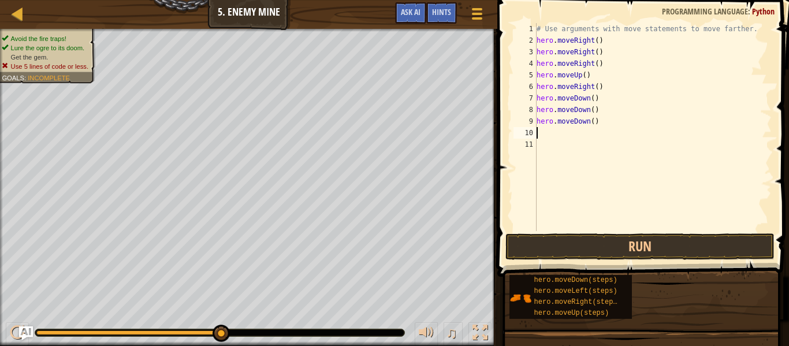
scroll to position [5, 0]
click at [660, 236] on button "Run" at bounding box center [639, 246] width 269 height 27
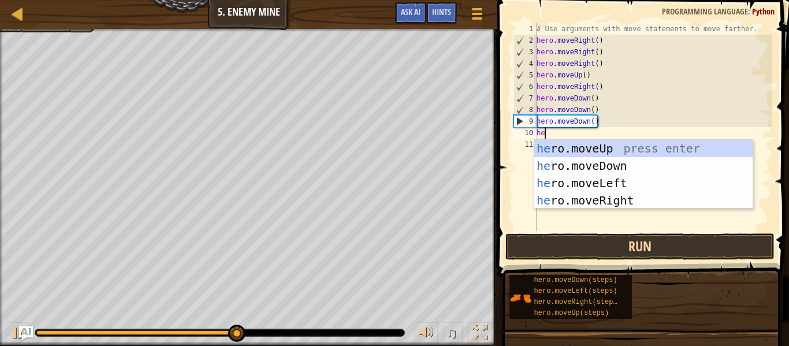
type textarea "her"
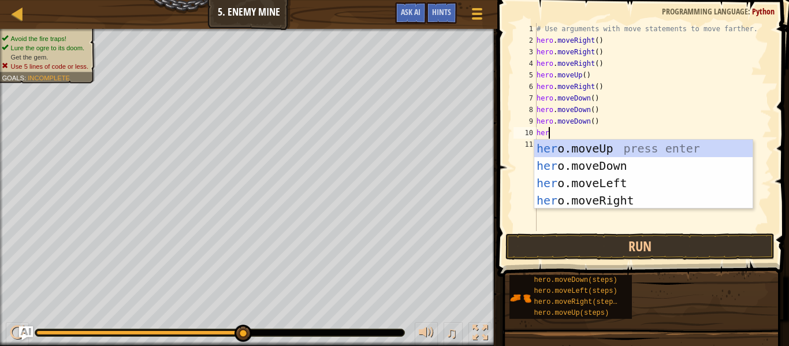
click at [670, 204] on div "her o.moveUp press enter her o.moveDown press enter her o.moveLeft press enter …" at bounding box center [643, 192] width 218 height 104
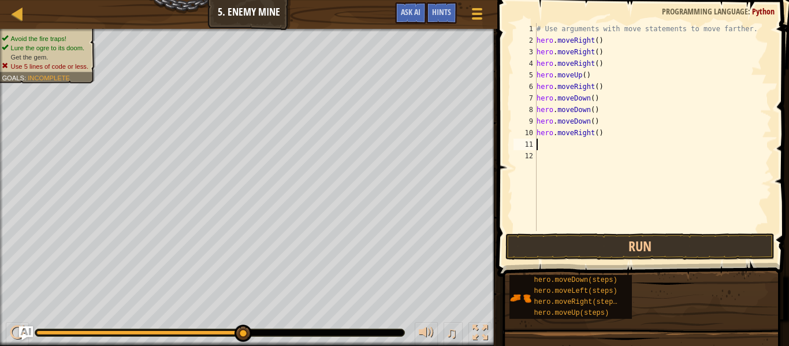
scroll to position [5, 0]
click at [661, 255] on button "Run" at bounding box center [639, 246] width 269 height 27
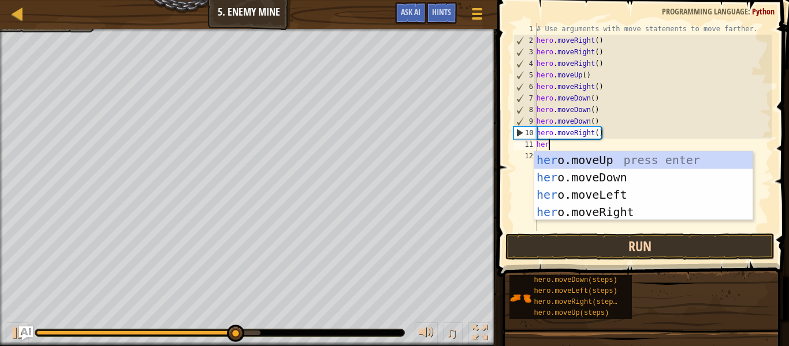
type textarea "hero"
click at [648, 212] on div "hero .moveUp press enter hero .moveDown press enter hero .moveLeft press enter …" at bounding box center [643, 203] width 218 height 104
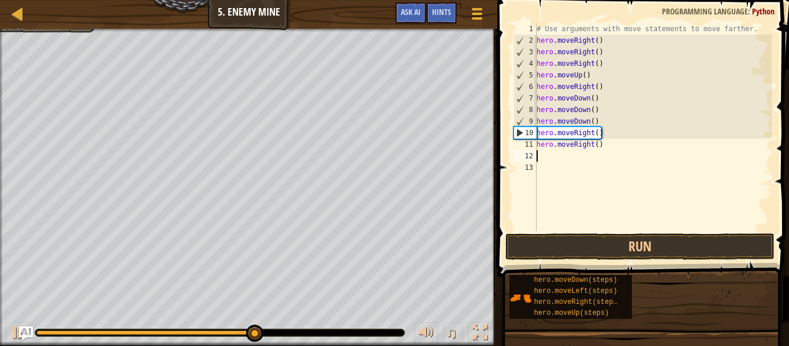
scroll to position [5, 0]
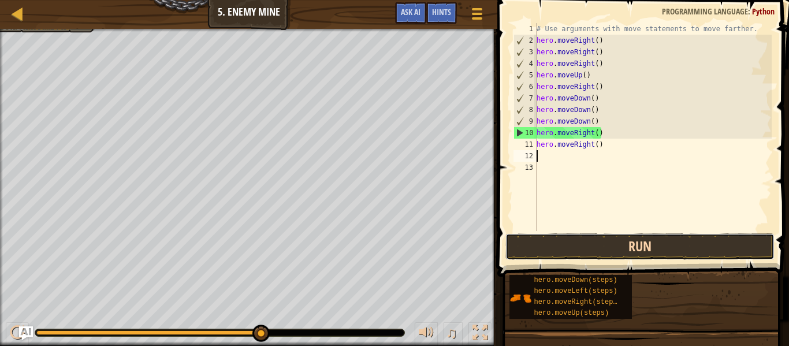
click at [659, 254] on button "Run" at bounding box center [639, 246] width 269 height 27
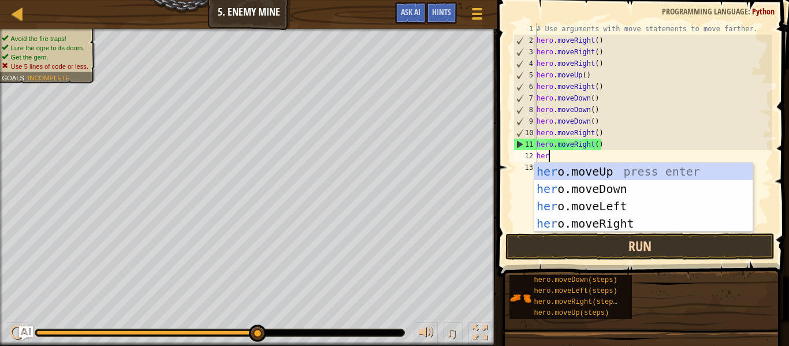
type textarea "hero"
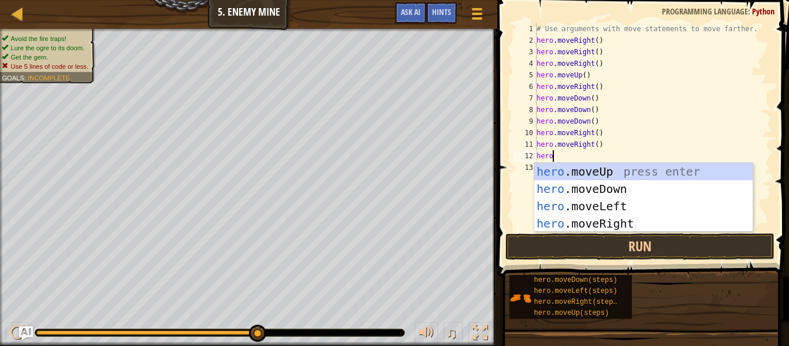
click at [651, 192] on div "hero .moveUp press enter hero .moveDown press enter hero .moveLeft press enter …" at bounding box center [643, 215] width 218 height 104
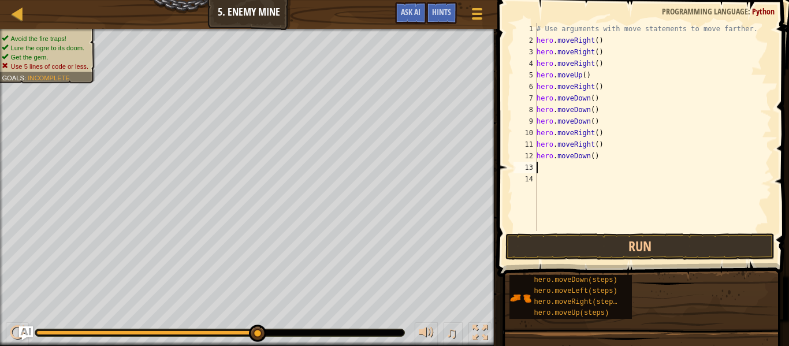
scroll to position [5, 0]
click at [676, 247] on button "Run" at bounding box center [639, 246] width 269 height 27
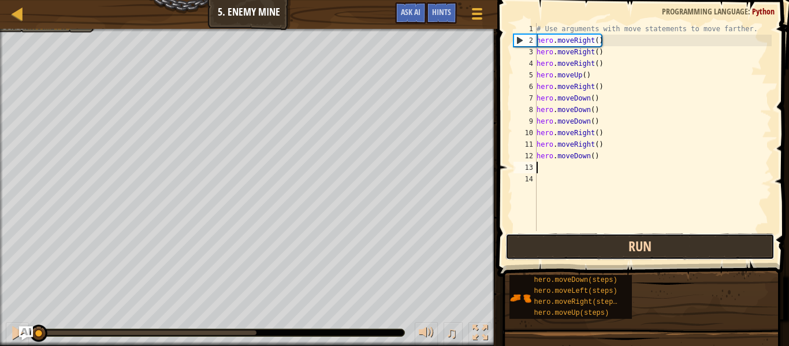
click at [714, 249] on button "Run" at bounding box center [639, 246] width 269 height 27
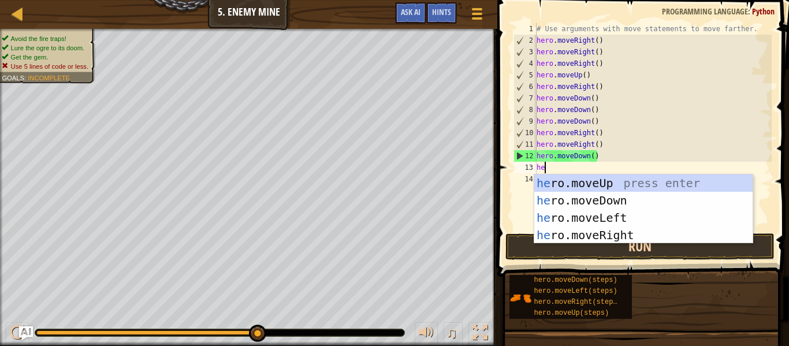
type textarea "hero"
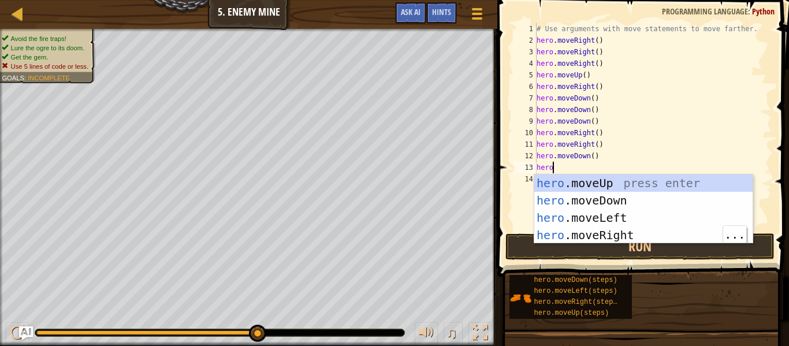
click at [647, 230] on div "hero .moveUp press enter hero .moveDown press enter hero .moveLeft press enter …" at bounding box center [643, 226] width 218 height 104
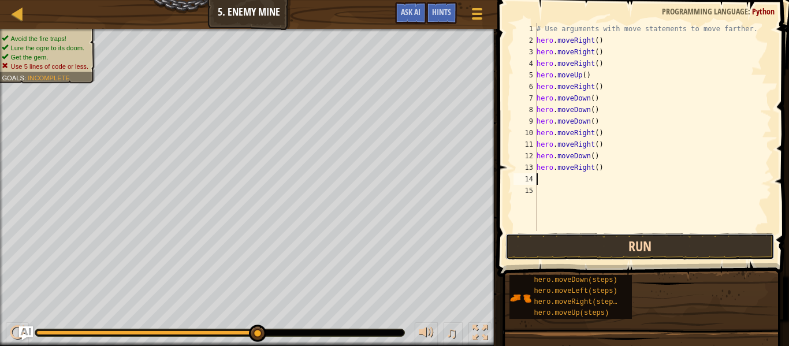
click at [651, 247] on button "Run" at bounding box center [639, 246] width 269 height 27
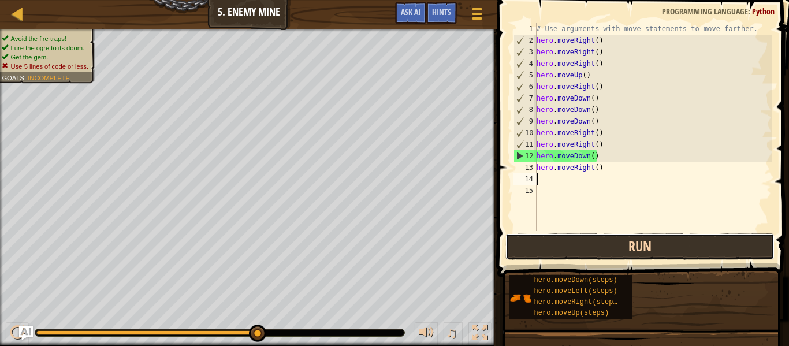
click at [744, 251] on button "Run" at bounding box center [639, 246] width 269 height 27
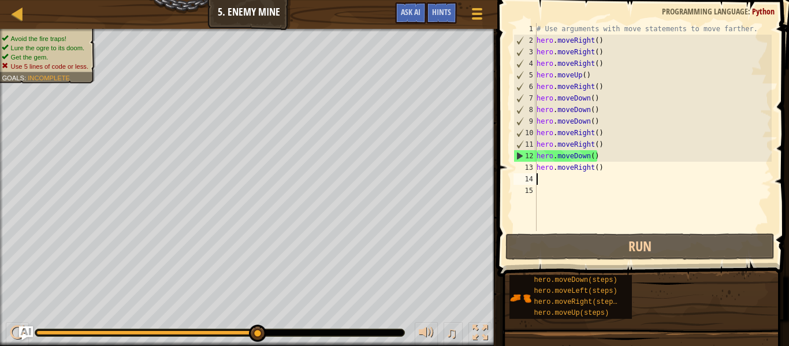
click at [603, 174] on div "# Use arguments with move statements to move farther. hero . moveRight ( ) hero…" at bounding box center [652, 138] width 237 height 231
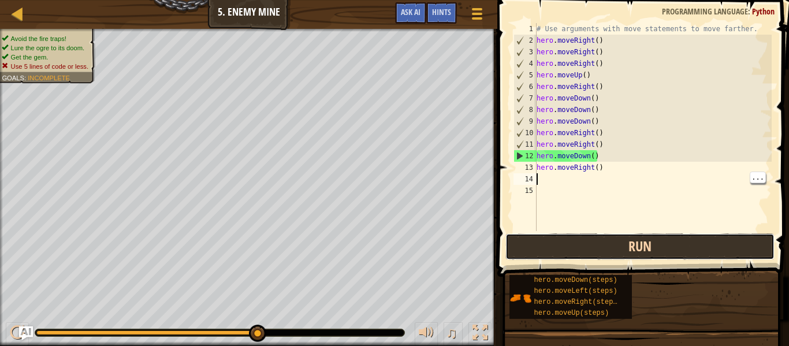
click at [665, 252] on button "Run" at bounding box center [639, 246] width 269 height 27
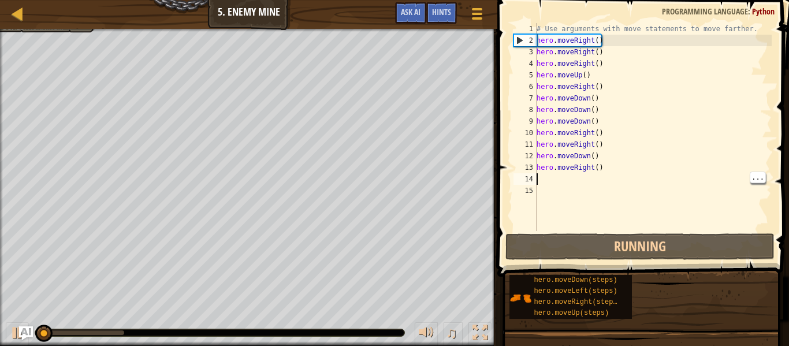
click at [598, 177] on div "# Use arguments with move statements to move farther. hero . moveRight ( ) hero…" at bounding box center [652, 138] width 237 height 231
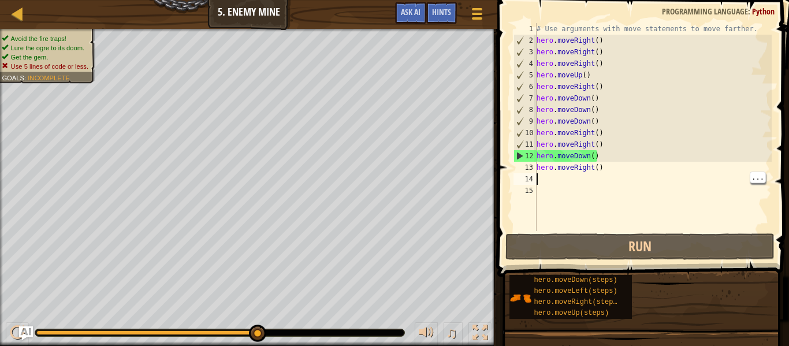
click at [606, 166] on div "# Use arguments with move statements to move farther. hero . moveRight ( ) hero…" at bounding box center [652, 138] width 237 height 231
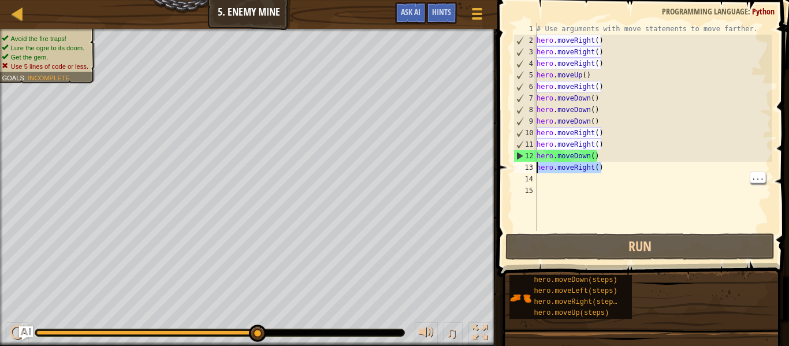
click at [439, 163] on div "Map Introduction to Computer Science 5. Enemy Mine Game Menu Done Hints Ask AI …" at bounding box center [394, 173] width 789 height 346
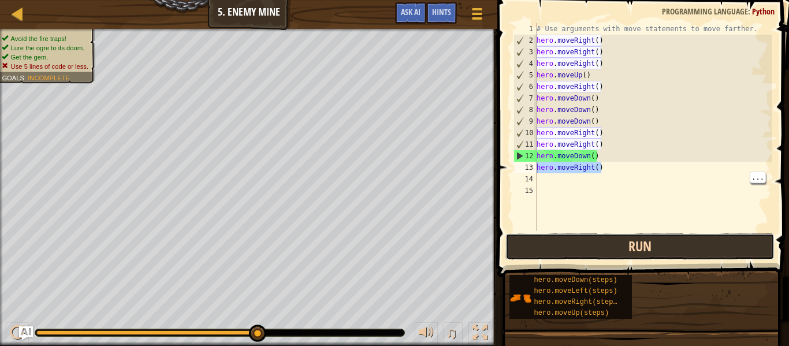
click at [640, 243] on button "Run" at bounding box center [639, 246] width 269 height 27
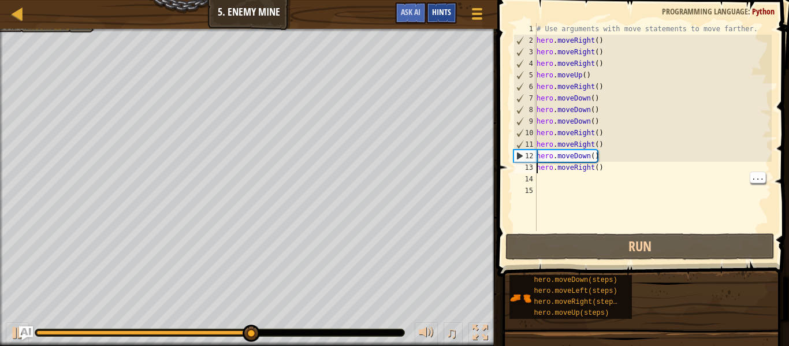
click at [432, 10] on span "Hints" at bounding box center [441, 11] width 19 height 11
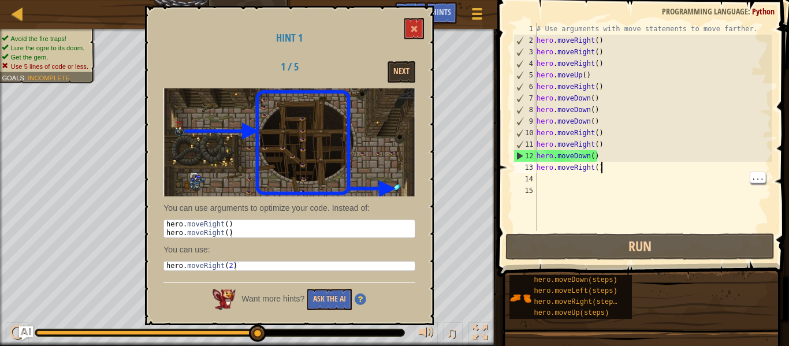
click at [599, 162] on div "# Use arguments with move statements to move farther. hero . moveRight ( ) hero…" at bounding box center [652, 138] width 237 height 231
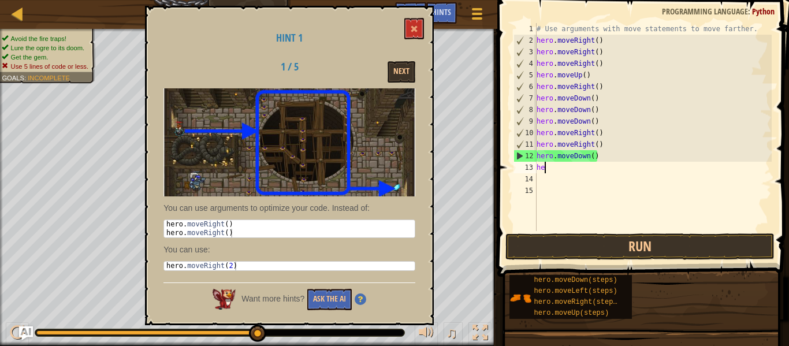
type textarea "h"
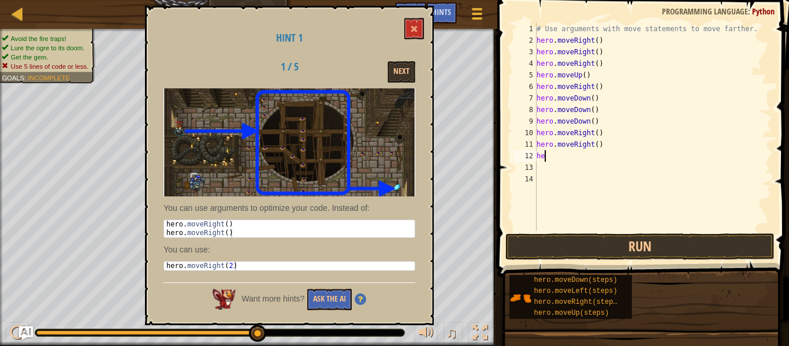
type textarea "h"
click at [728, 252] on button "Run" at bounding box center [639, 246] width 269 height 27
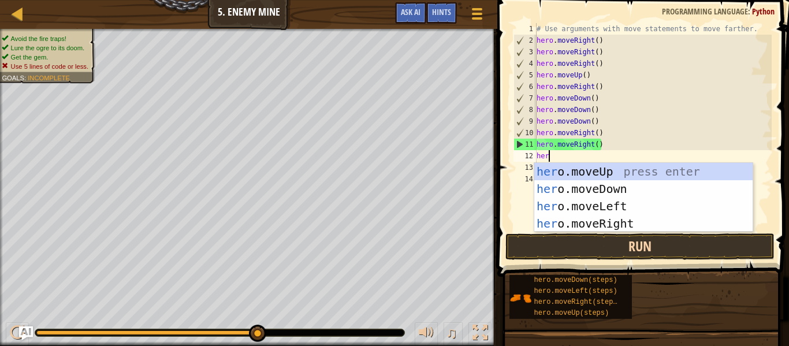
type textarea "hero"
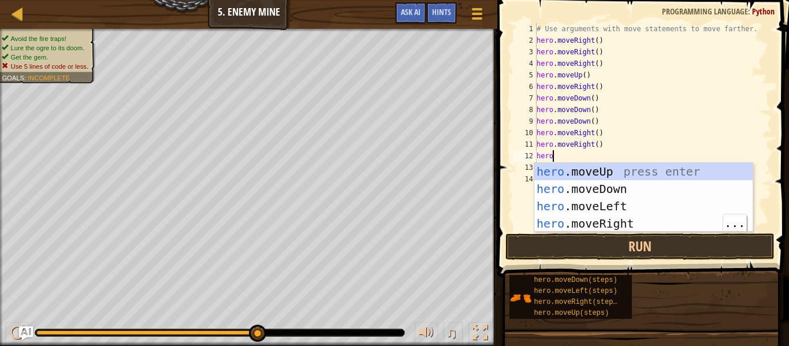
click at [657, 229] on div "hero .moveUp press enter hero .moveDown press enter hero .moveLeft press enter …" at bounding box center [643, 215] width 218 height 104
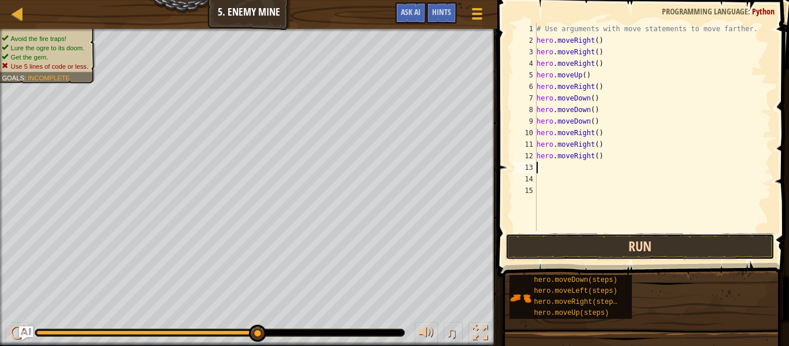
click at [674, 251] on button "Run" at bounding box center [639, 246] width 269 height 27
